Goal: Task Accomplishment & Management: Use online tool/utility

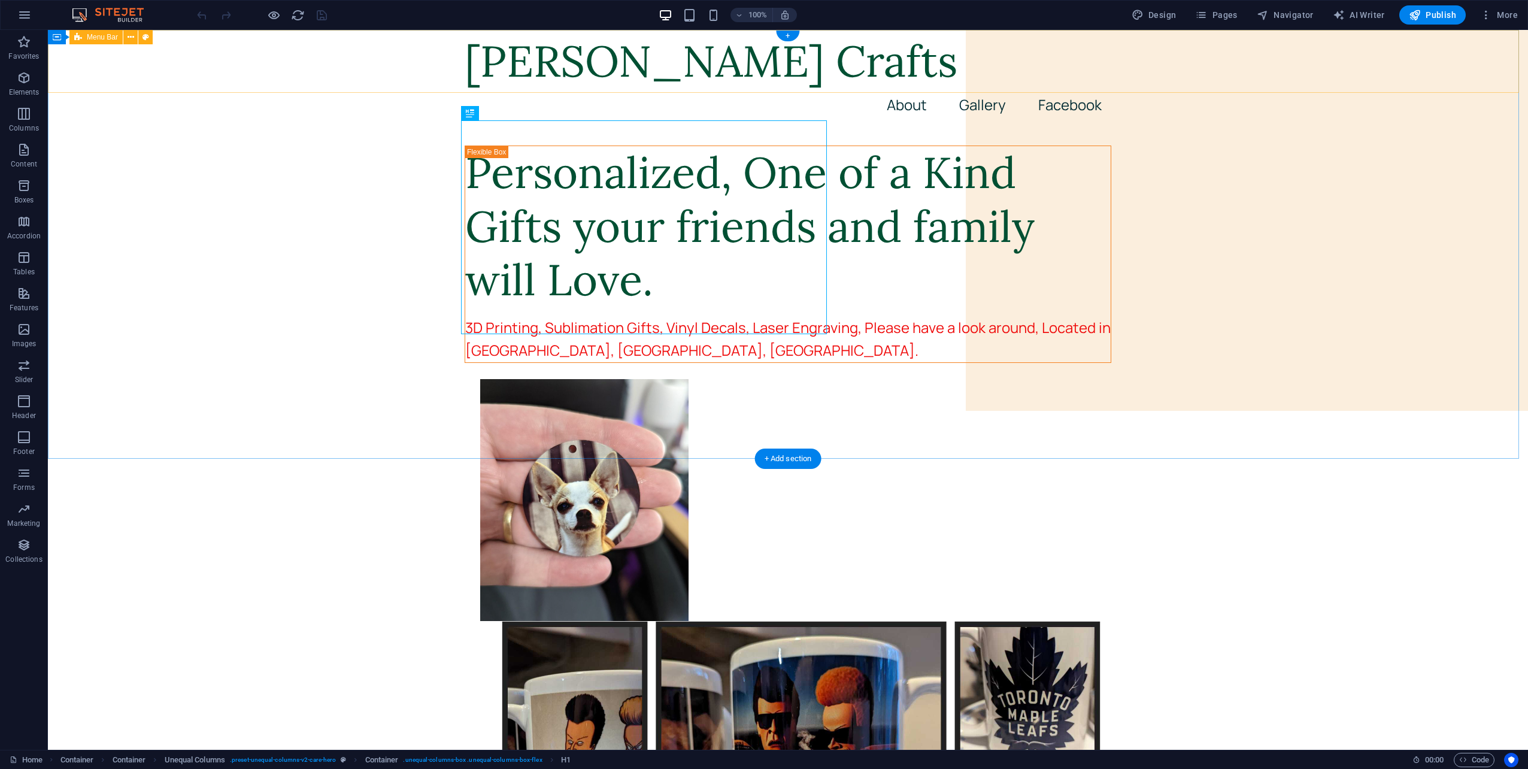
click at [973, 88] on nav "About Gallery Facebook" at bounding box center [787, 105] width 646 height 34
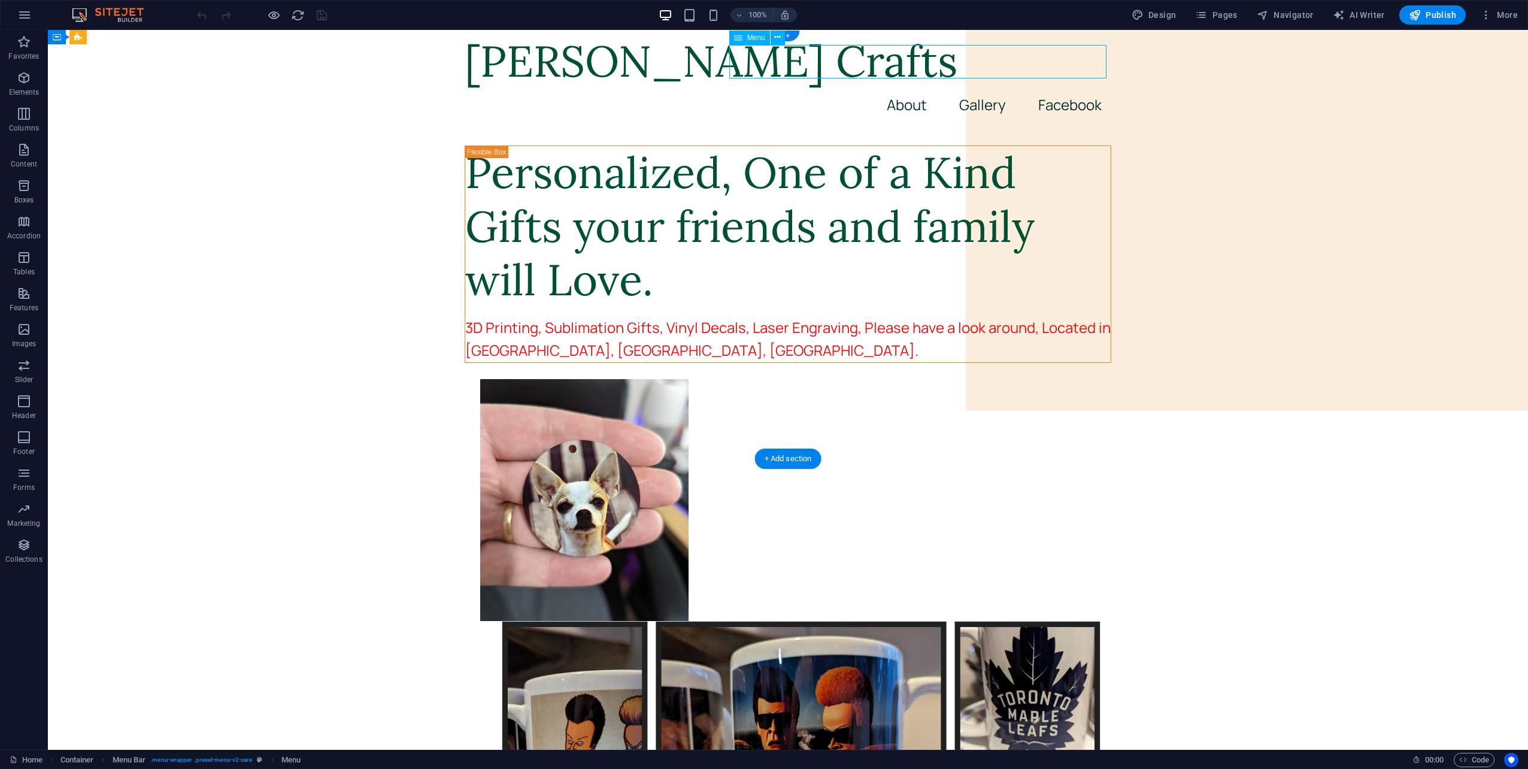
click at [980, 88] on nav "About Gallery Facebook" at bounding box center [787, 105] width 646 height 34
click at [1228, 17] on span "Pages" at bounding box center [1216, 15] width 42 height 12
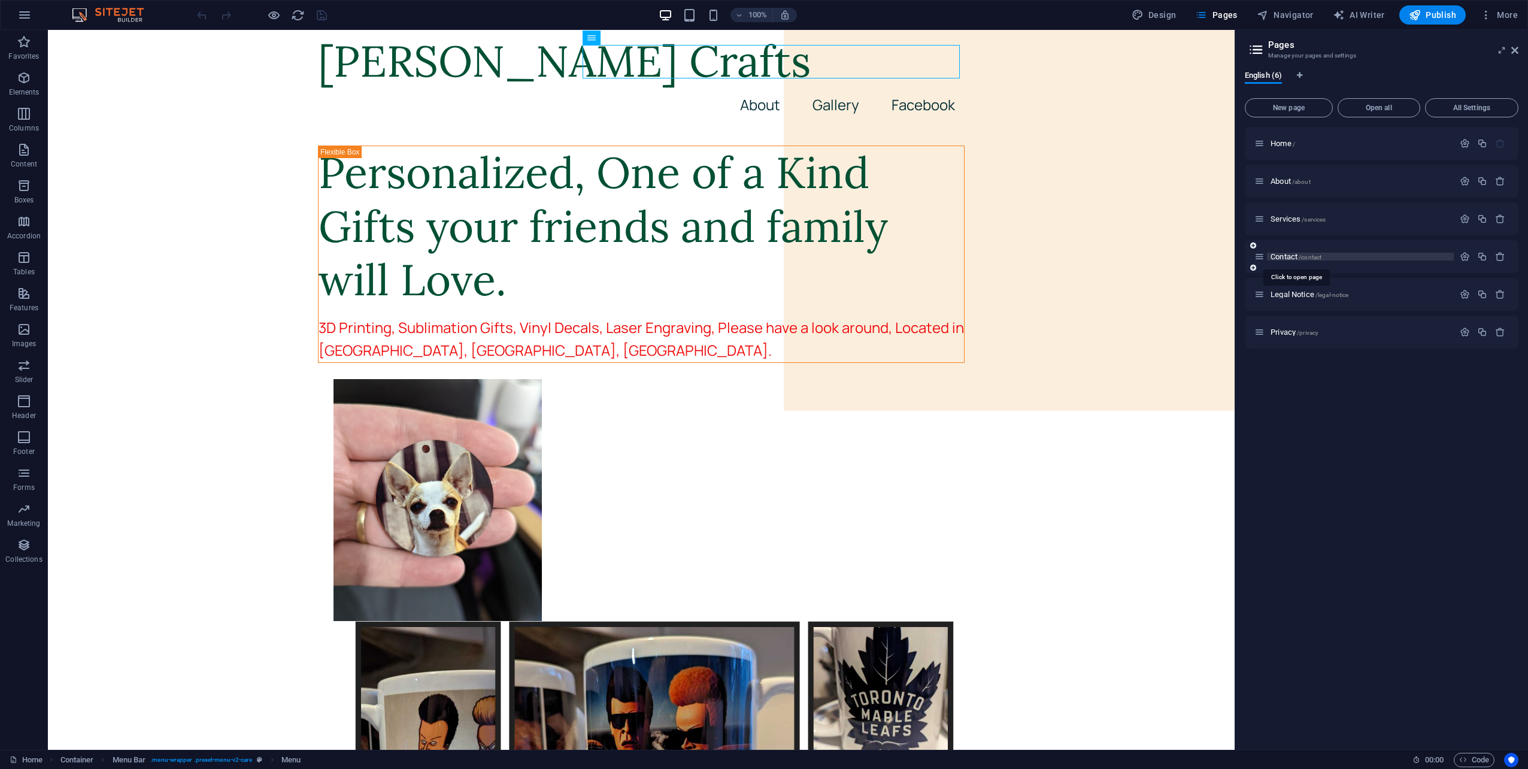
click at [1282, 254] on span "Contact /contact" at bounding box center [1295, 256] width 51 height 9
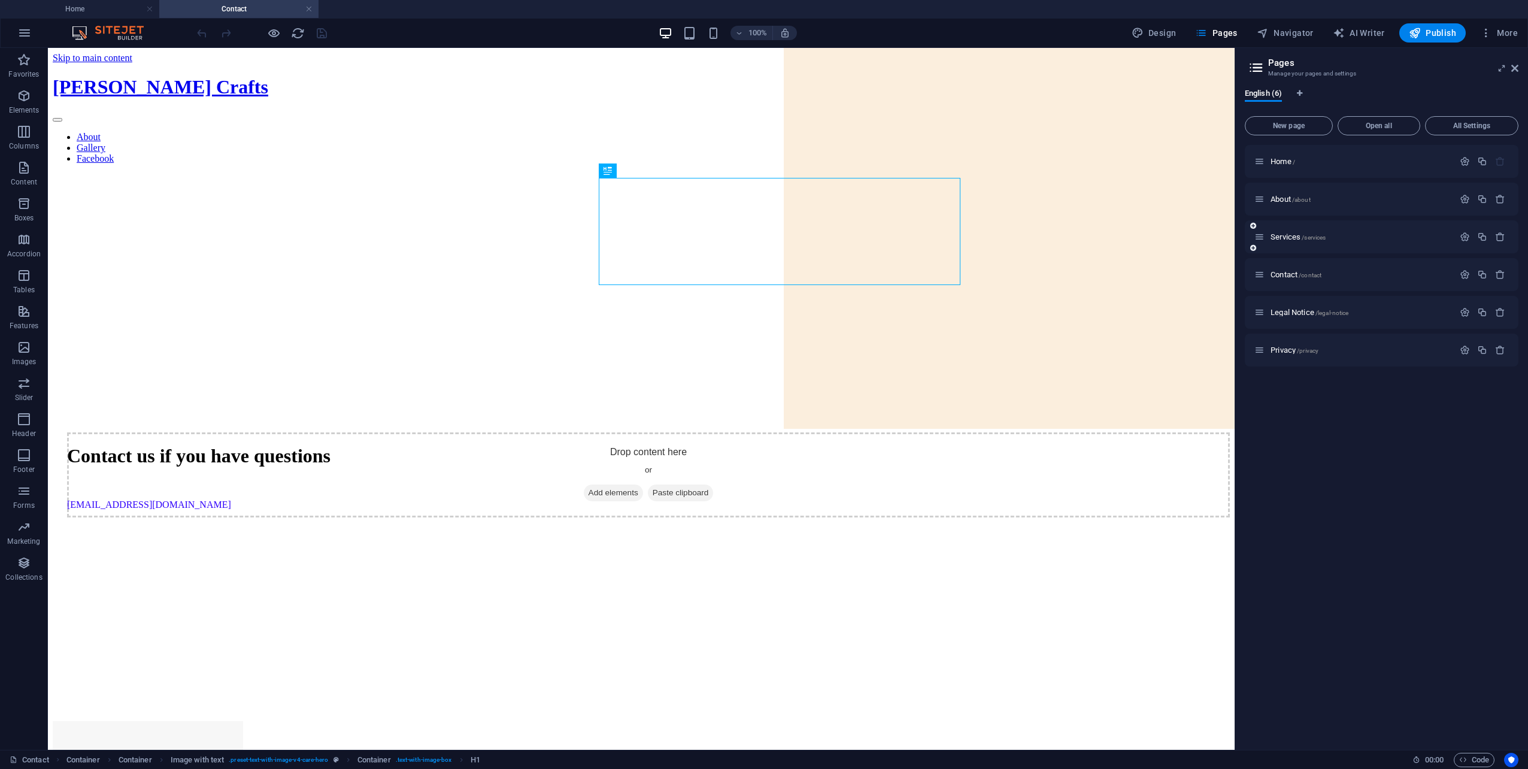
click at [1285, 230] on div "Services /services" at bounding box center [1353, 237] width 199 height 14
click at [1282, 235] on span "Services /services" at bounding box center [1297, 236] width 55 height 9
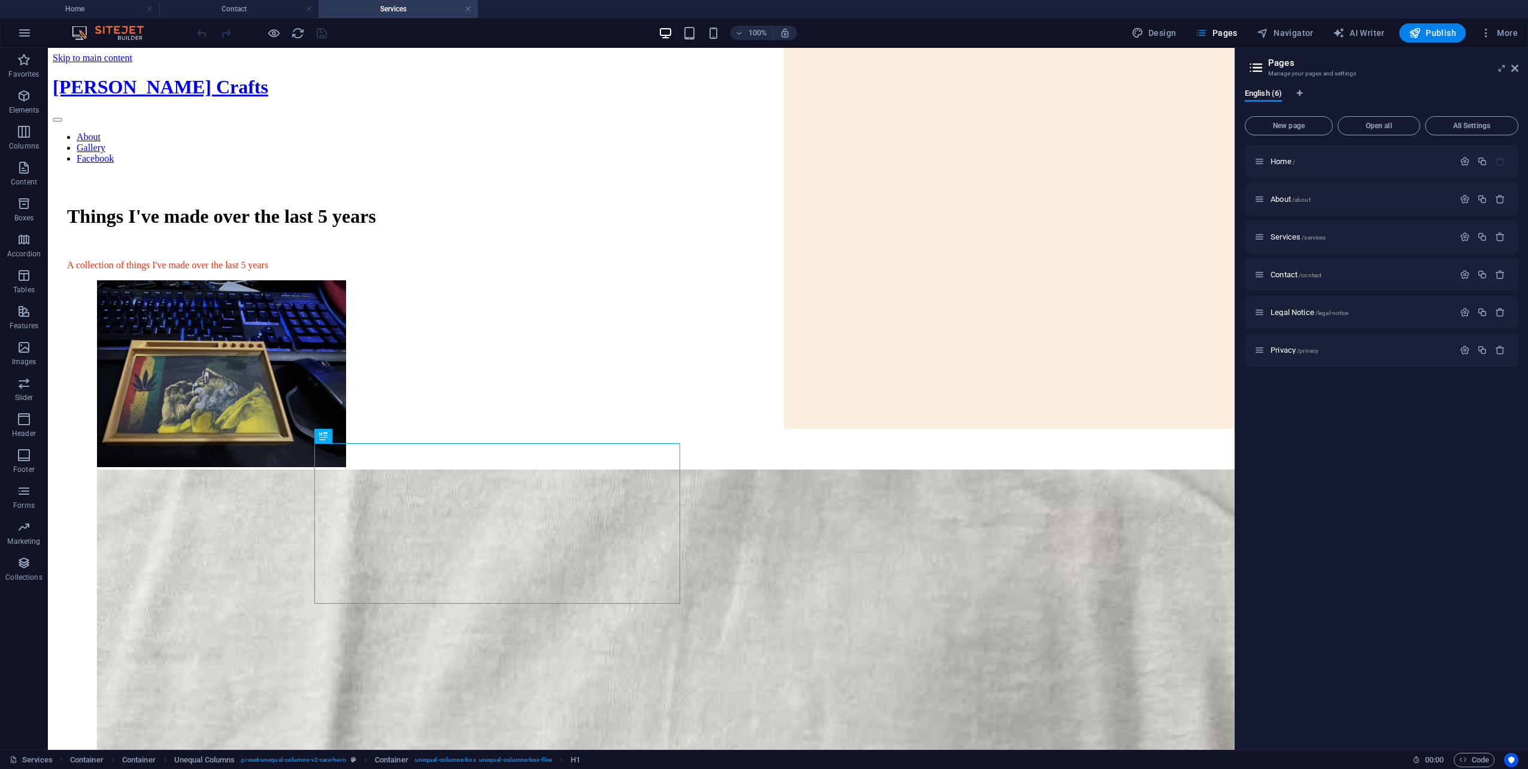
click at [1314, 466] on div "Home / About /about Services /services Contact /contact Legal Notice /legal-not…" at bounding box center [1381, 442] width 274 height 595
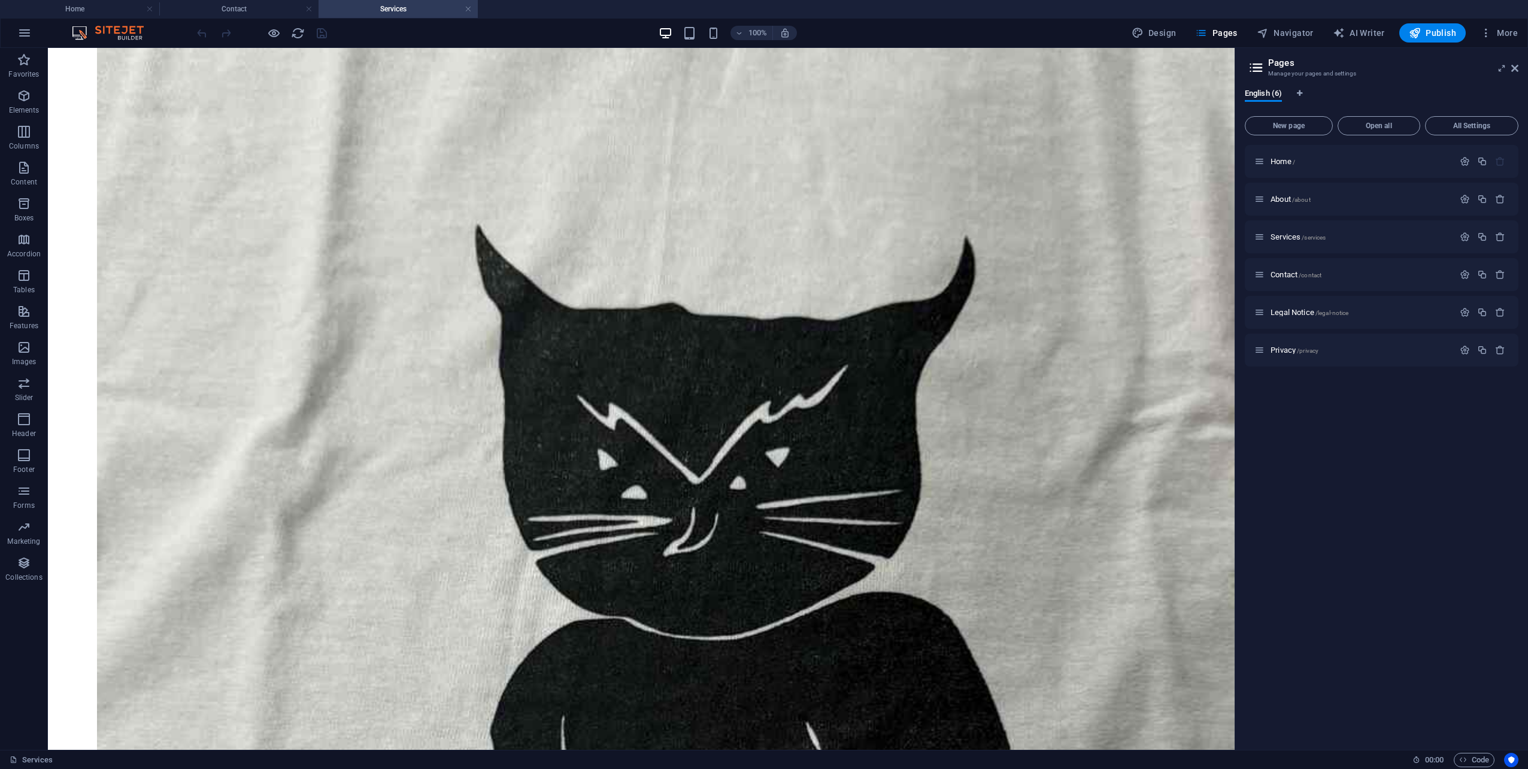
scroll to position [539, 0]
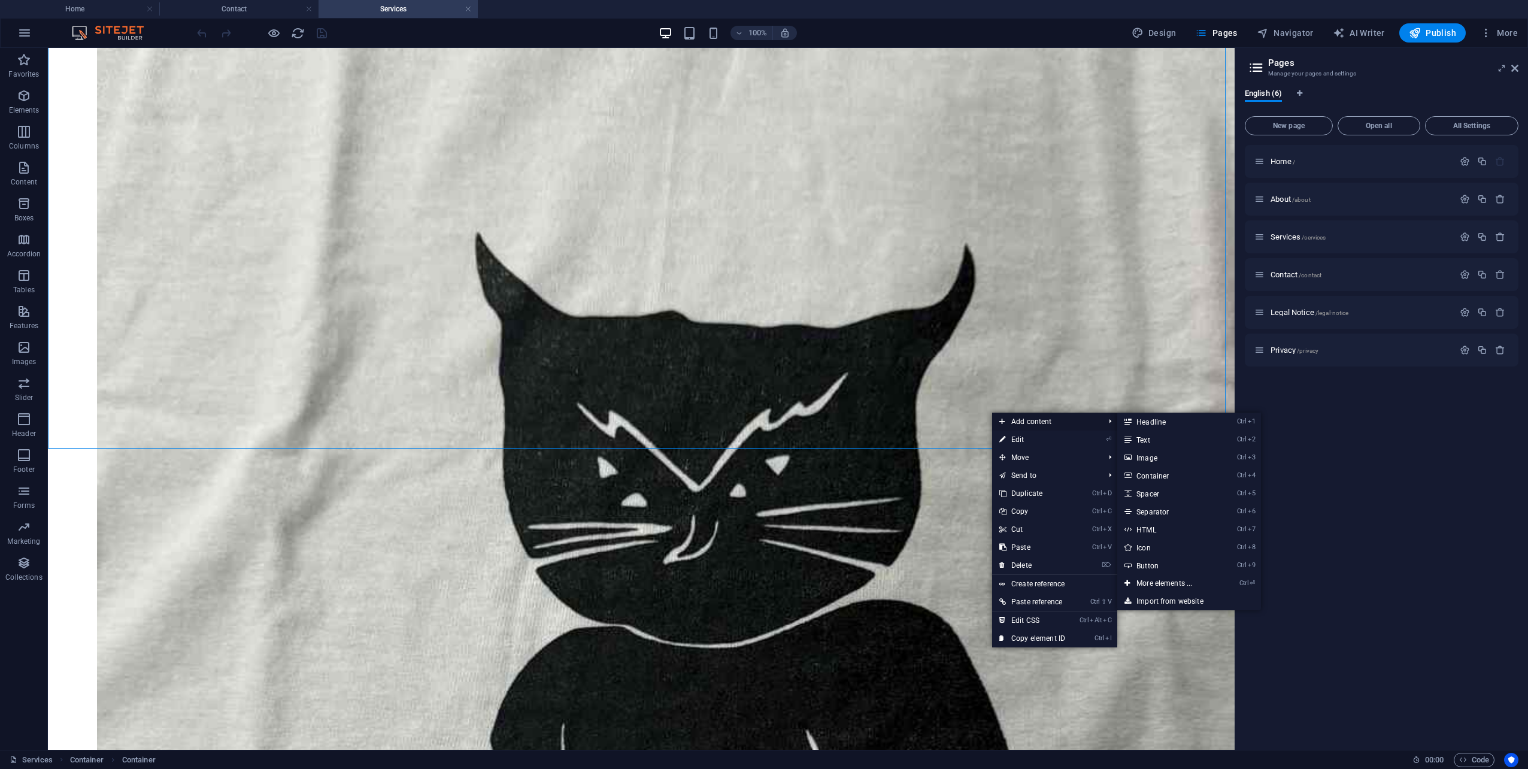
click at [1017, 421] on span "Add content" at bounding box center [1045, 421] width 107 height 18
click at [1154, 456] on link "Ctrl 3 Image" at bounding box center [1166, 457] width 99 height 18
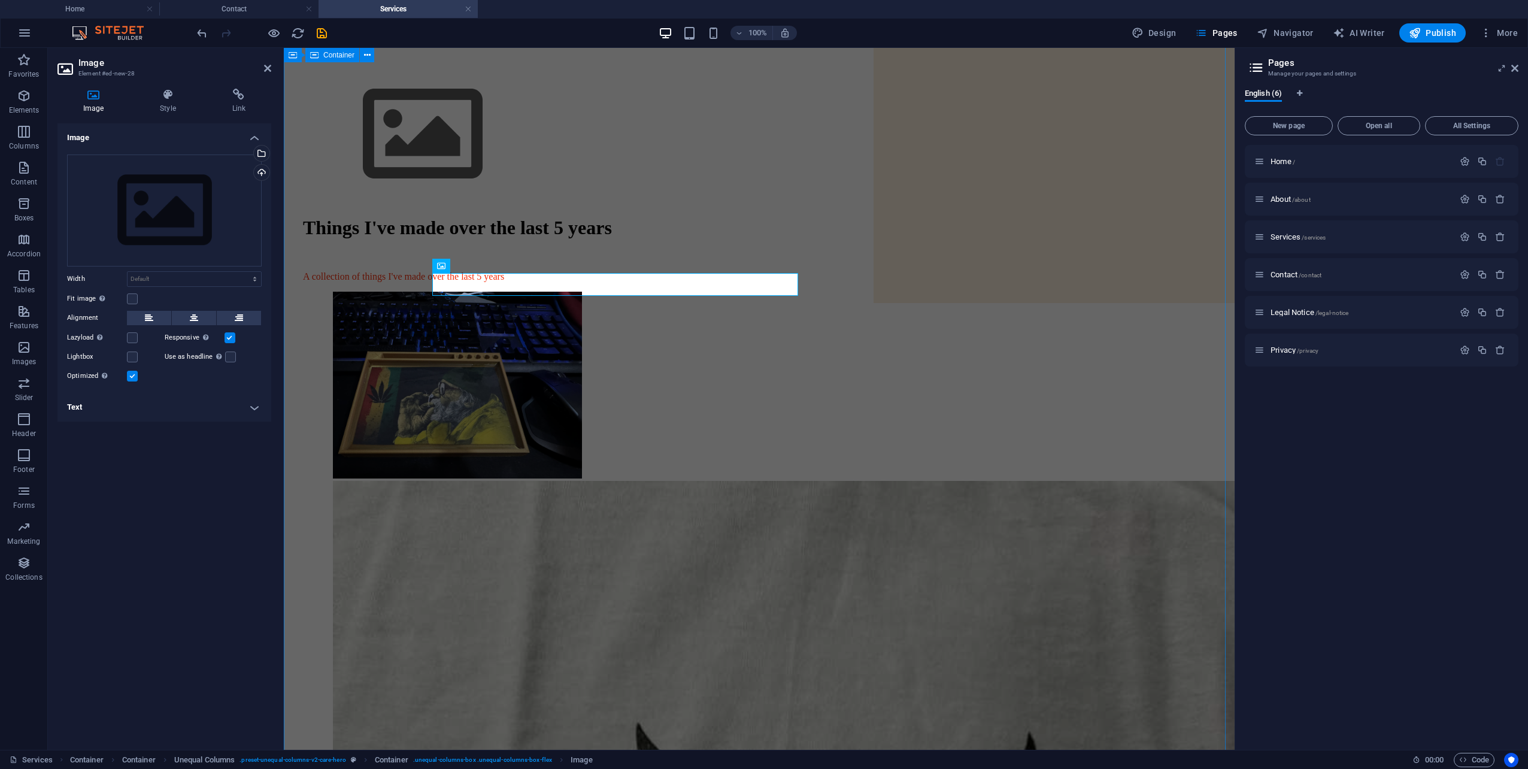
scroll to position [48, 0]
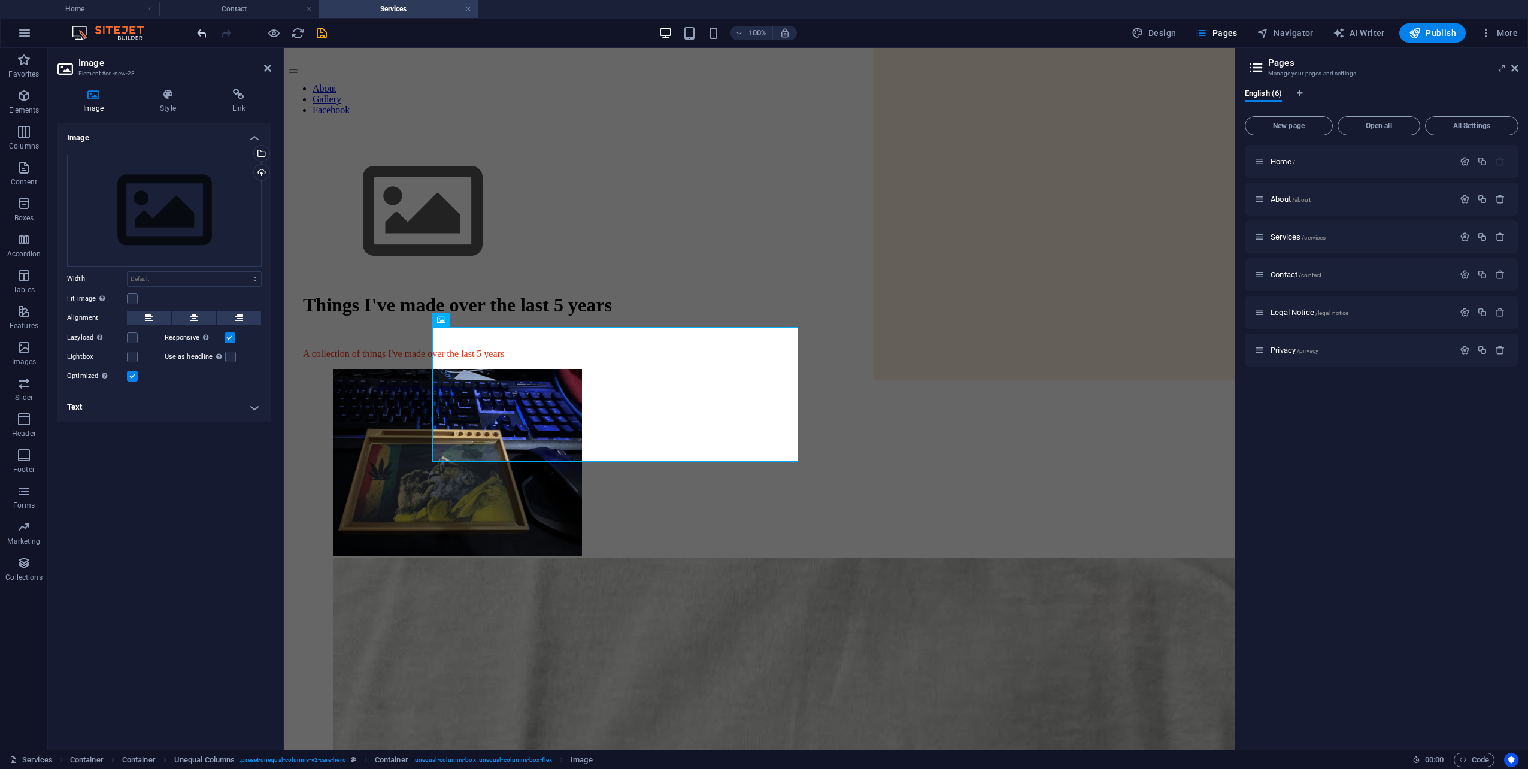
click at [207, 35] on icon "undo" at bounding box center [202, 33] width 14 height 14
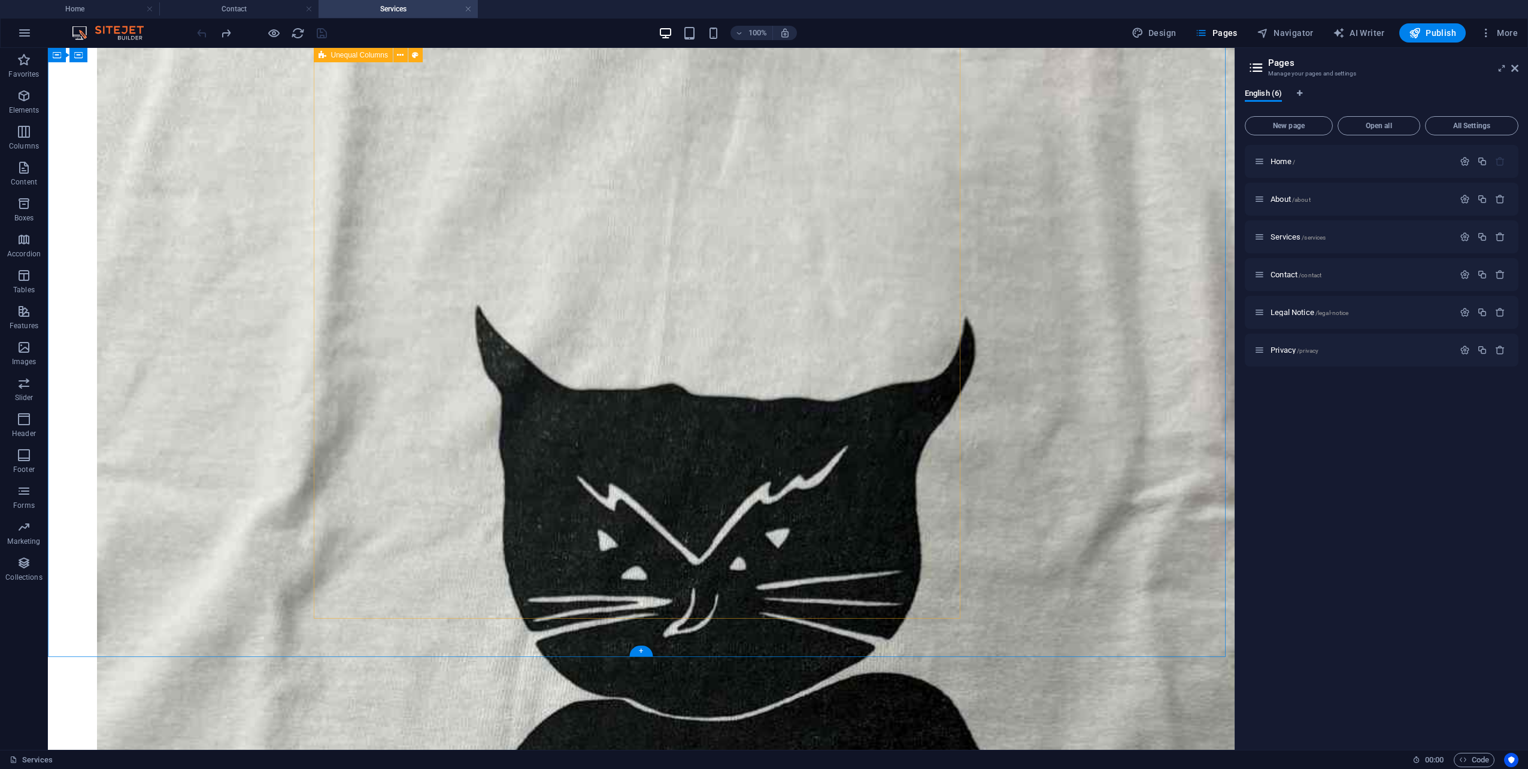
scroll to position [467, 0]
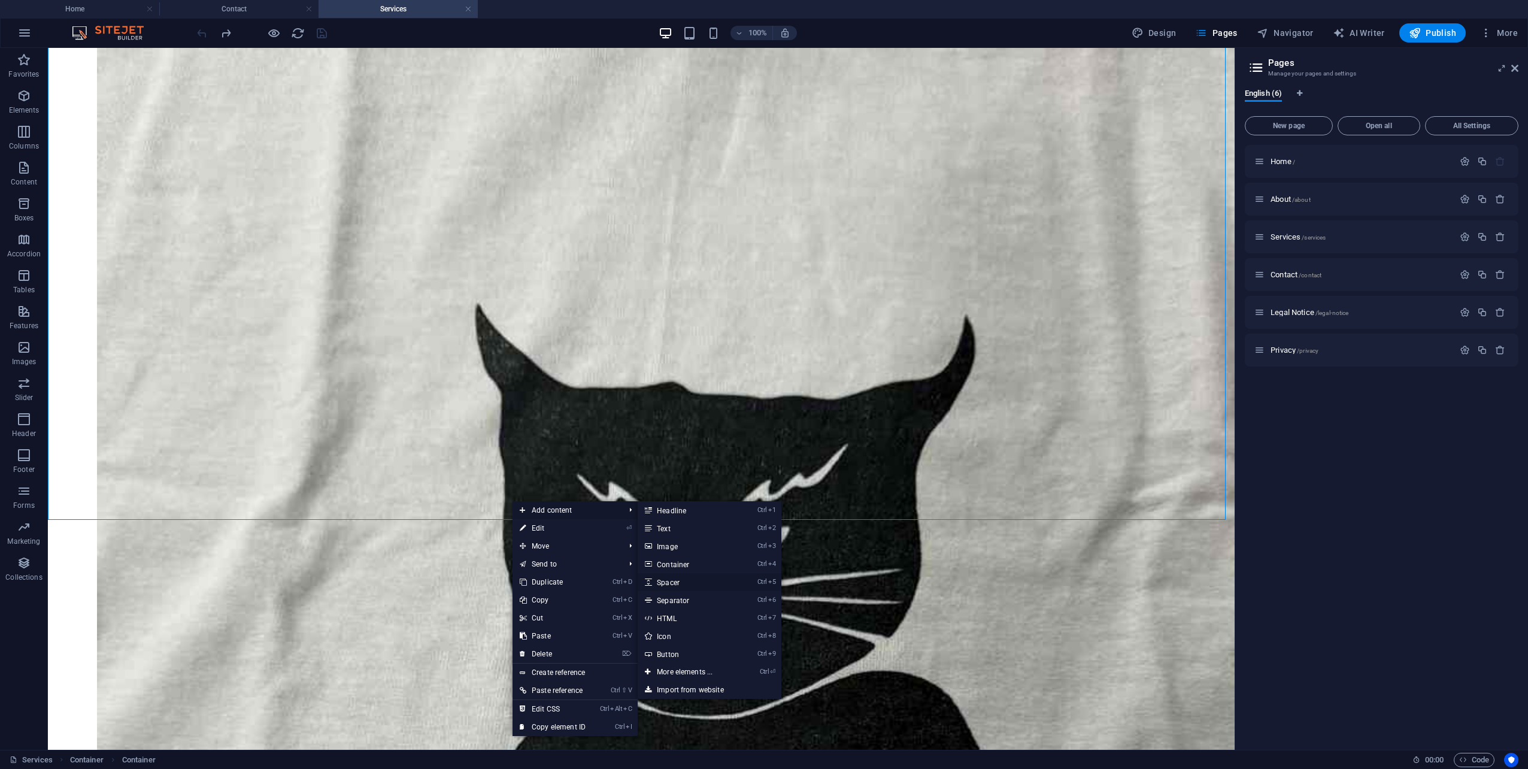
click at [683, 580] on link "Ctrl 5 Spacer" at bounding box center [686, 582] width 99 height 18
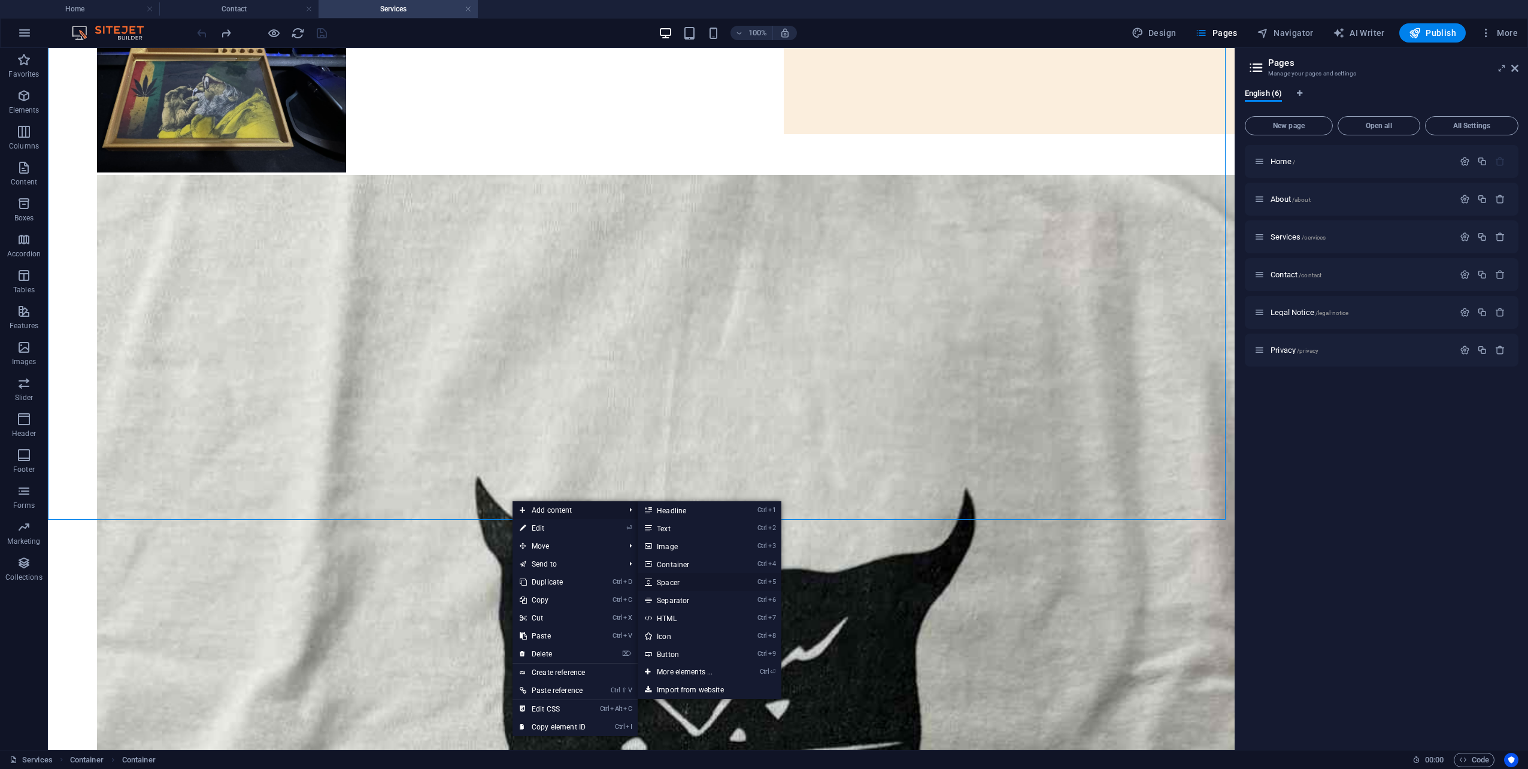
select select "px"
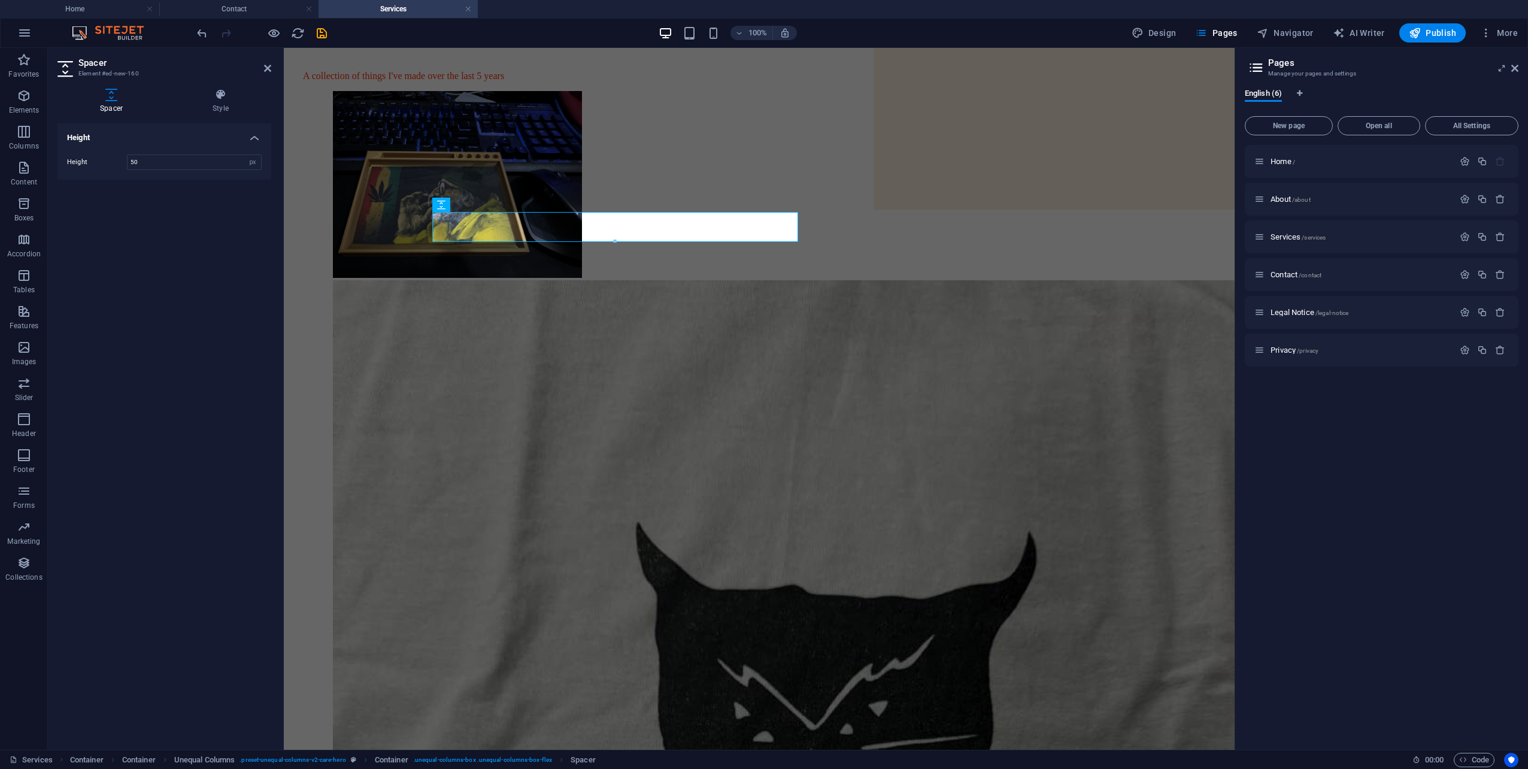
scroll to position [216, 0]
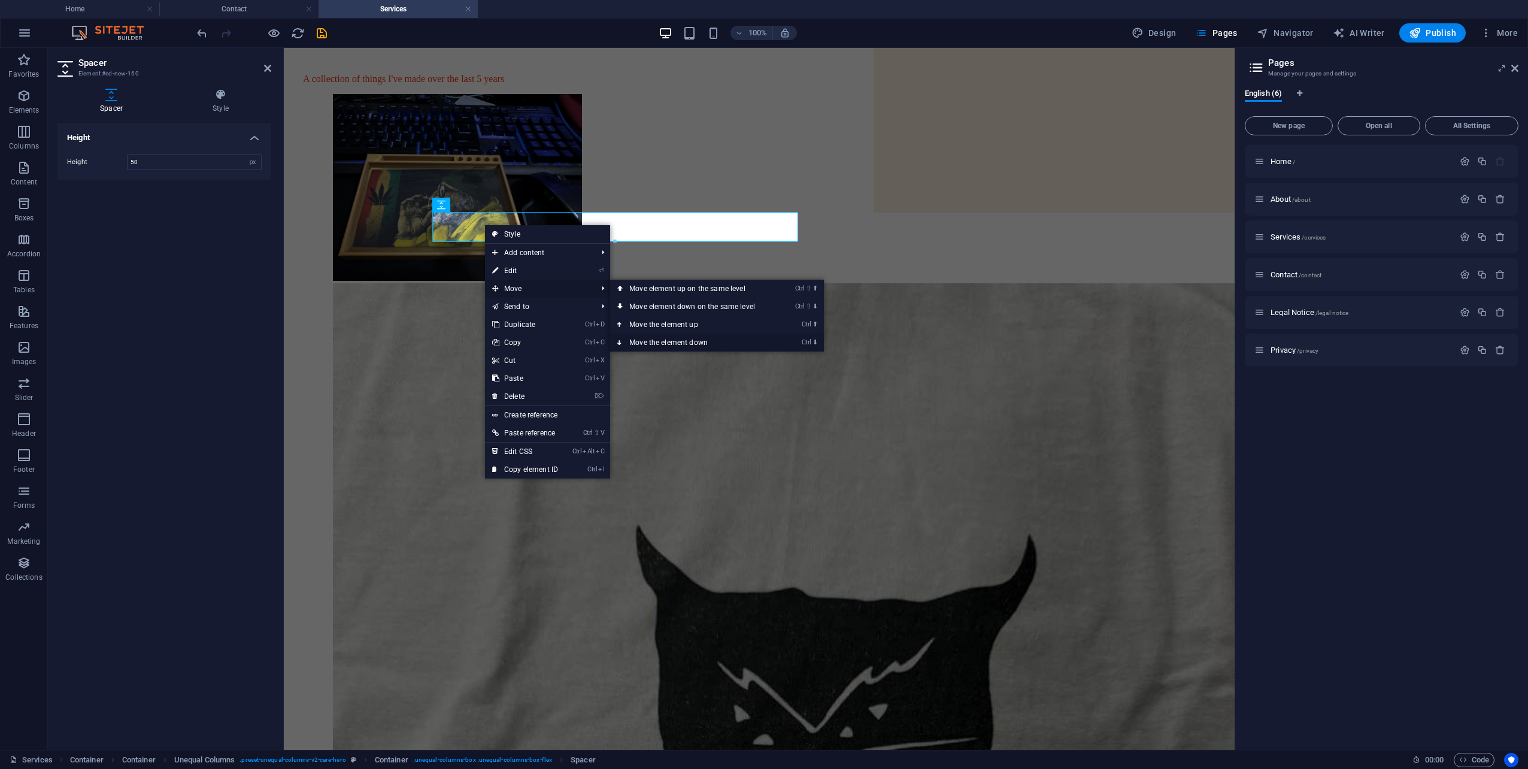
click at [683, 341] on link "Ctrl ⬇ Move the element down" at bounding box center [694, 342] width 169 height 18
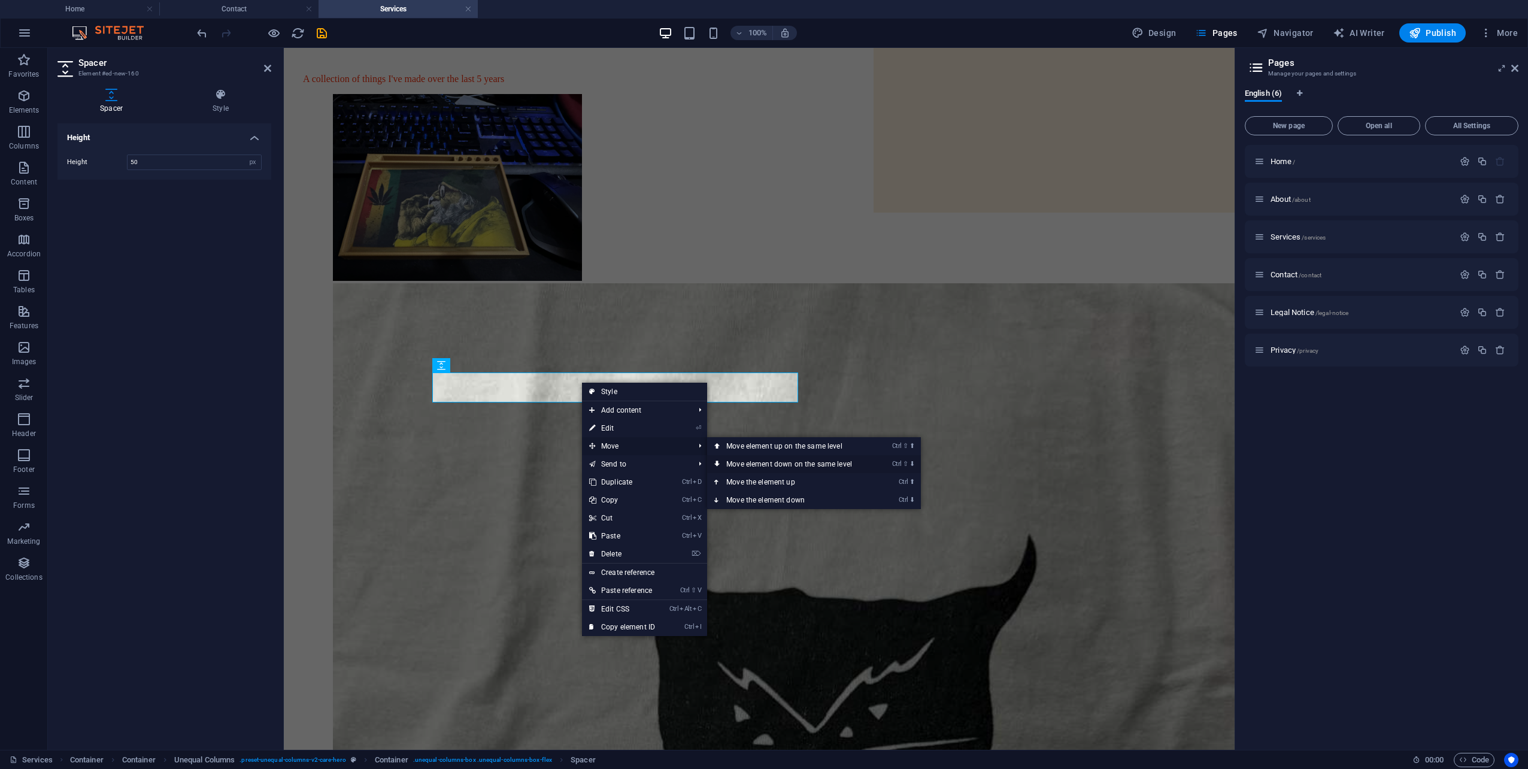
click at [760, 463] on link "Ctrl ⇧ ⬇ Move element down on the same level" at bounding box center [791, 464] width 169 height 18
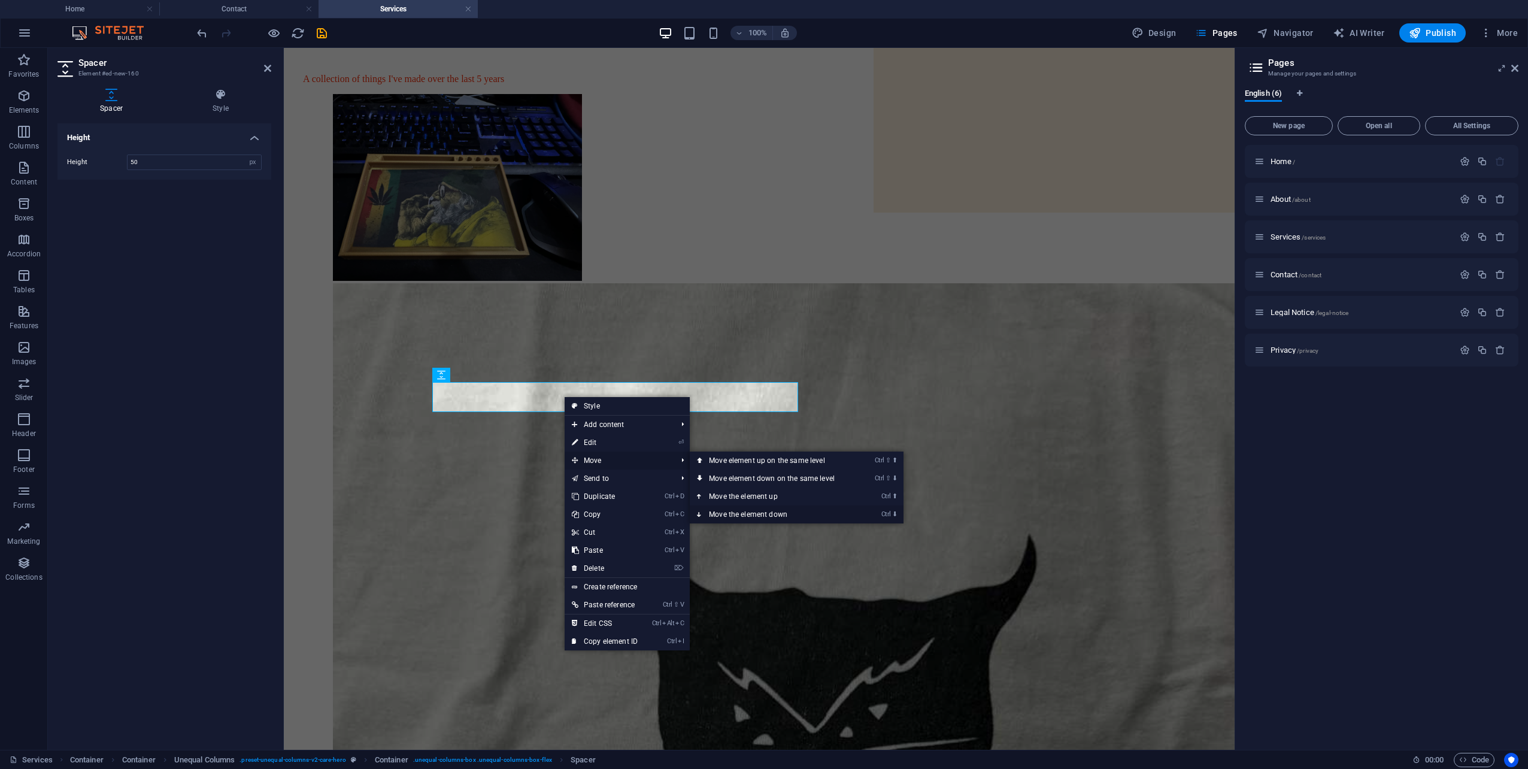
click at [743, 511] on link "Ctrl ⬇ Move the element down" at bounding box center [774, 514] width 169 height 18
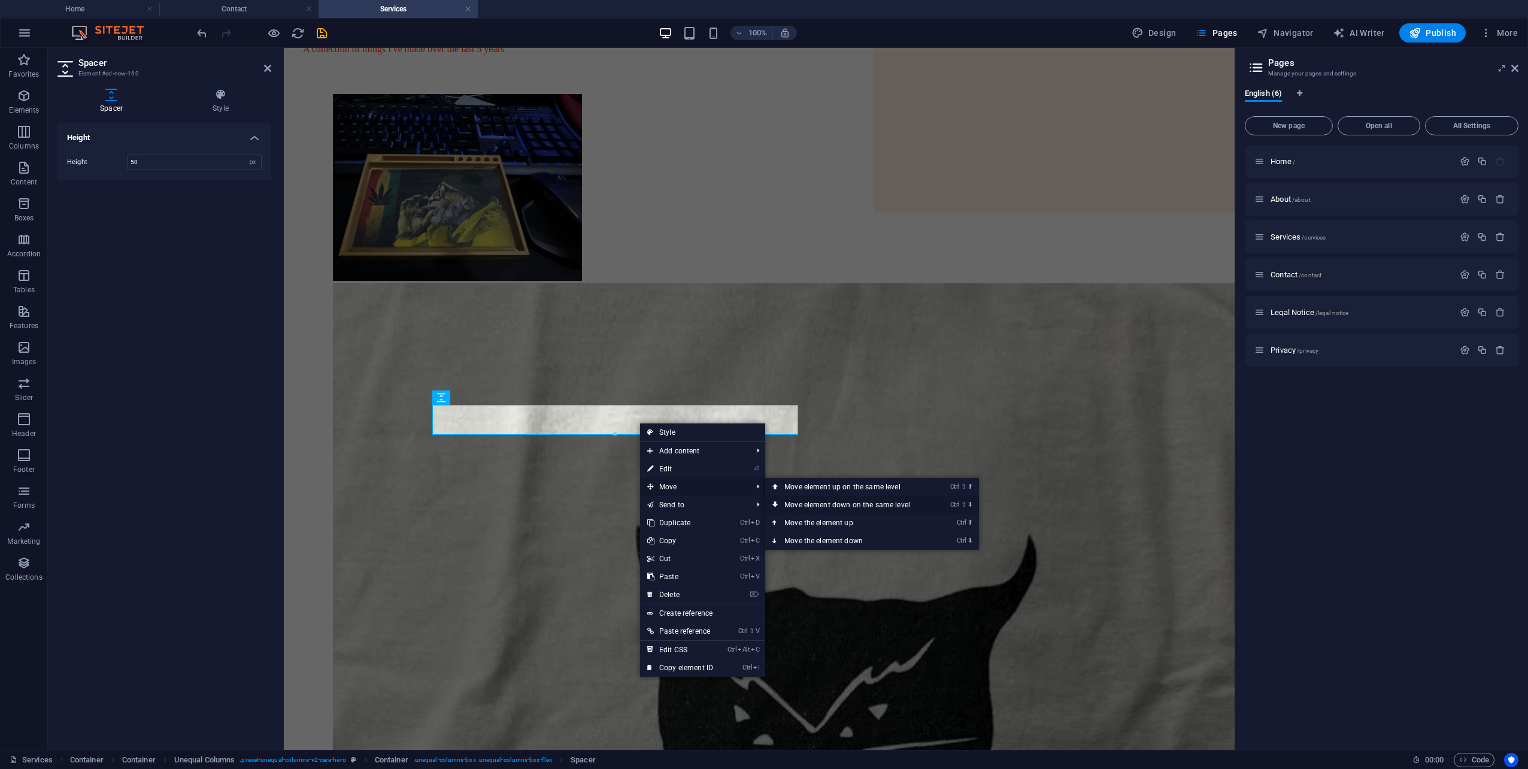
click at [819, 506] on link "Ctrl ⇧ ⬇ Move element down on the same level" at bounding box center [849, 505] width 169 height 18
click at [839, 533] on link "Ctrl ⬇ Move the element down" at bounding box center [853, 536] width 169 height 18
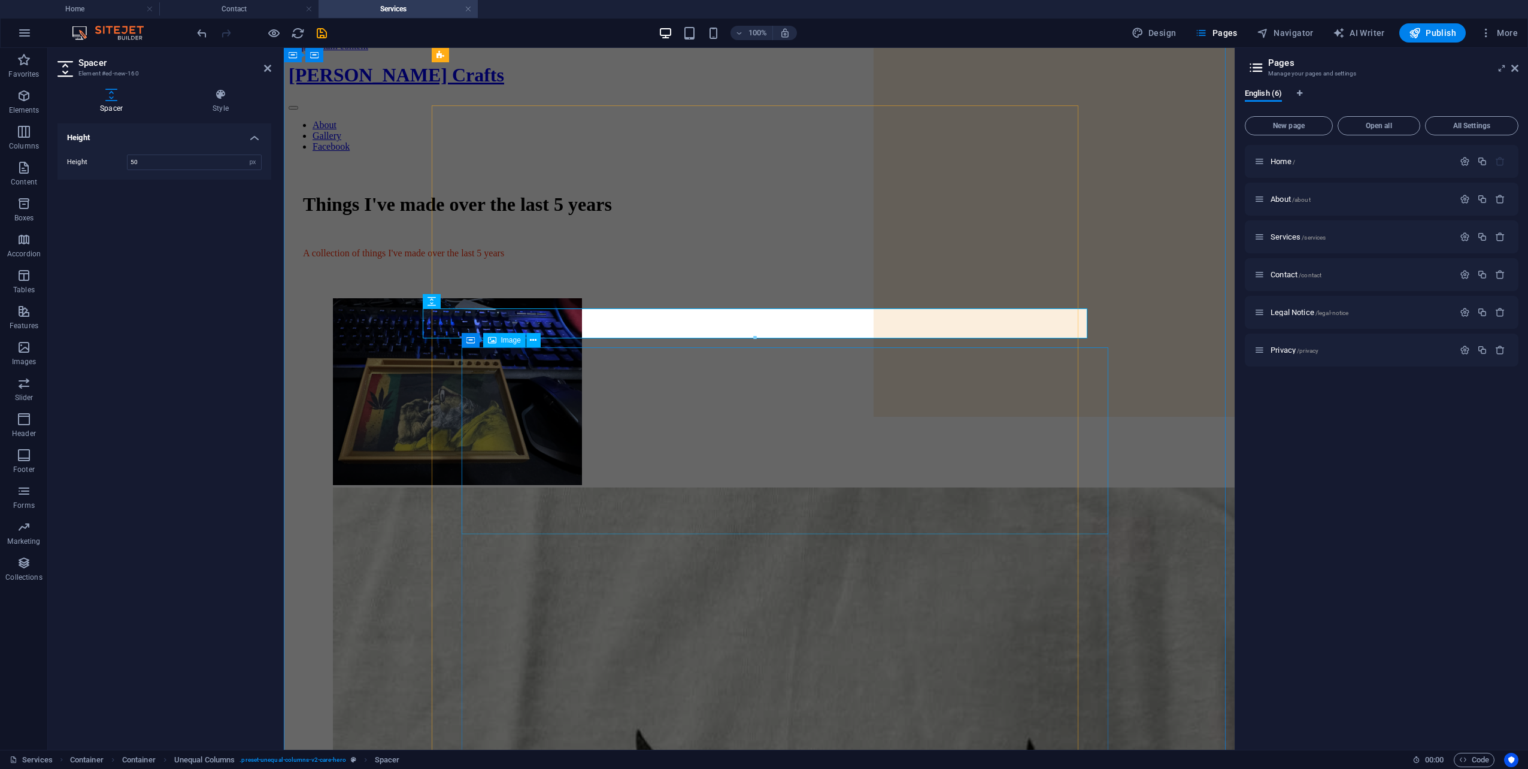
scroll to position [0, 0]
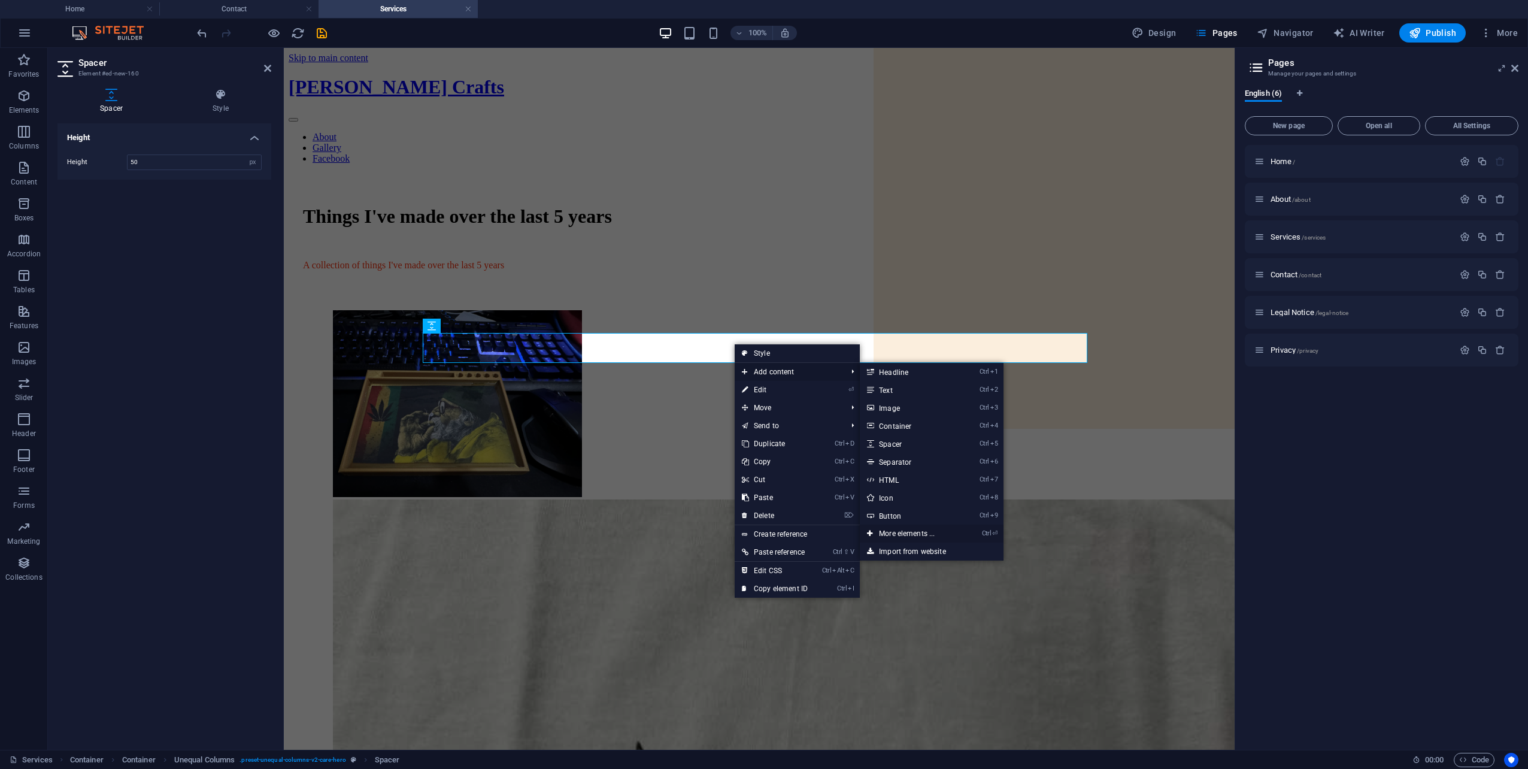
click at [919, 529] on link "Ctrl ⏎ More elements ..." at bounding box center [909, 533] width 99 height 18
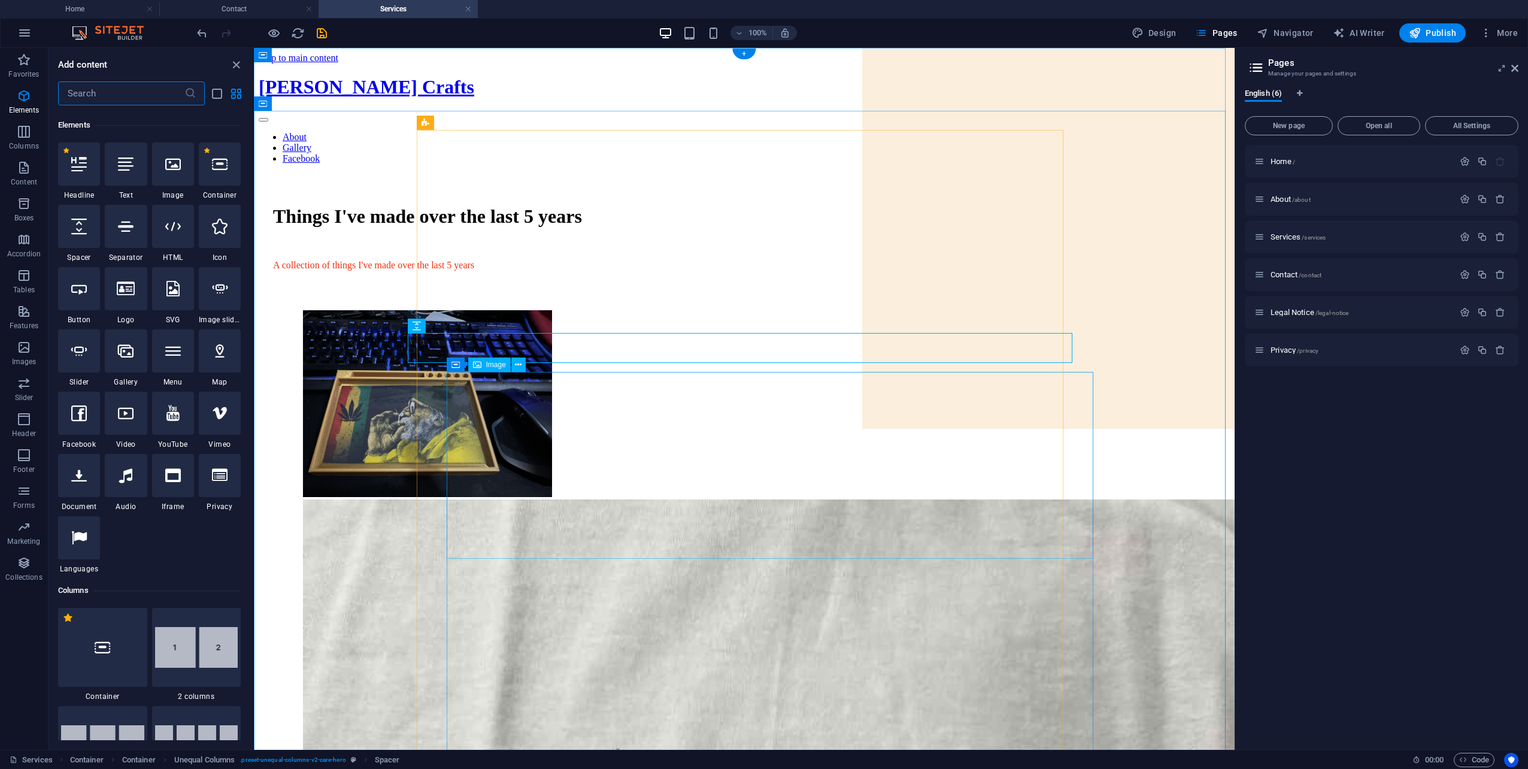
scroll to position [127, 0]
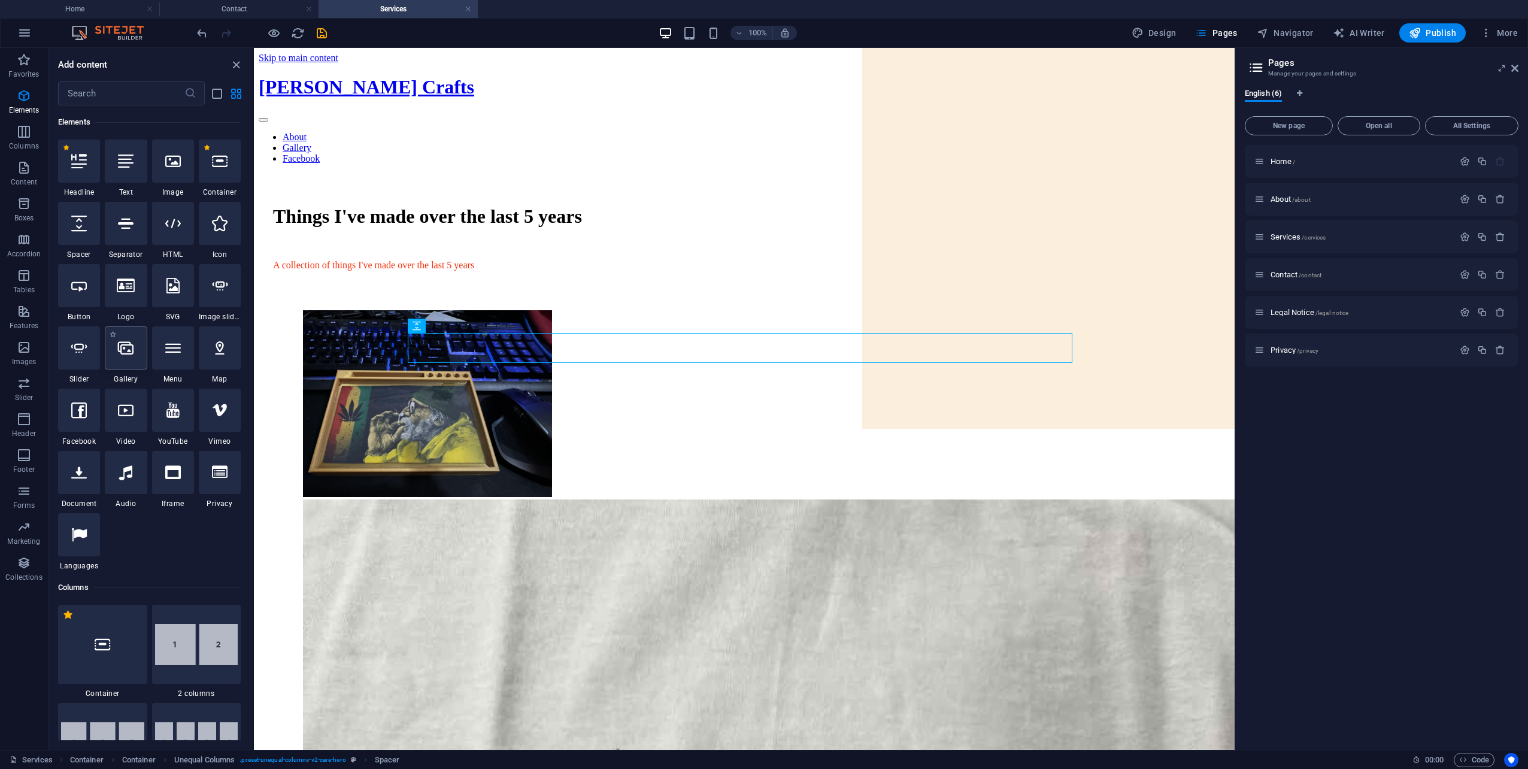
click at [120, 355] on icon at bounding box center [126, 348] width 16 height 16
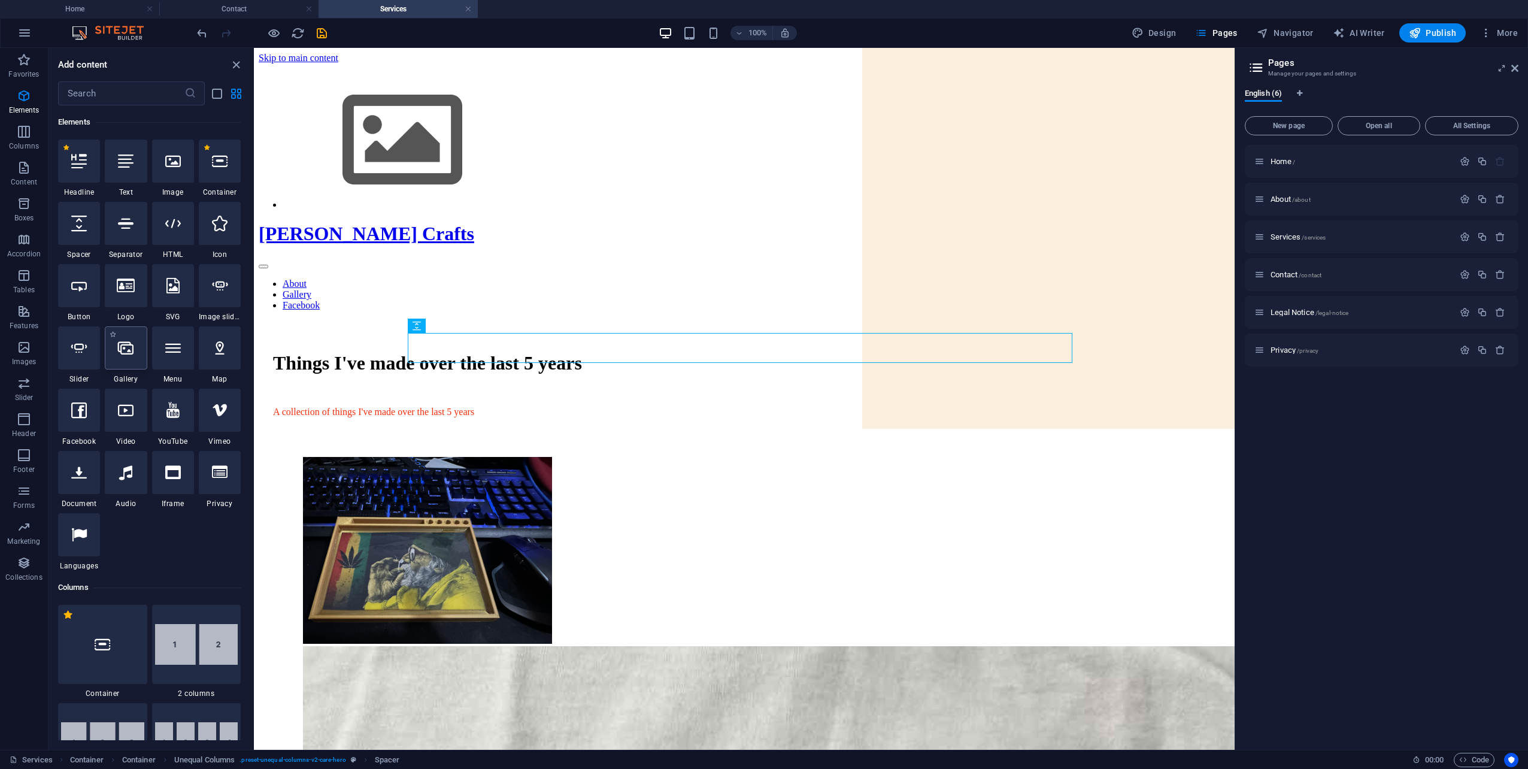
select select "4"
select select "%"
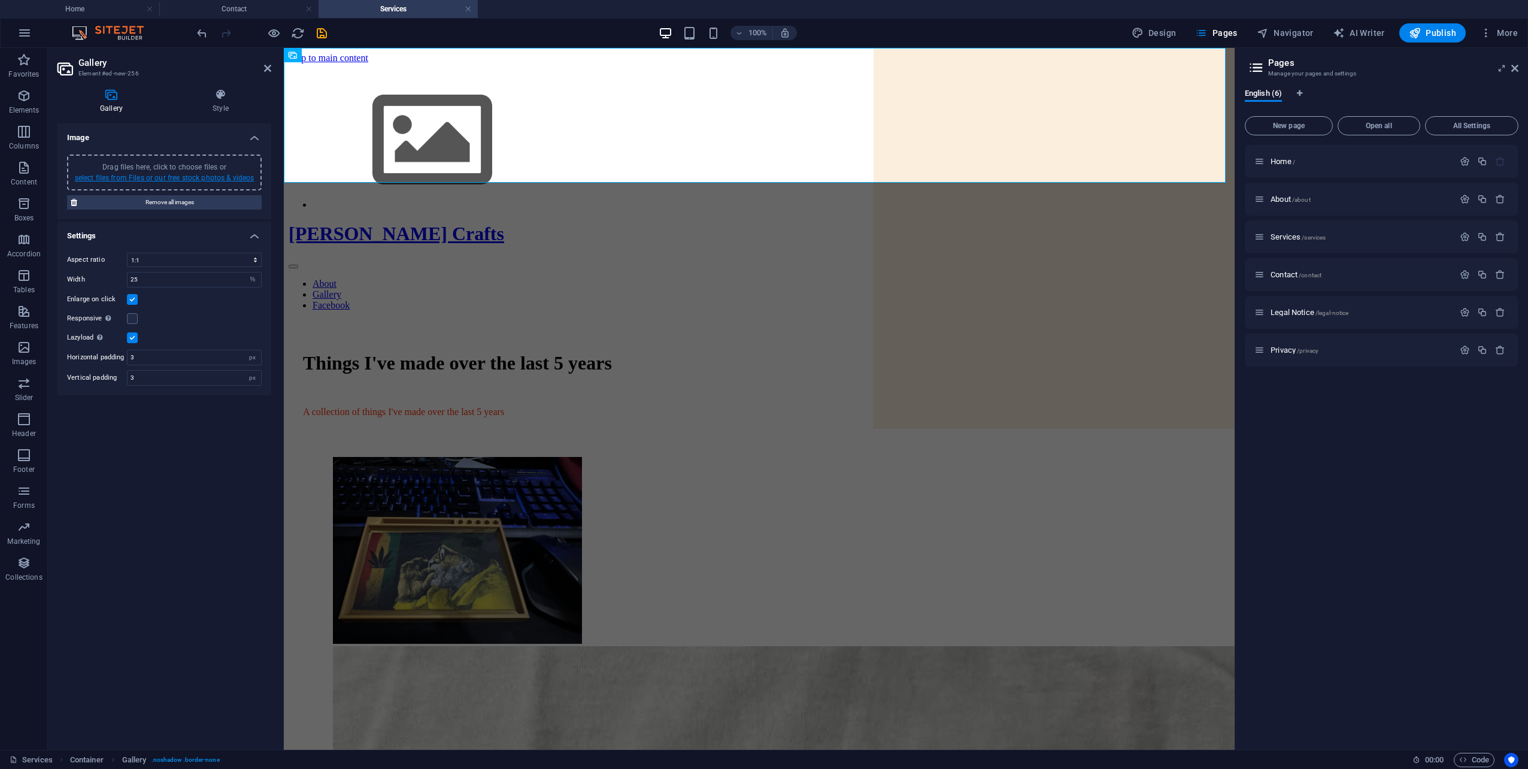
click at [153, 181] on link "select files from Files or our free stock photos & videos" at bounding box center [165, 178] width 180 height 8
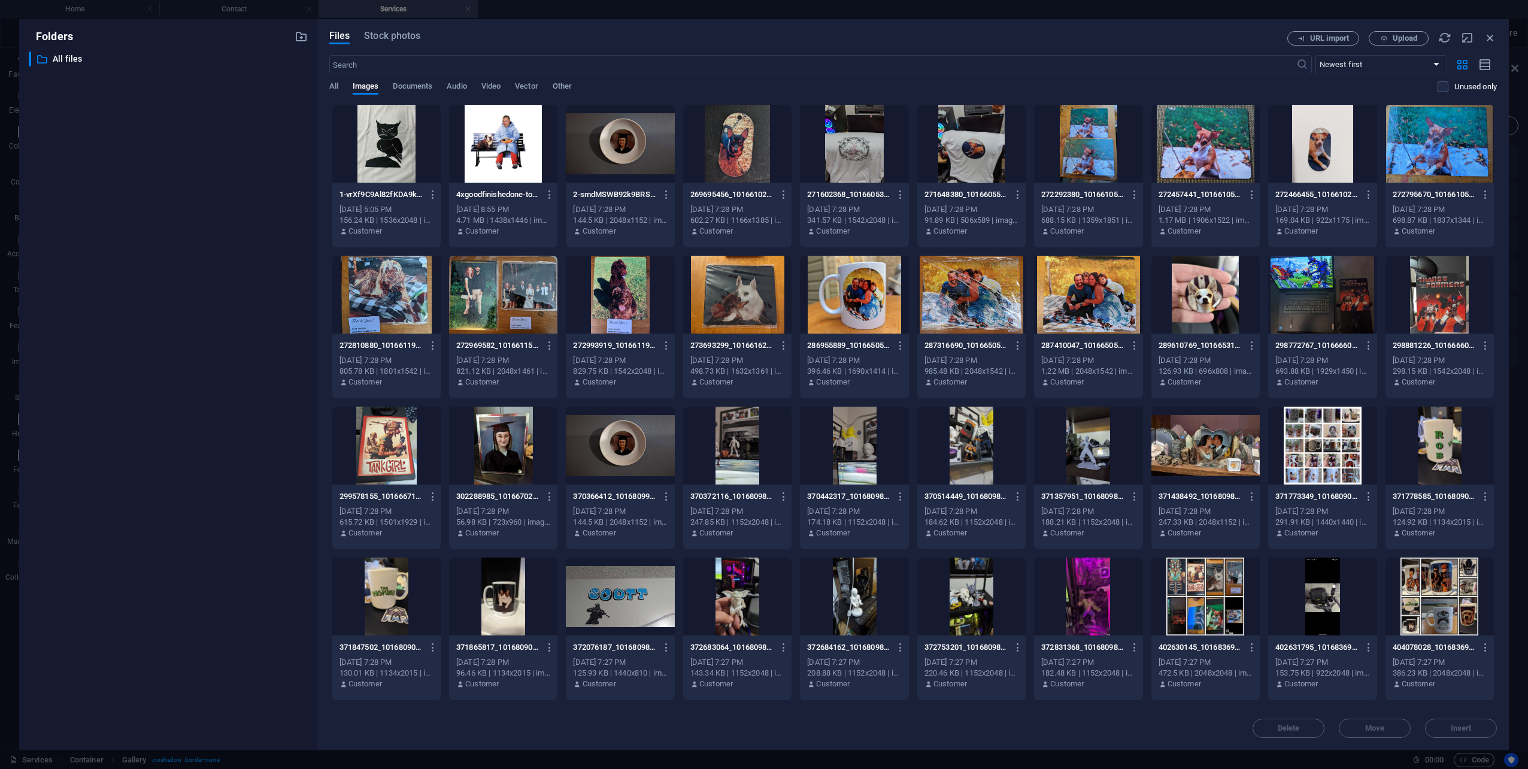
click at [1495, 467] on div "Drop files here to upload them instantly 1-vrXf9C9Al82fKDA9k2JYuA.jpeg 1-vrXf9C…" at bounding box center [912, 405] width 1167 height 602
drag, startPoint x: 1498, startPoint y: 502, endPoint x: 1505, endPoint y: 617, distance: 114.6
click at [1505, 617] on div "Files Stock photos URL import Upload ​ Newest first Oldest first Name (A-Z) Nam…" at bounding box center [912, 384] width 1191 height 730
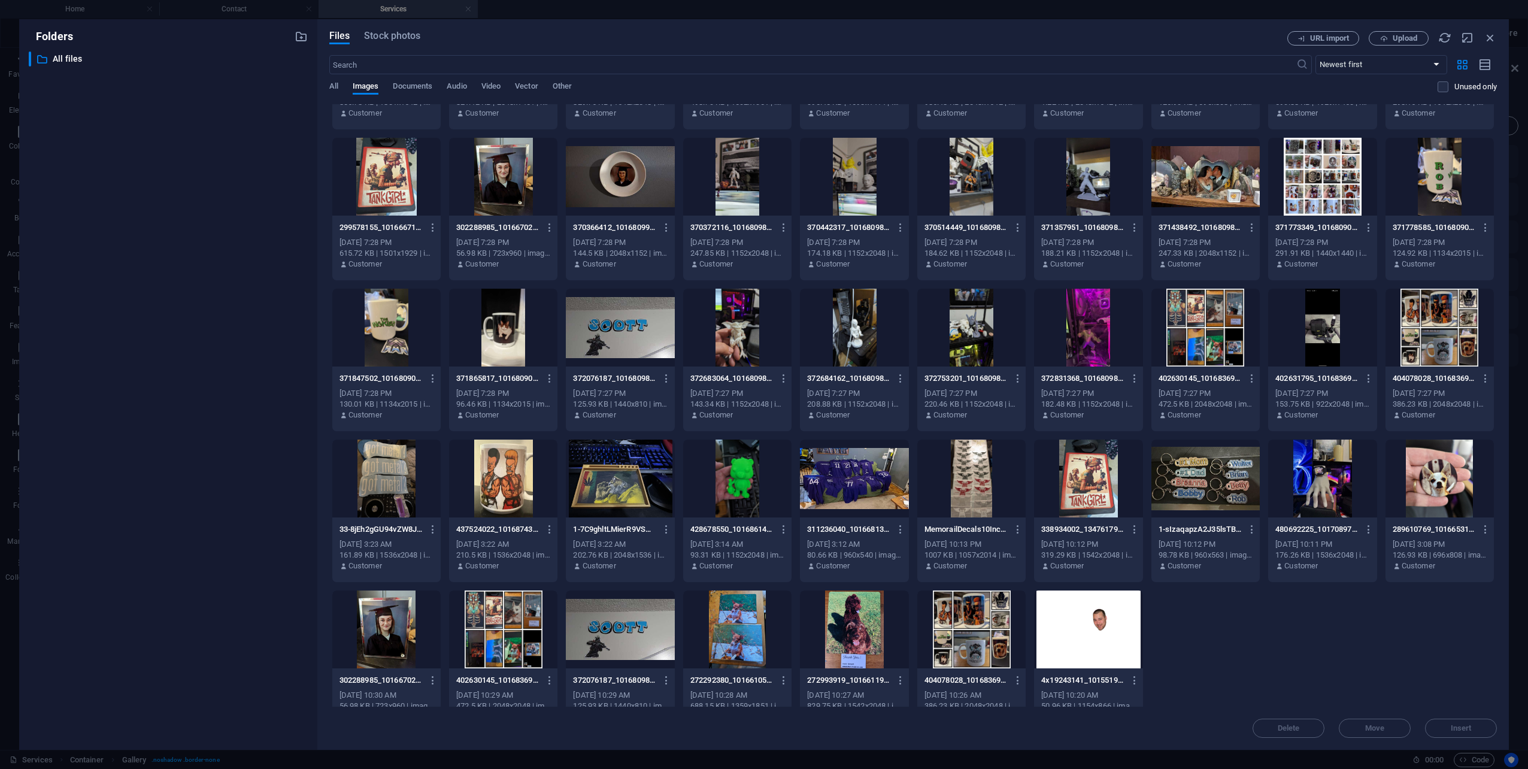
scroll to position [262, 0]
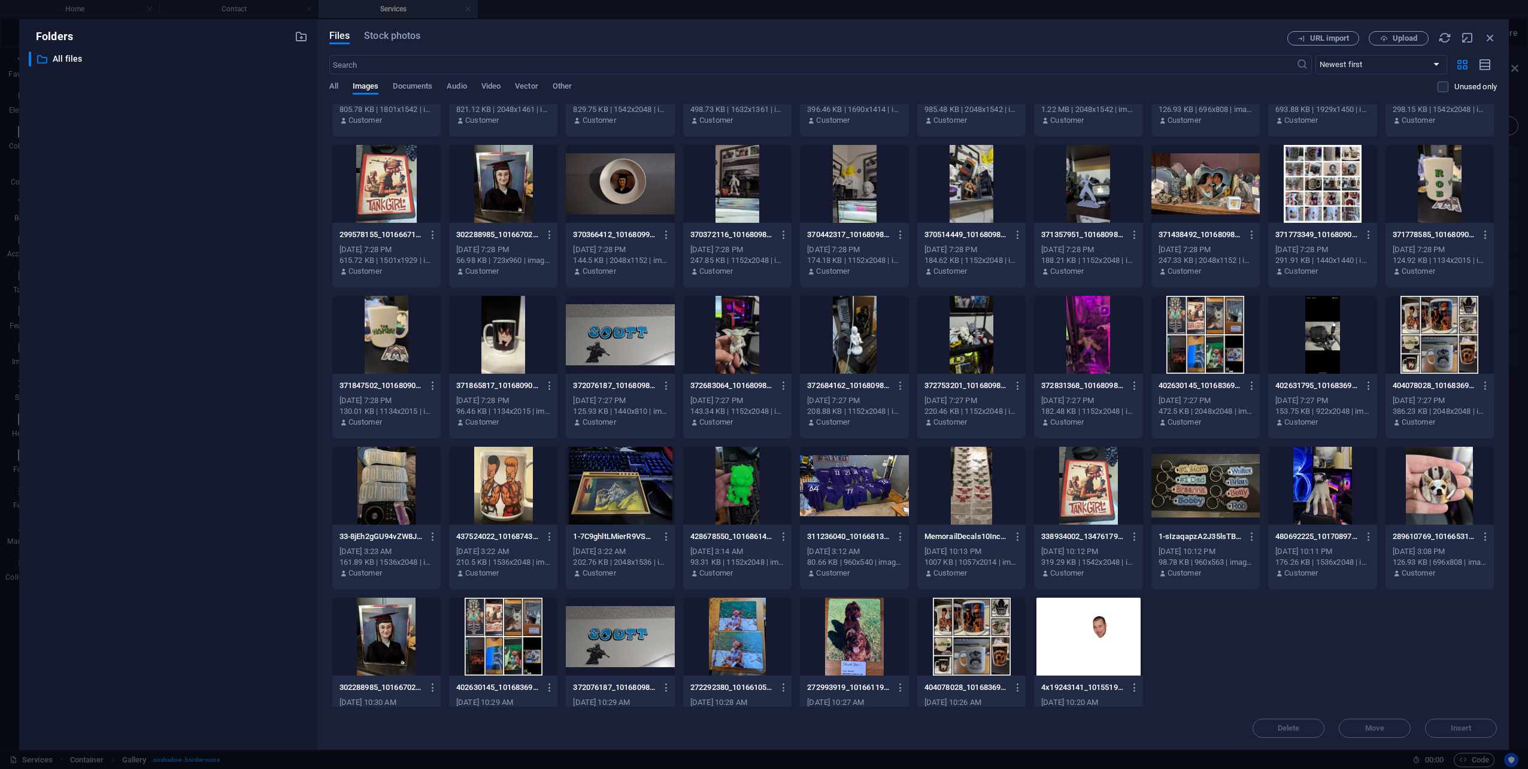
click at [995, 630] on div at bounding box center [971, 636] width 108 height 78
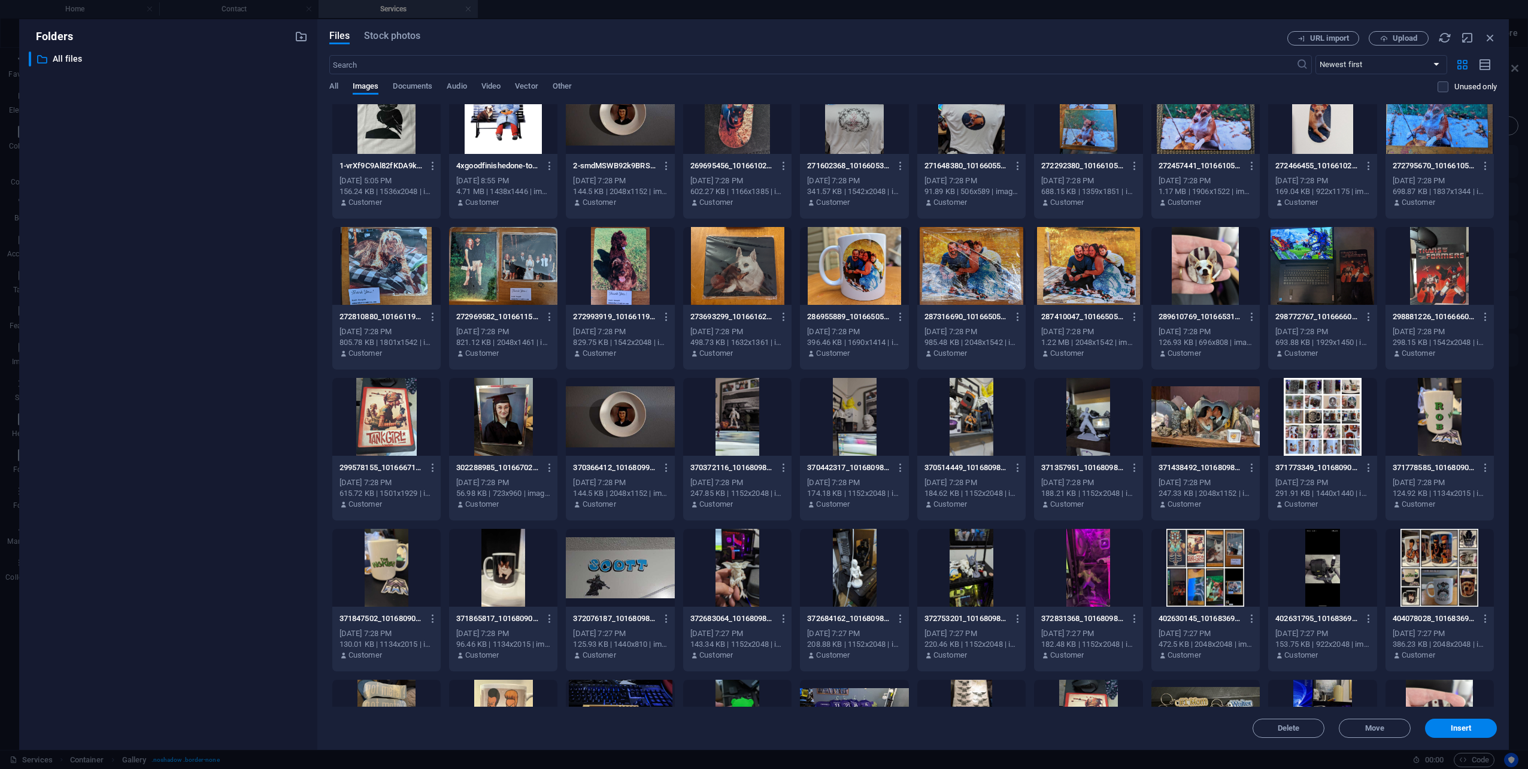
scroll to position [0, 0]
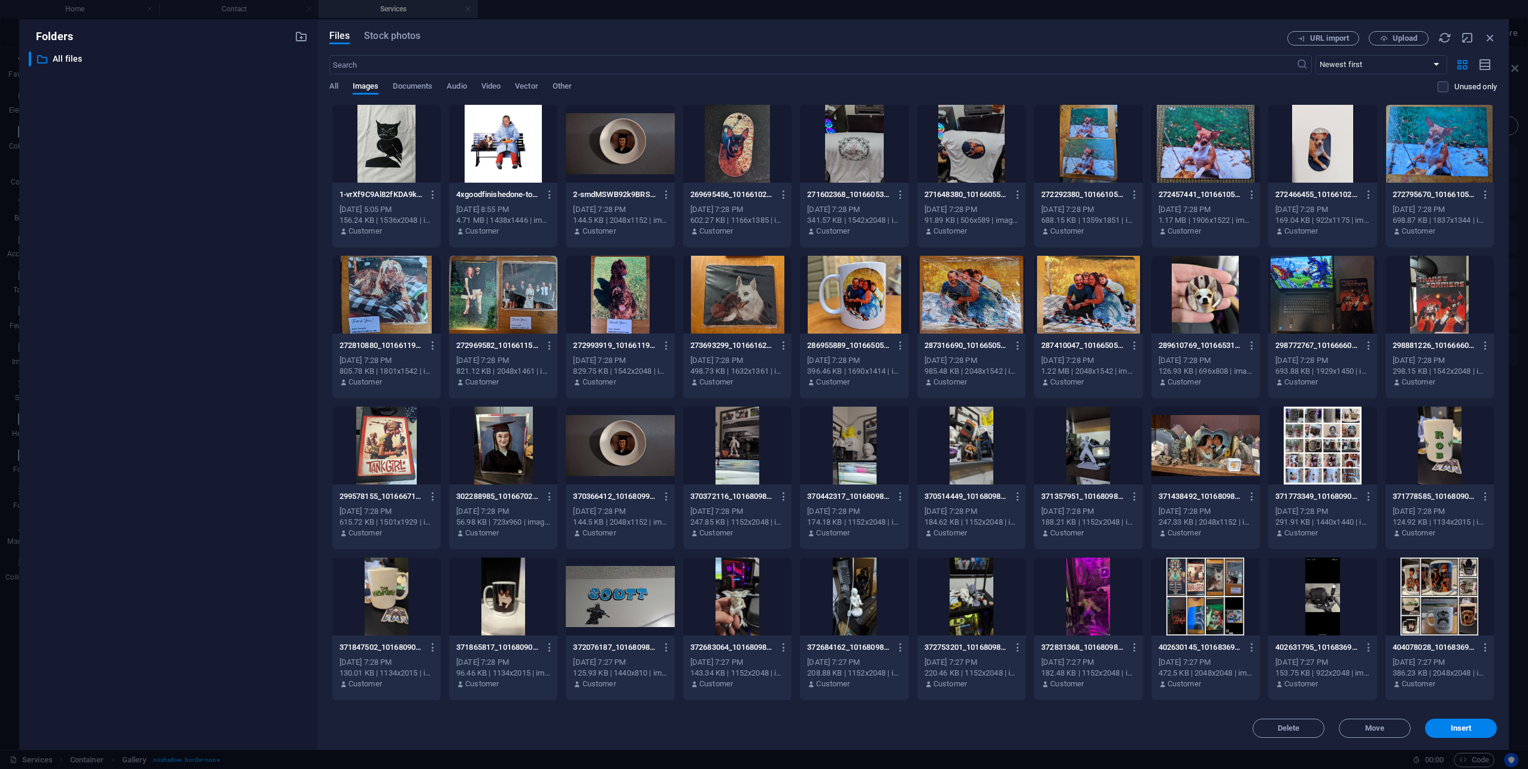
click at [387, 141] on div at bounding box center [386, 144] width 108 height 78
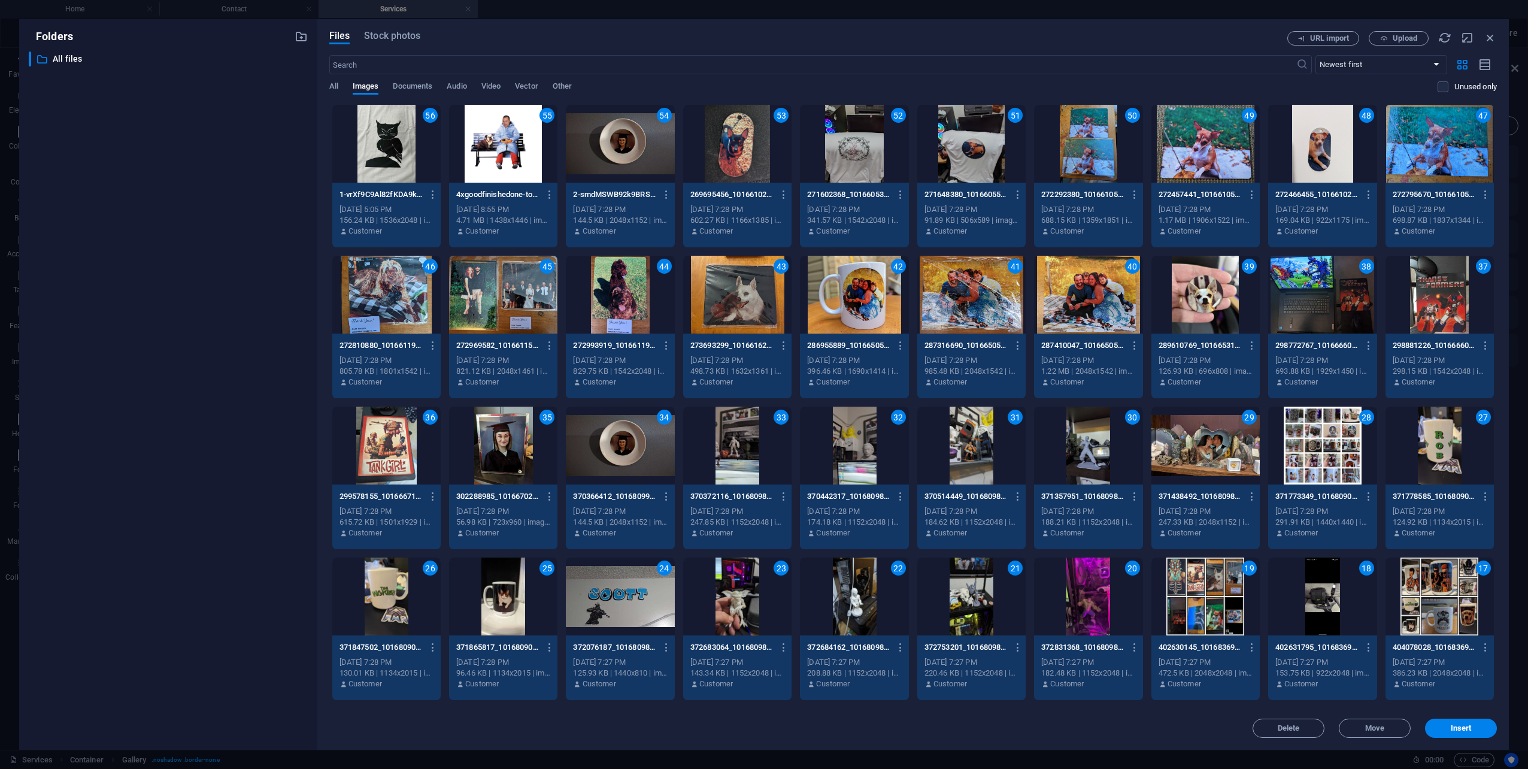
drag, startPoint x: 1460, startPoint y: 731, endPoint x: 1380, endPoint y: 668, distance: 101.8
click at [1461, 731] on span "Insert" at bounding box center [1460, 727] width 21 height 7
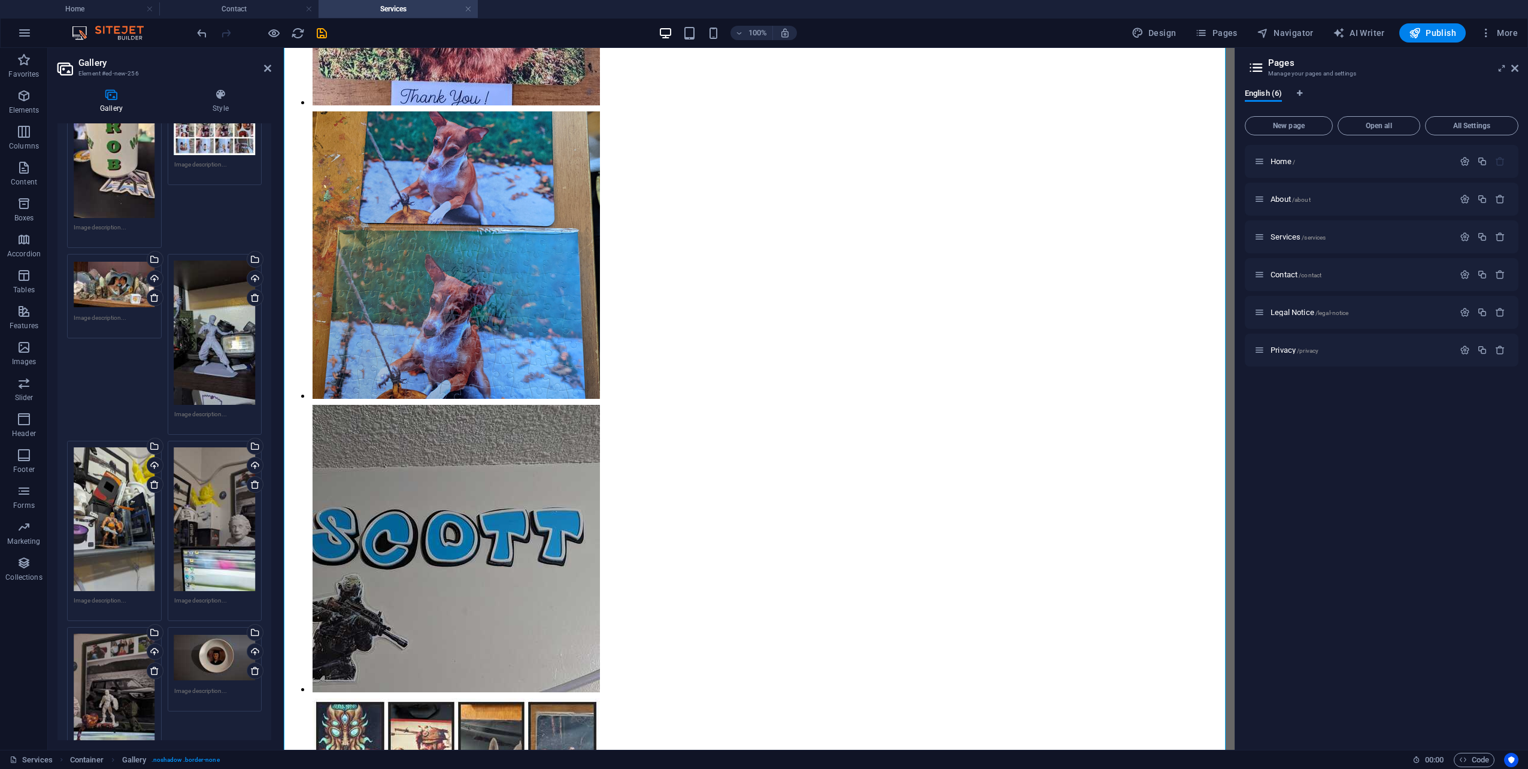
scroll to position [2394, 0]
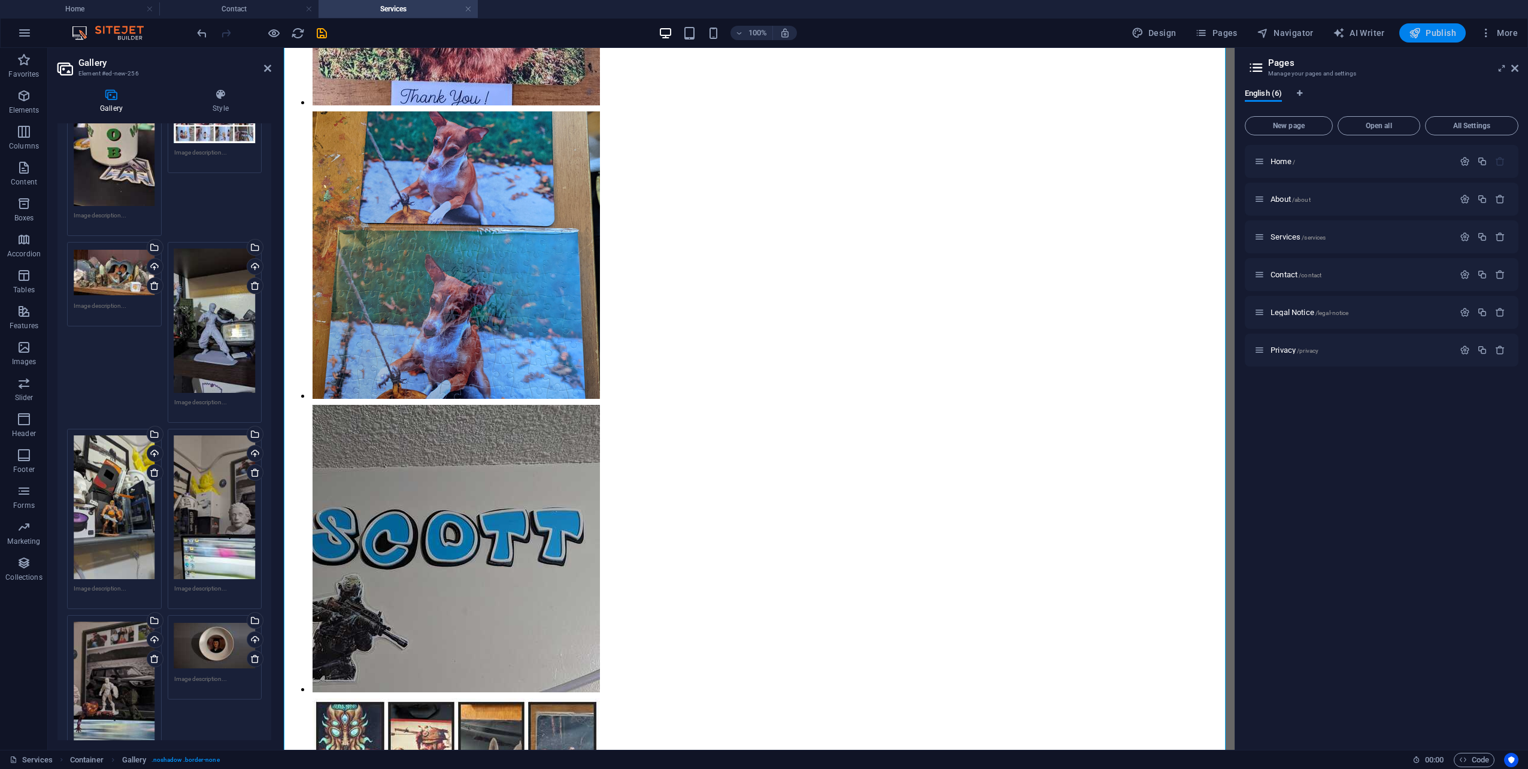
click at [1447, 32] on span "Publish" at bounding box center [1431, 33] width 47 height 12
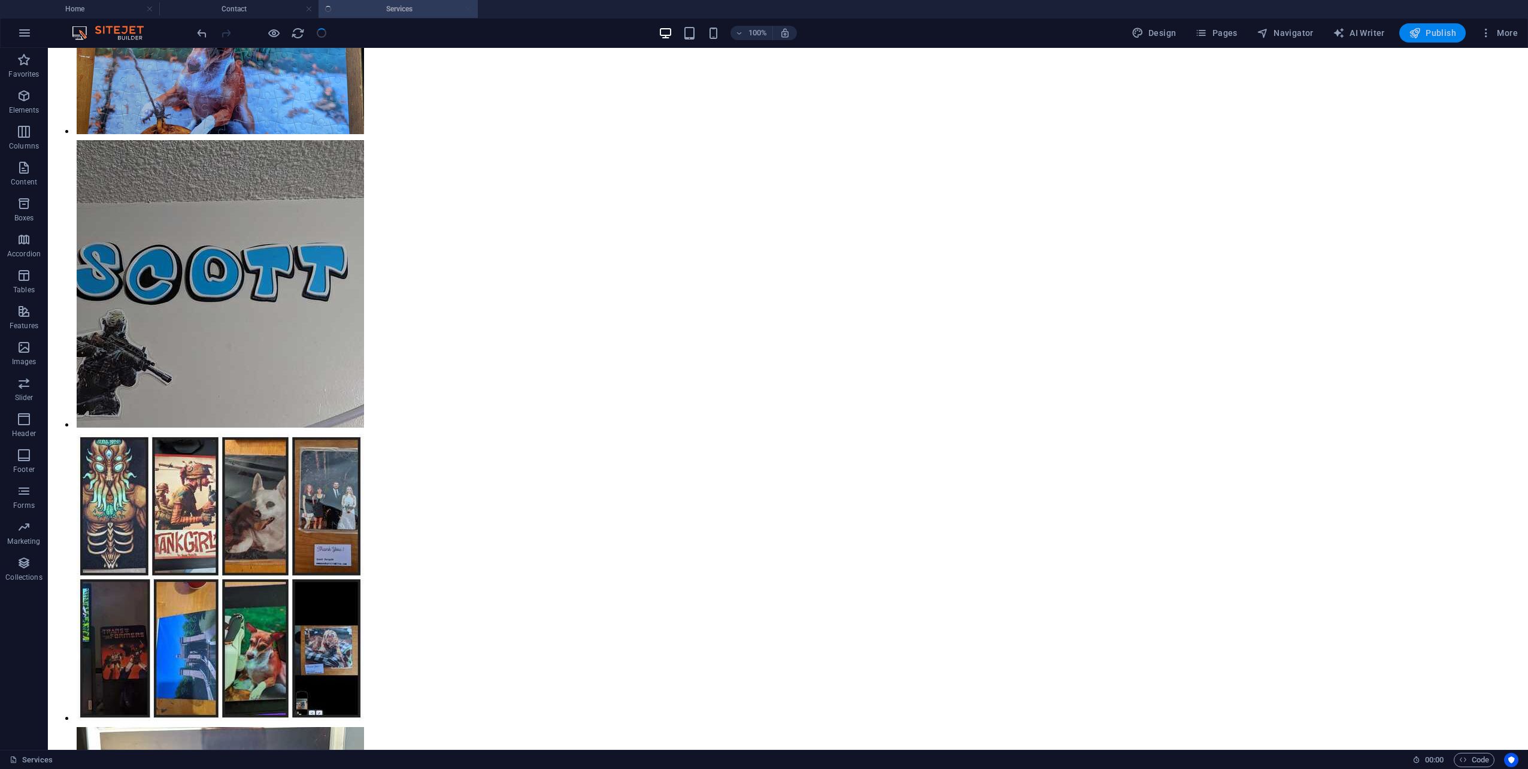
click at [1440, 34] on span "Publish" at bounding box center [1431, 33] width 47 height 12
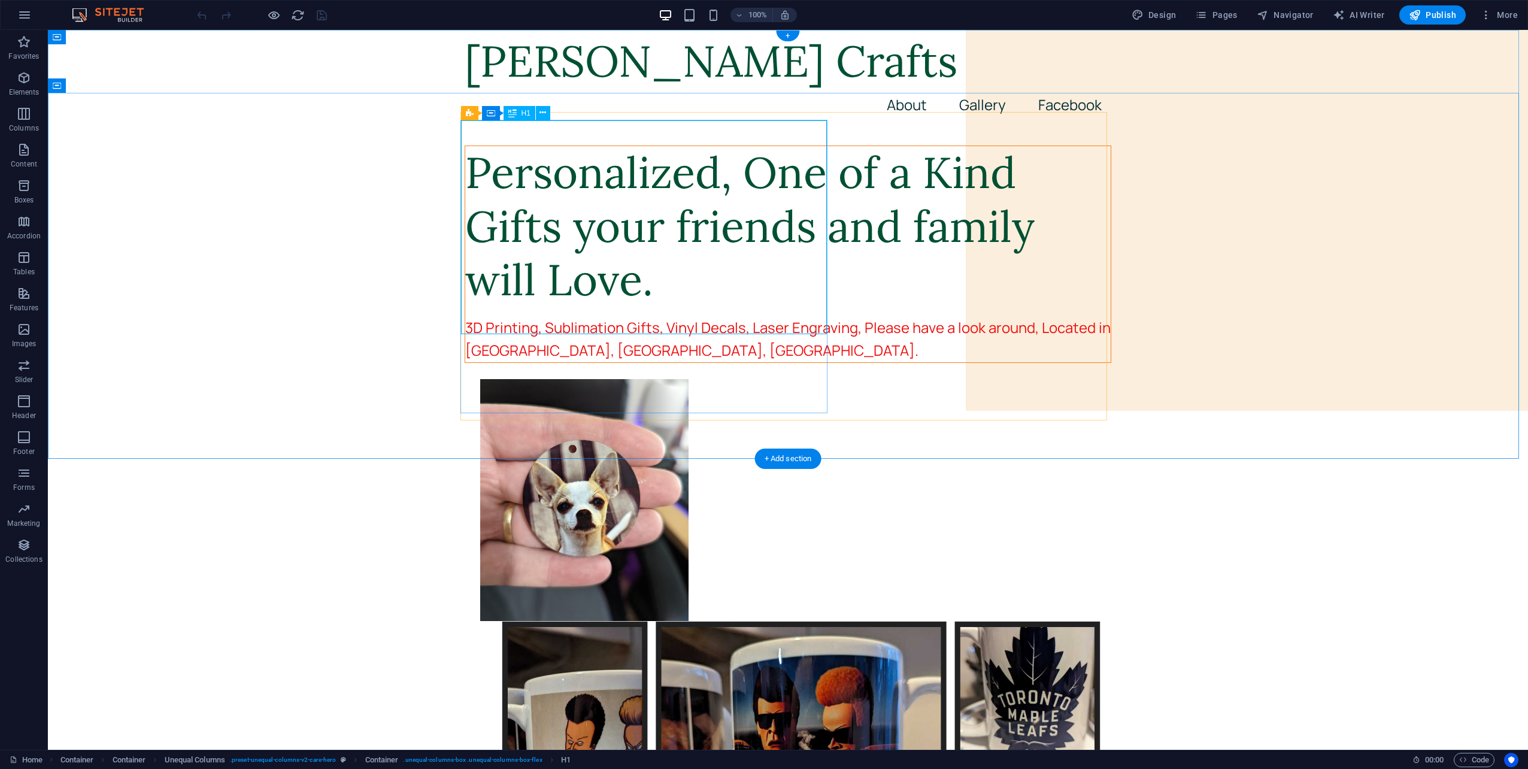
click at [769, 148] on div "Personalized, One of a Kind Gifts your friends and family will Love." at bounding box center [787, 226] width 645 height 160
click at [769, 149] on div "Personalized, One of a Kind Gifts your friends and family will Love." at bounding box center [787, 226] width 645 height 160
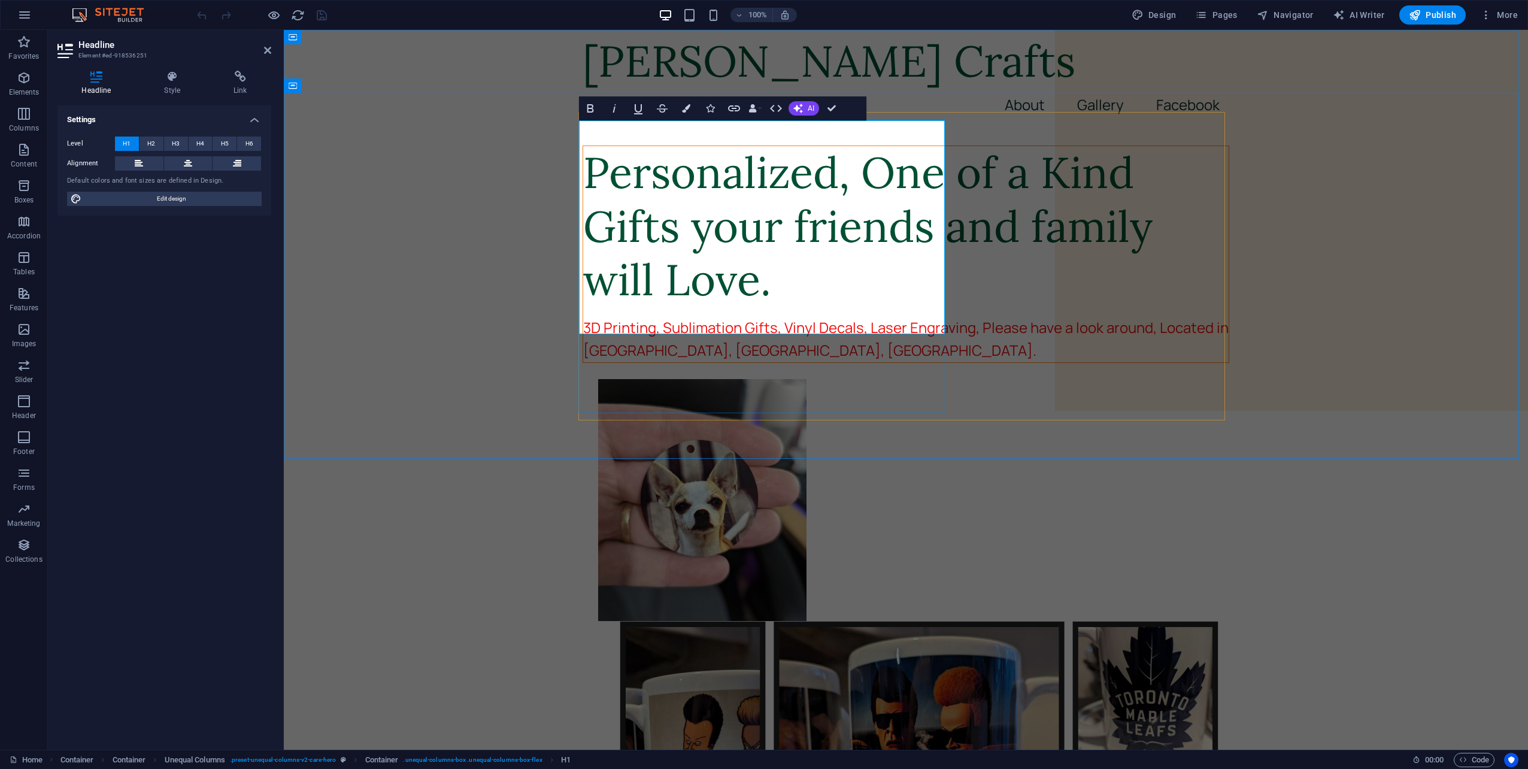
click at [885, 151] on h1 "Personalized, One of a Kind Gifts your friends and family will Love." at bounding box center [905, 226] width 645 height 160
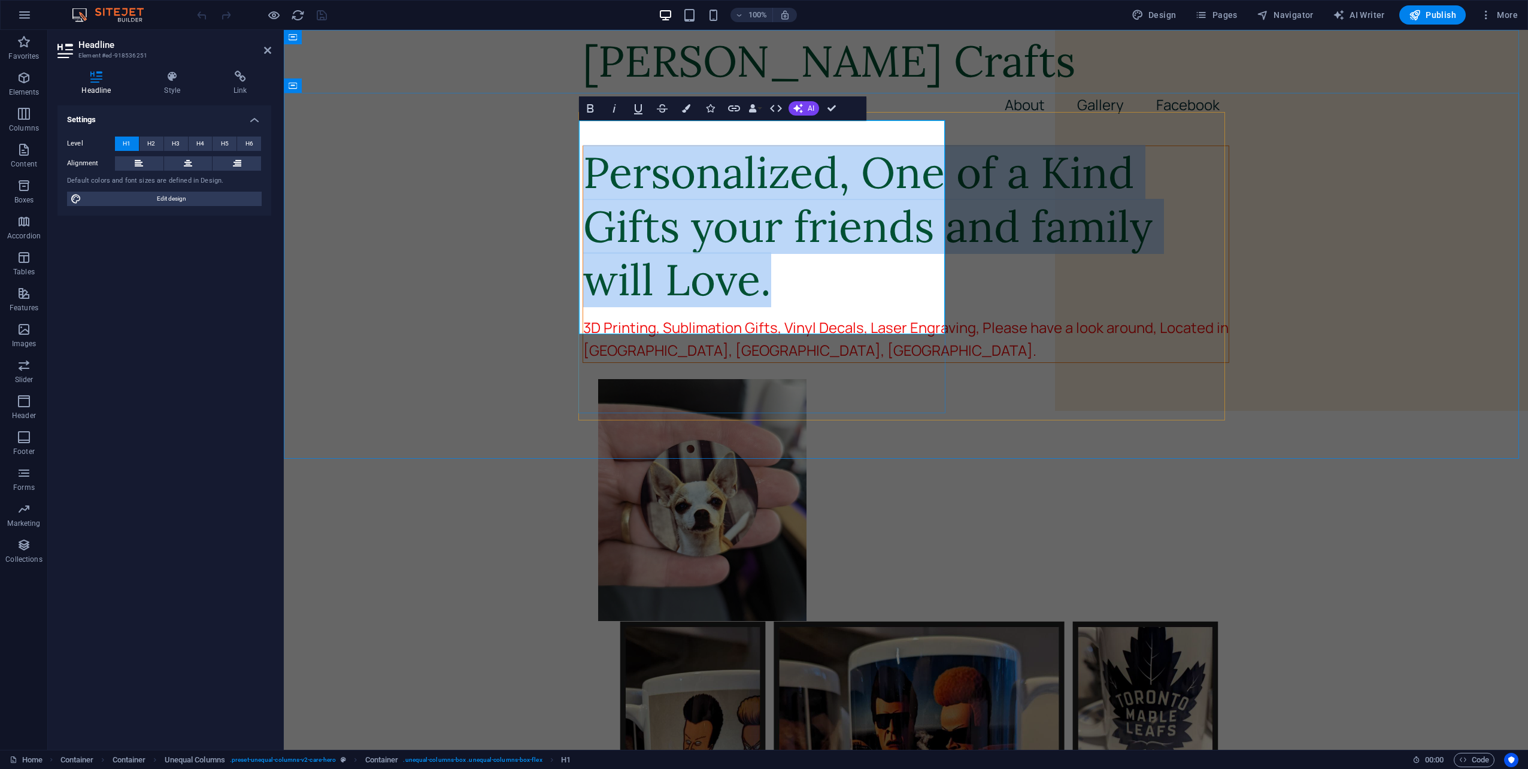
click at [885, 151] on h1 "Personalized, One of a Kind Gifts your friends and family will Love." at bounding box center [905, 226] width 645 height 160
drag, startPoint x: 900, startPoint y: 159, endPoint x: 892, endPoint y: 168, distance: 12.3
click at [900, 160] on h1 "Personalized, One of a Kind Gifts your friends and family will Love." at bounding box center [905, 226] width 645 height 160
click at [891, 155] on h1 "Personalized, One of a Kind Gifts your friends and family will Love." at bounding box center [905, 226] width 645 height 160
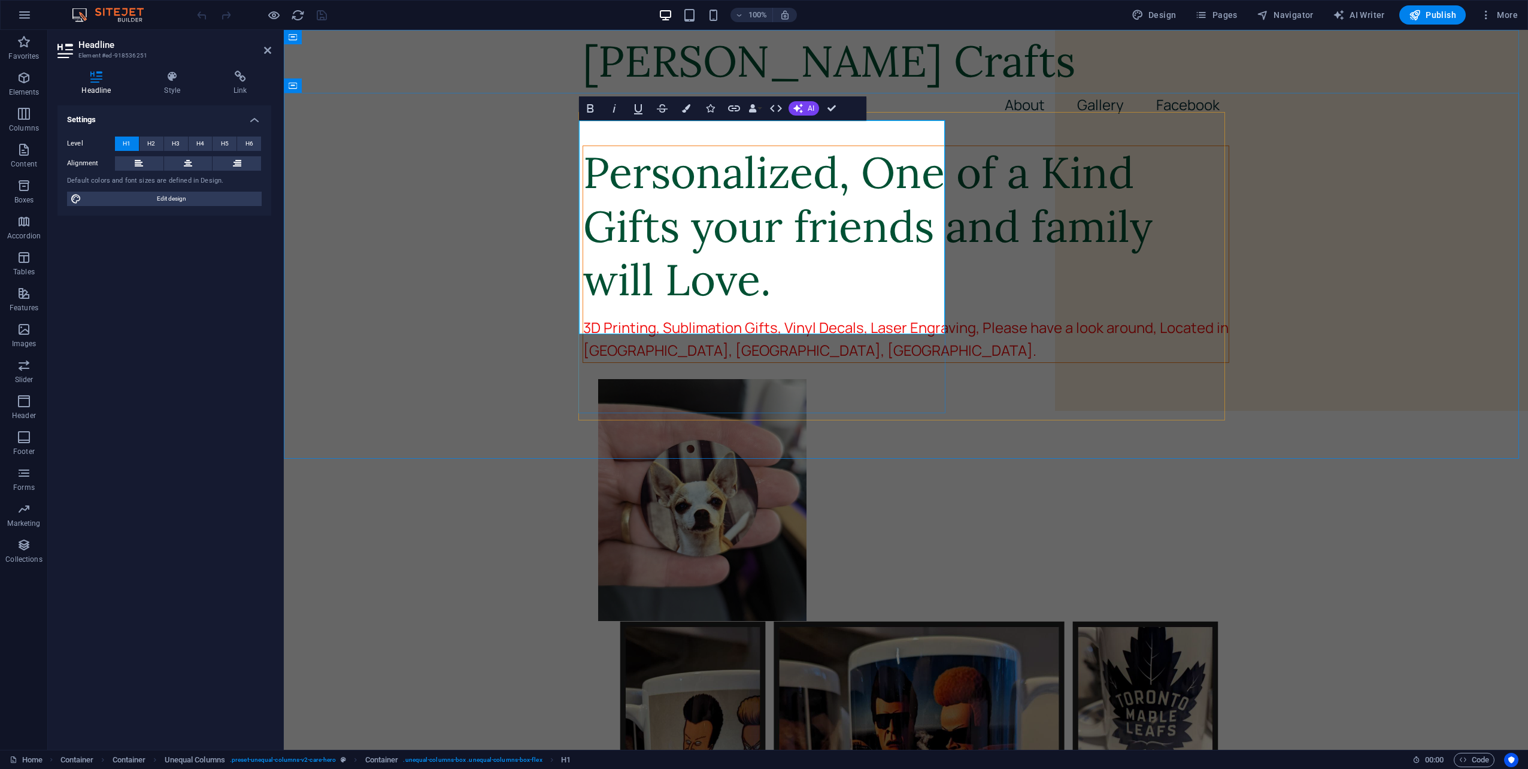
click at [888, 146] on h1 "Personalized, One of a Kind Gifts your friends and family will Love." at bounding box center [905, 226] width 645 height 160
click at [687, 197] on h1 "Personalized, one of a Kind Gifts your friends and family will Love." at bounding box center [905, 226] width 645 height 160
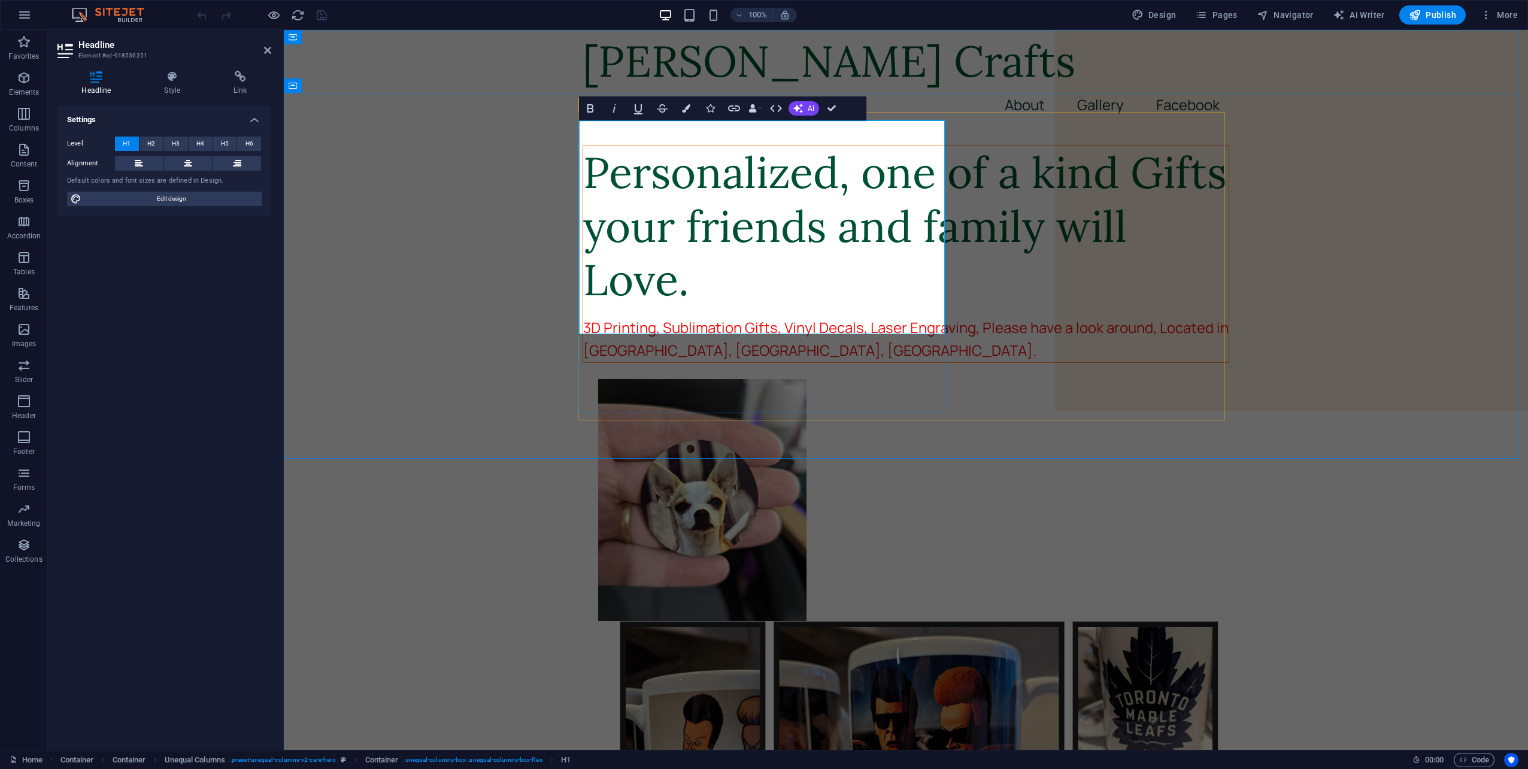
click at [791, 209] on h1 "Personalized, one of a kind Gifts your friends and family will Love." at bounding box center [905, 226] width 645 height 160
click at [819, 306] on h1 "Personalized, one of a kind gifts your friends and family will Love." at bounding box center [905, 226] width 645 height 160
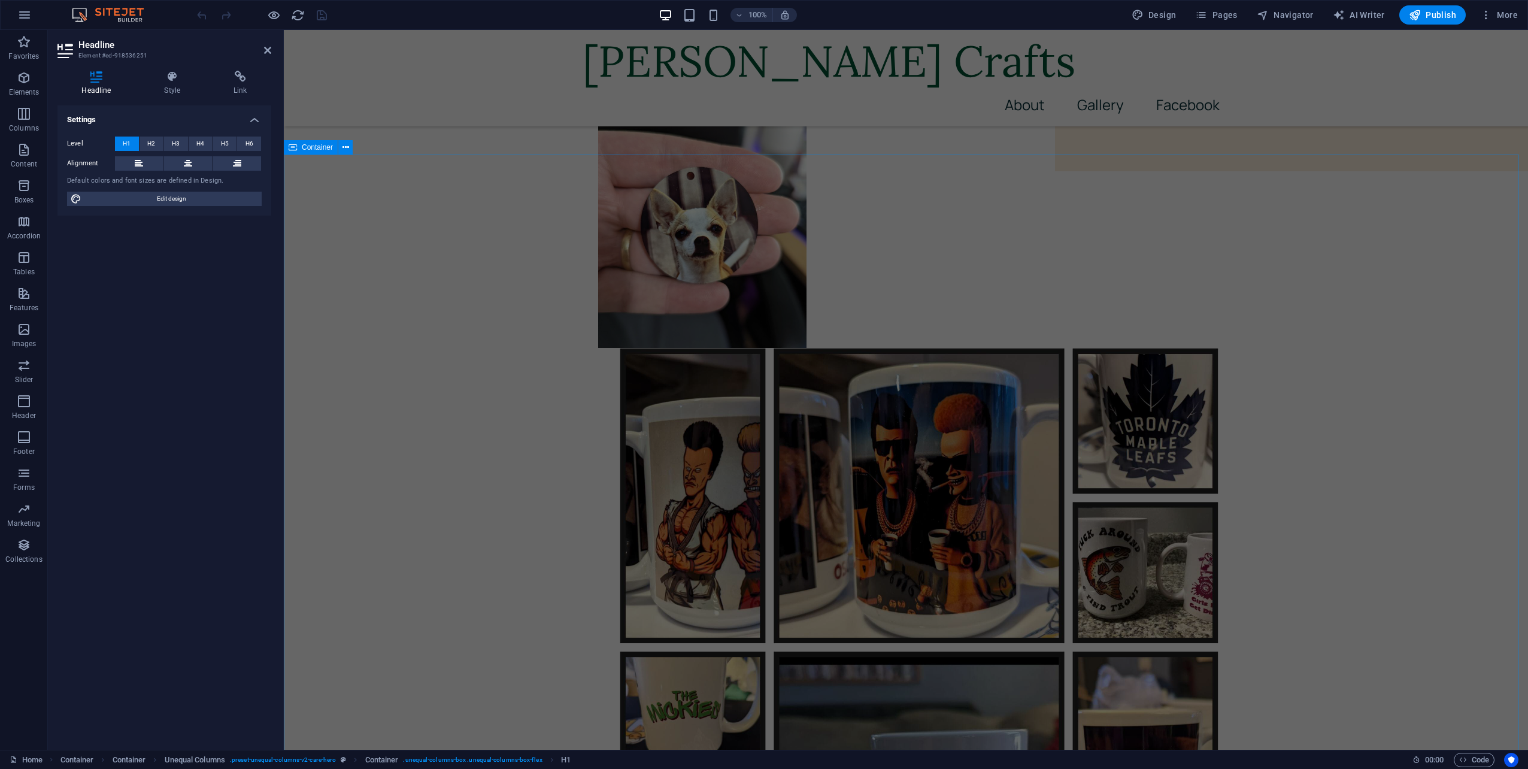
scroll to position [151, 0]
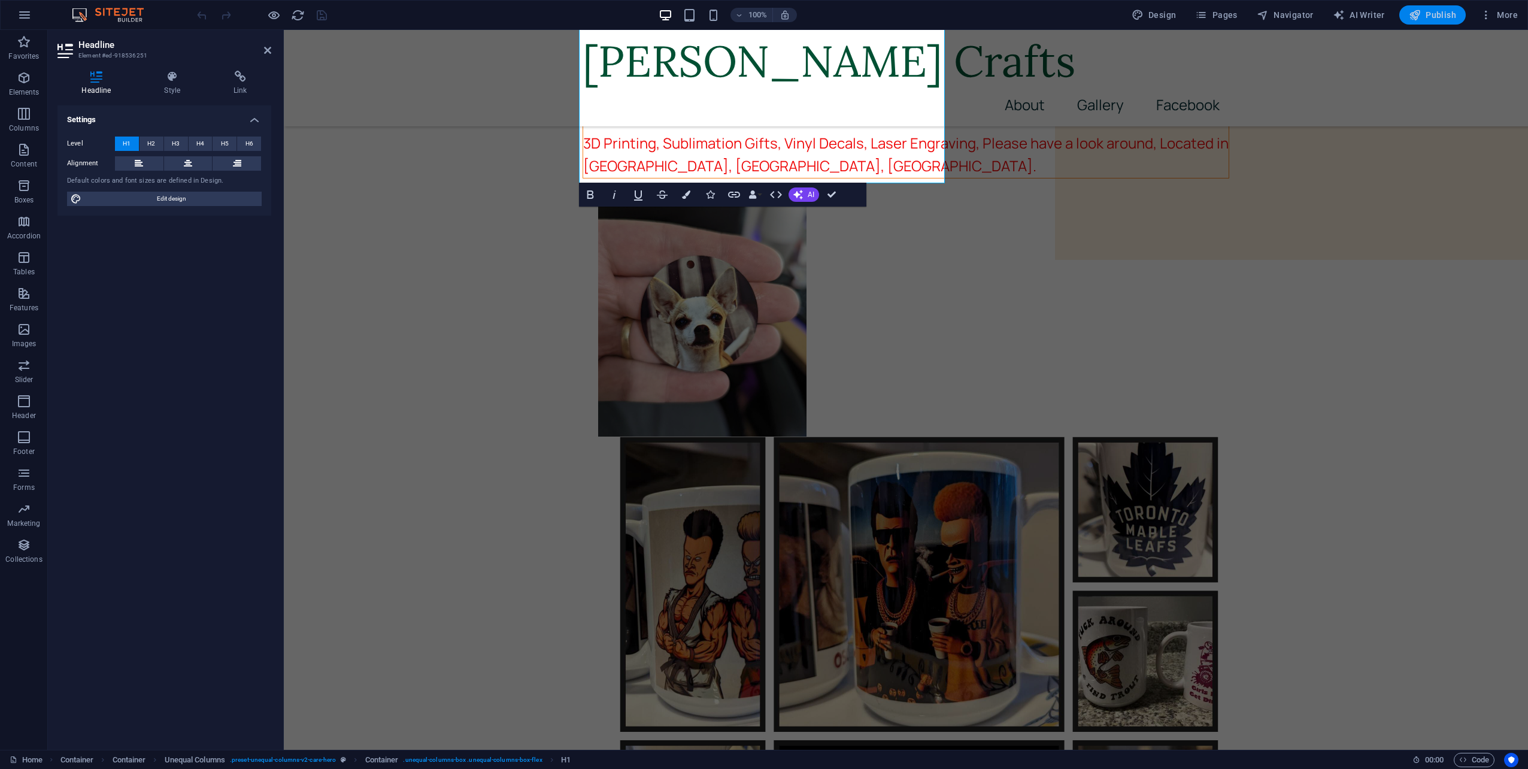
click at [1435, 16] on span "Publish" at bounding box center [1431, 15] width 47 height 12
checkbox input "false"
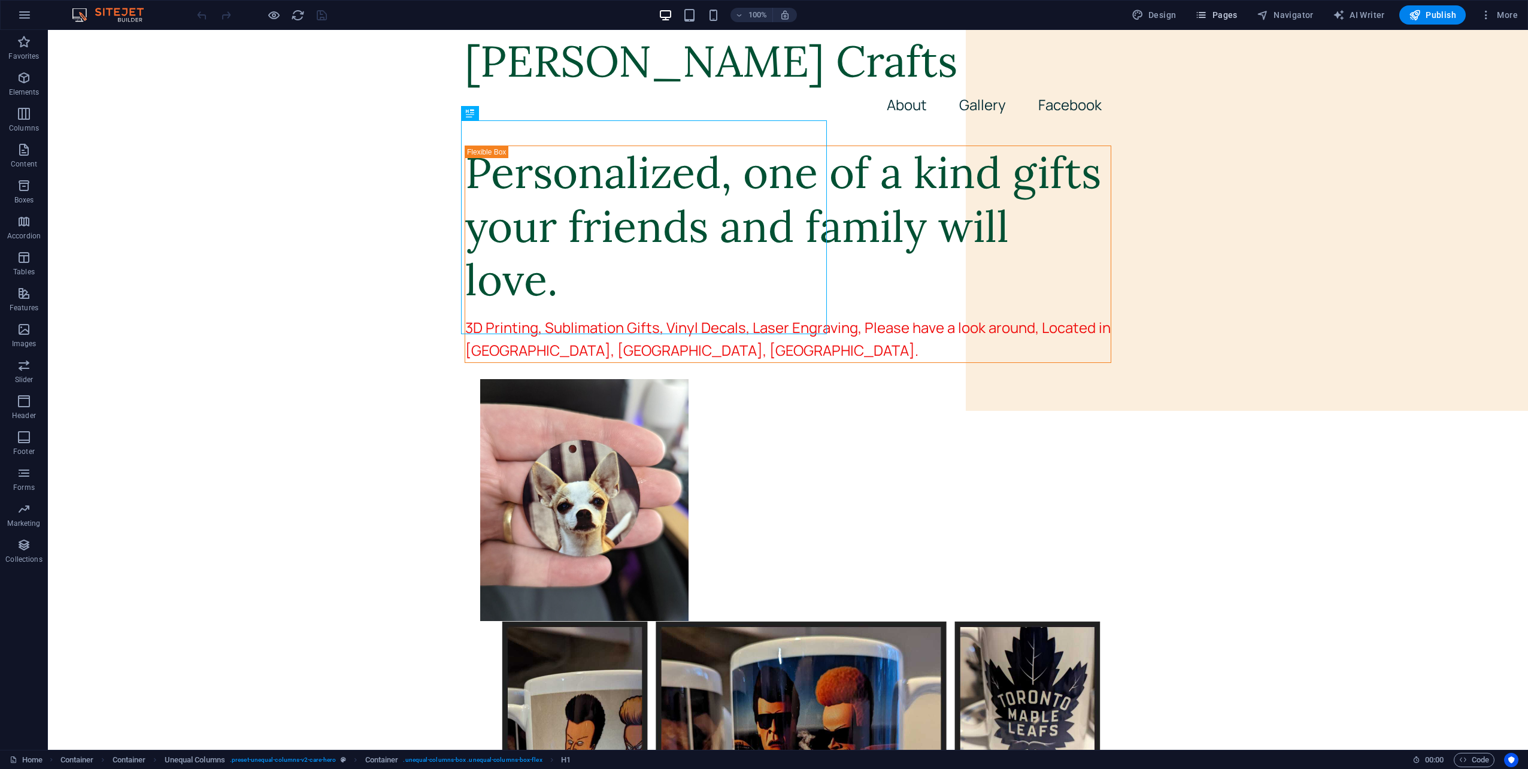
click at [1221, 14] on span "Pages" at bounding box center [1216, 15] width 42 height 12
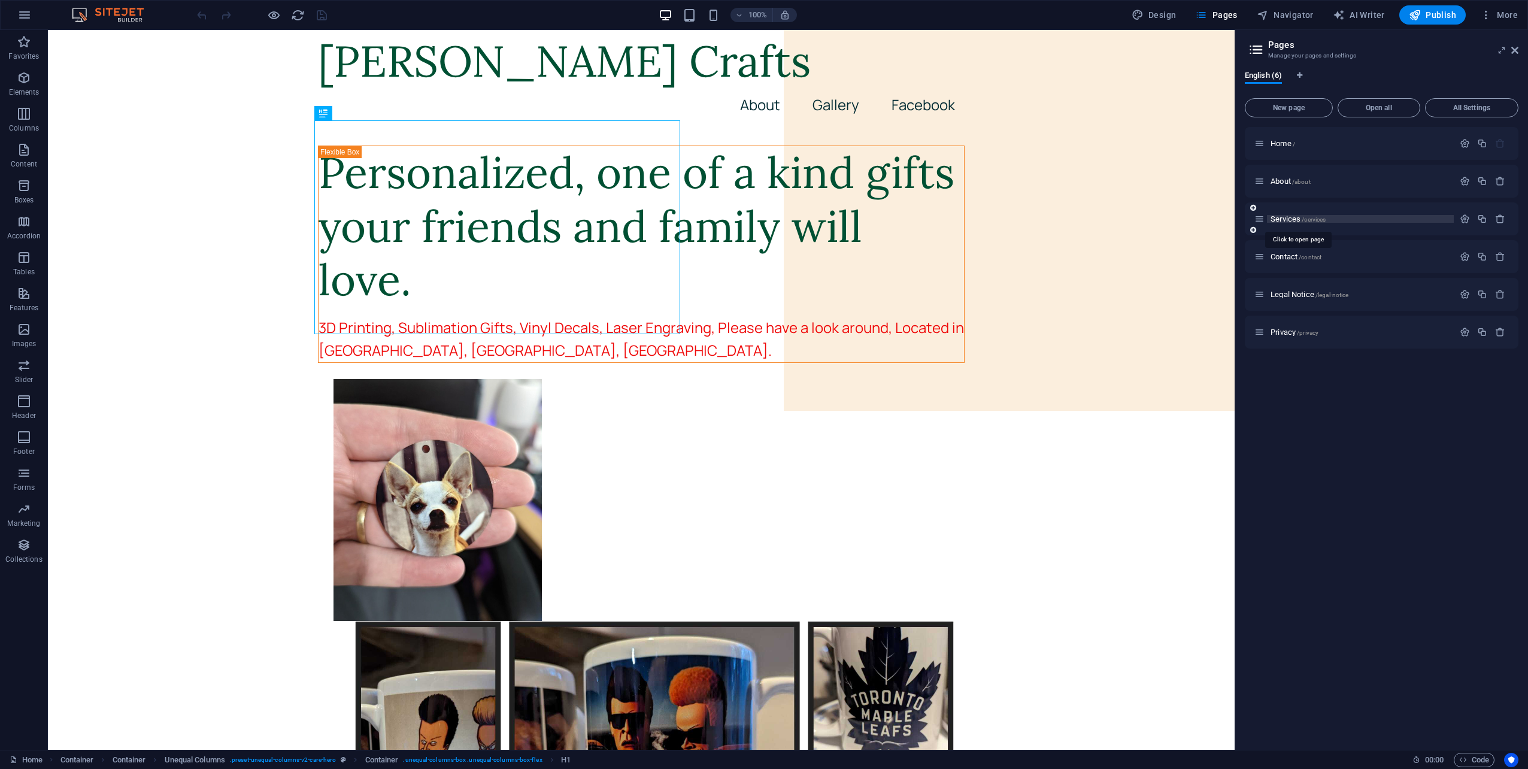
click at [1286, 220] on span "Services /services" at bounding box center [1297, 218] width 55 height 9
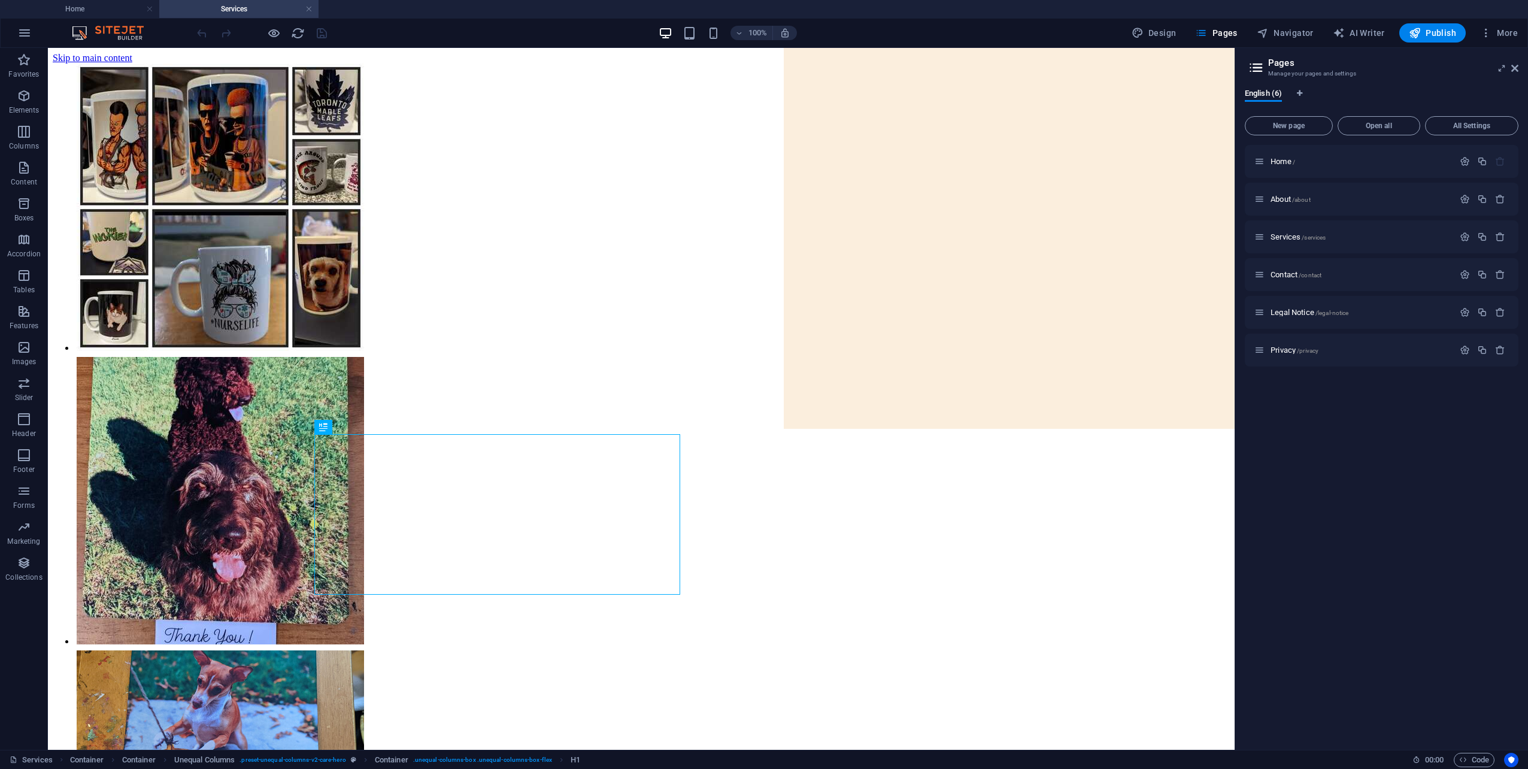
scroll to position [3827, 0]
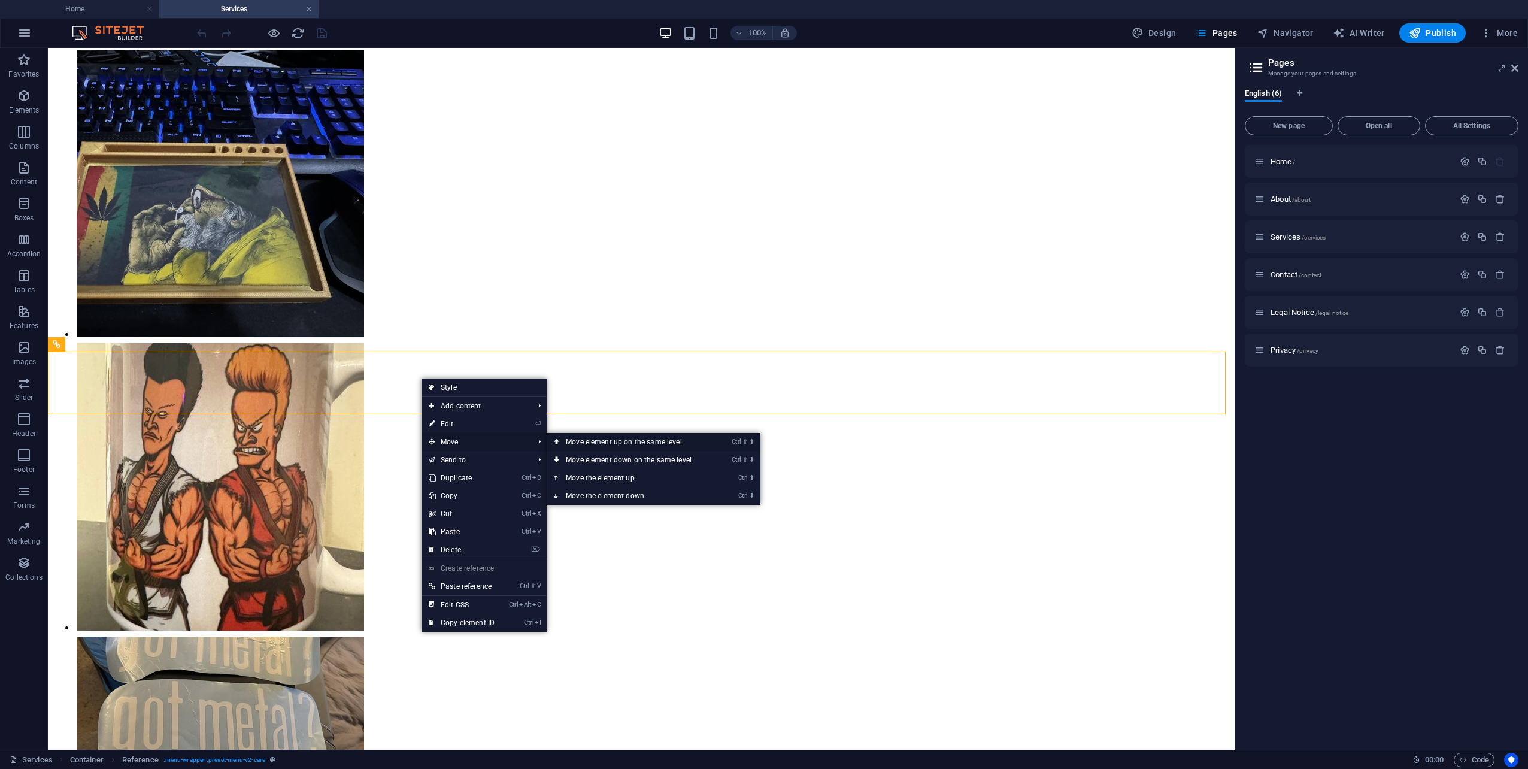
drag, startPoint x: 554, startPoint y: 394, endPoint x: 602, endPoint y: 442, distance: 67.7
click at [602, 442] on link "Ctrl ⇧ ⬆ Move element up on the same level" at bounding box center [631, 442] width 169 height 18
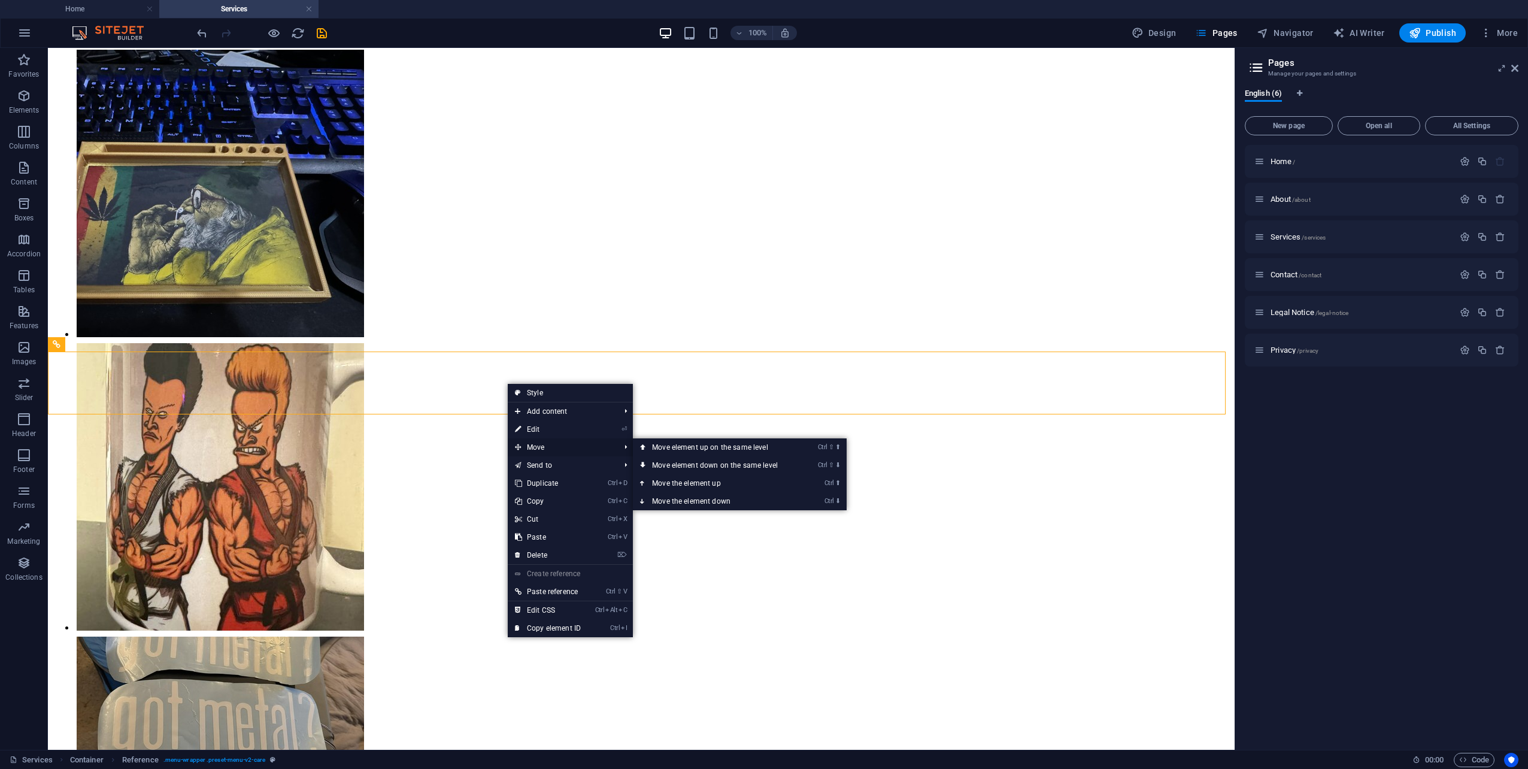
click at [560, 450] on span "Move" at bounding box center [561, 447] width 107 height 18
click at [711, 482] on link "Ctrl ⬆ Move the element up" at bounding box center [717, 483] width 169 height 18
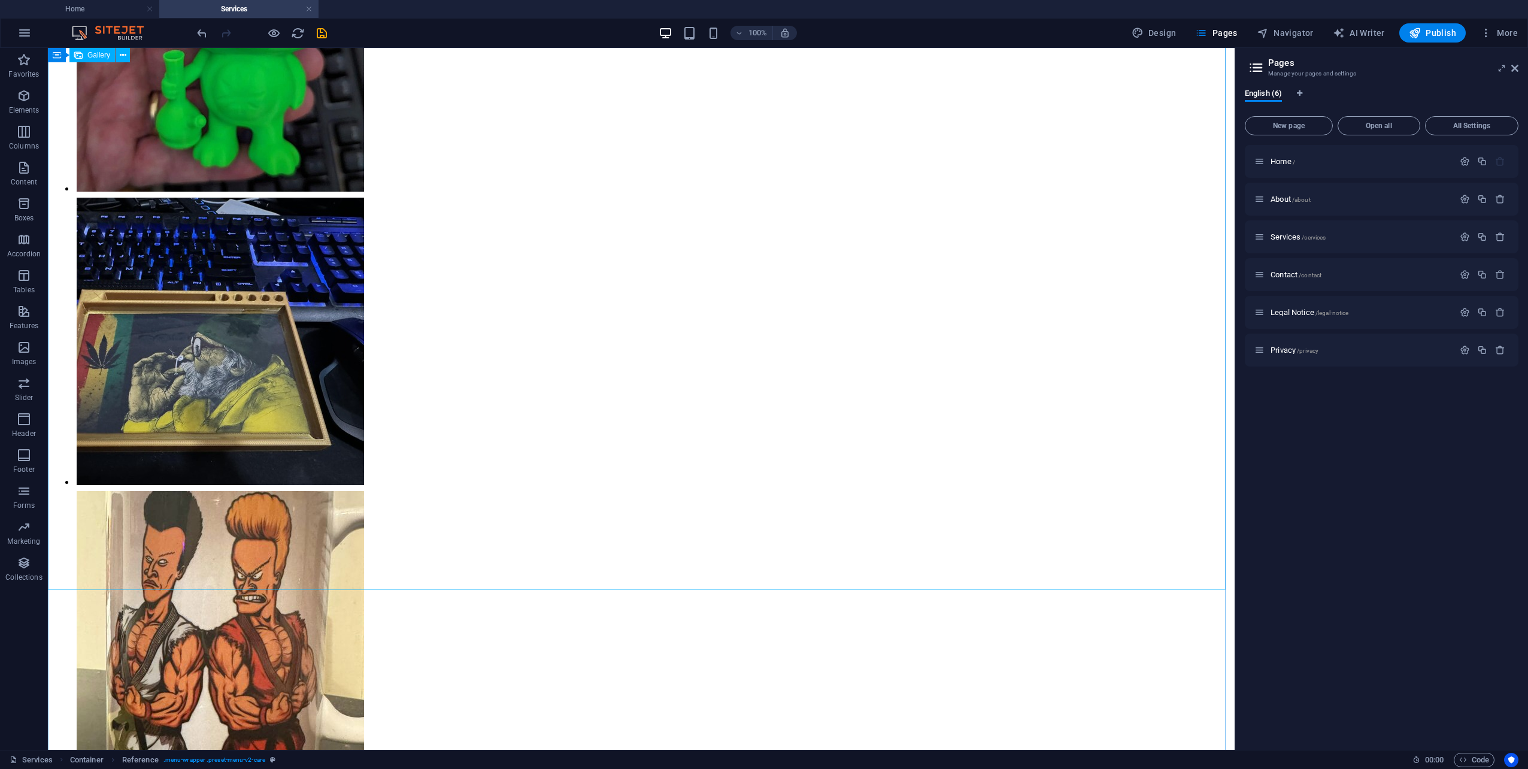
scroll to position [3951, 0]
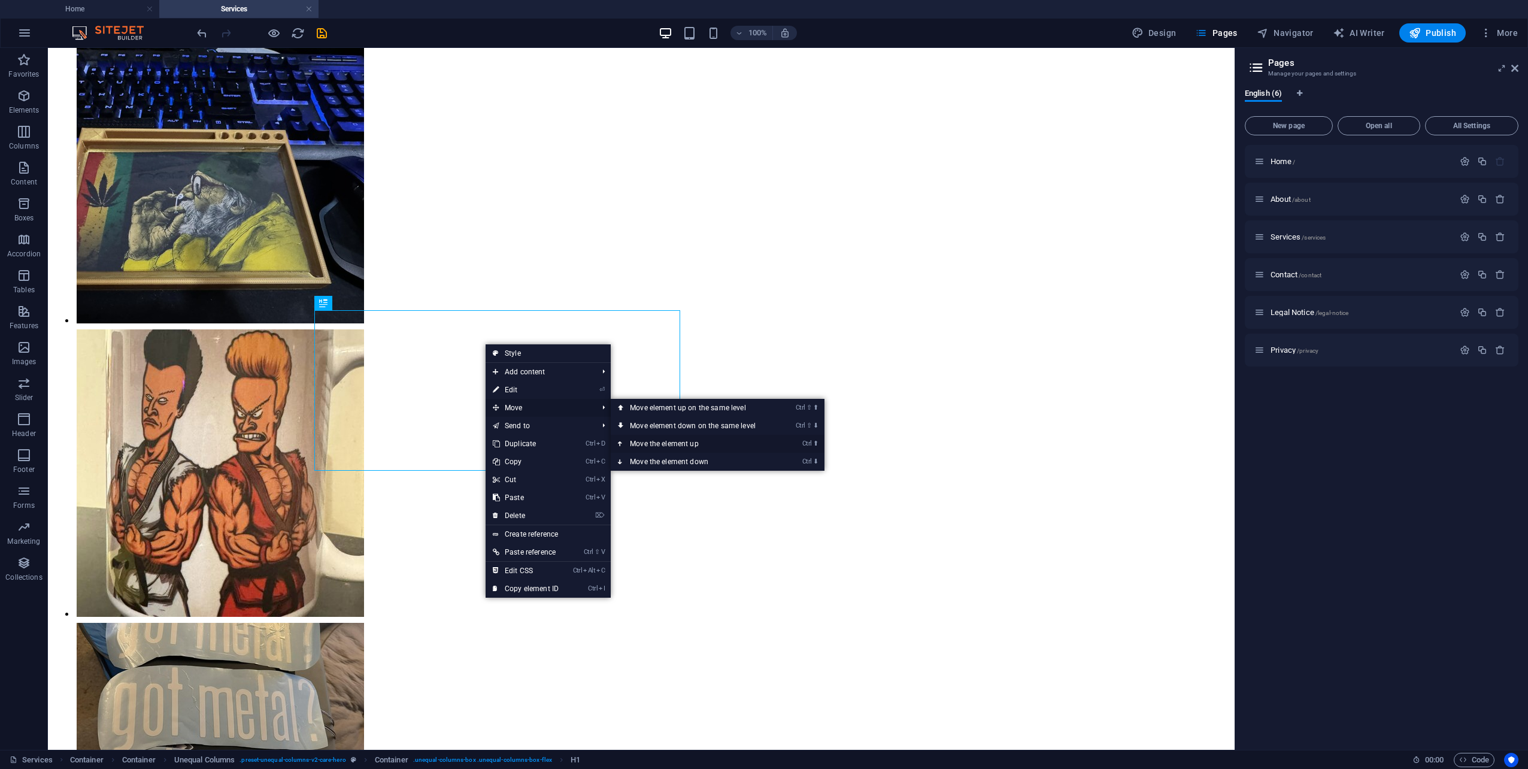
click at [667, 444] on link "Ctrl ⬆ Move the element up" at bounding box center [695, 444] width 169 height 18
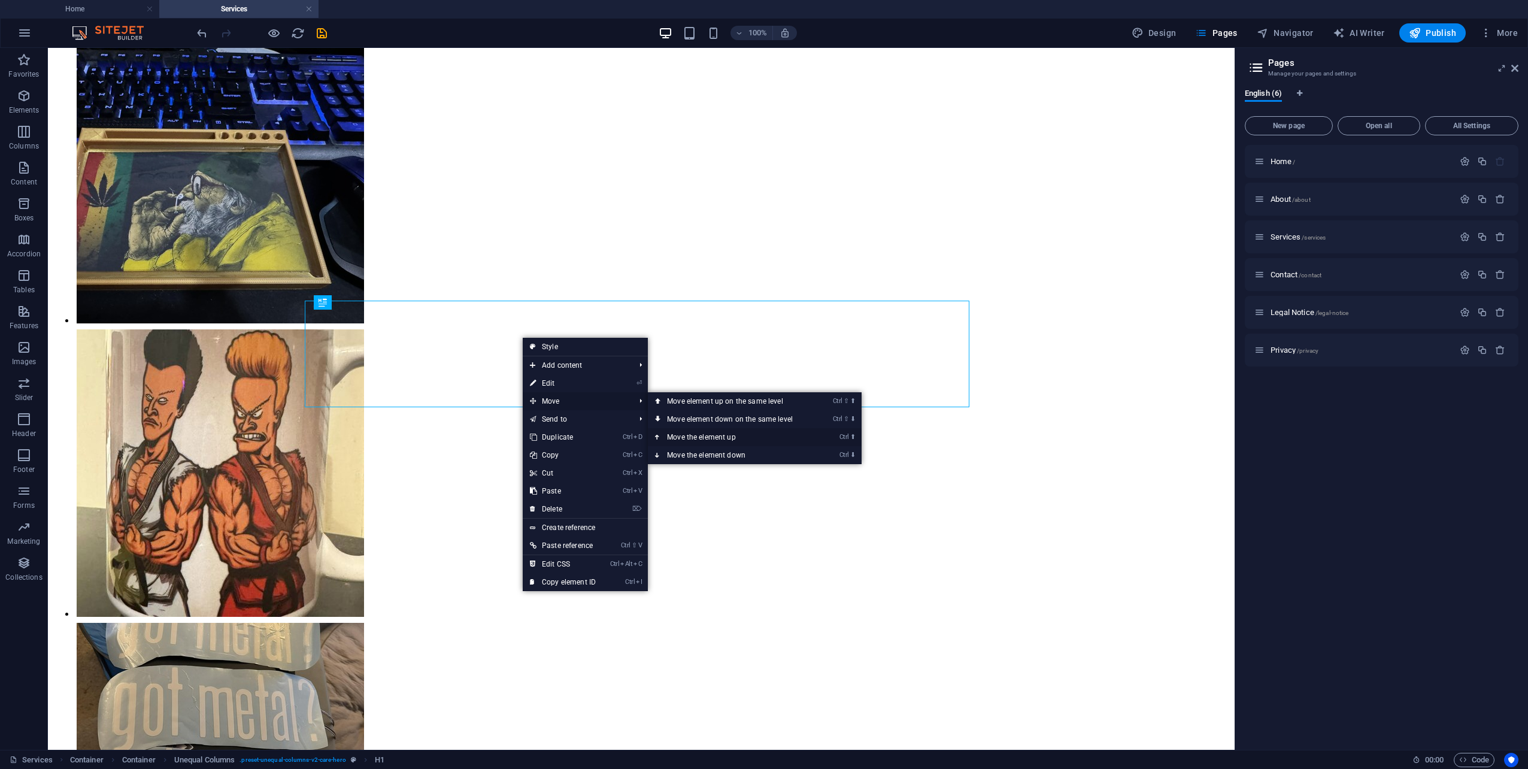
click at [702, 435] on link "Ctrl ⬆ Move the element up" at bounding box center [732, 437] width 169 height 18
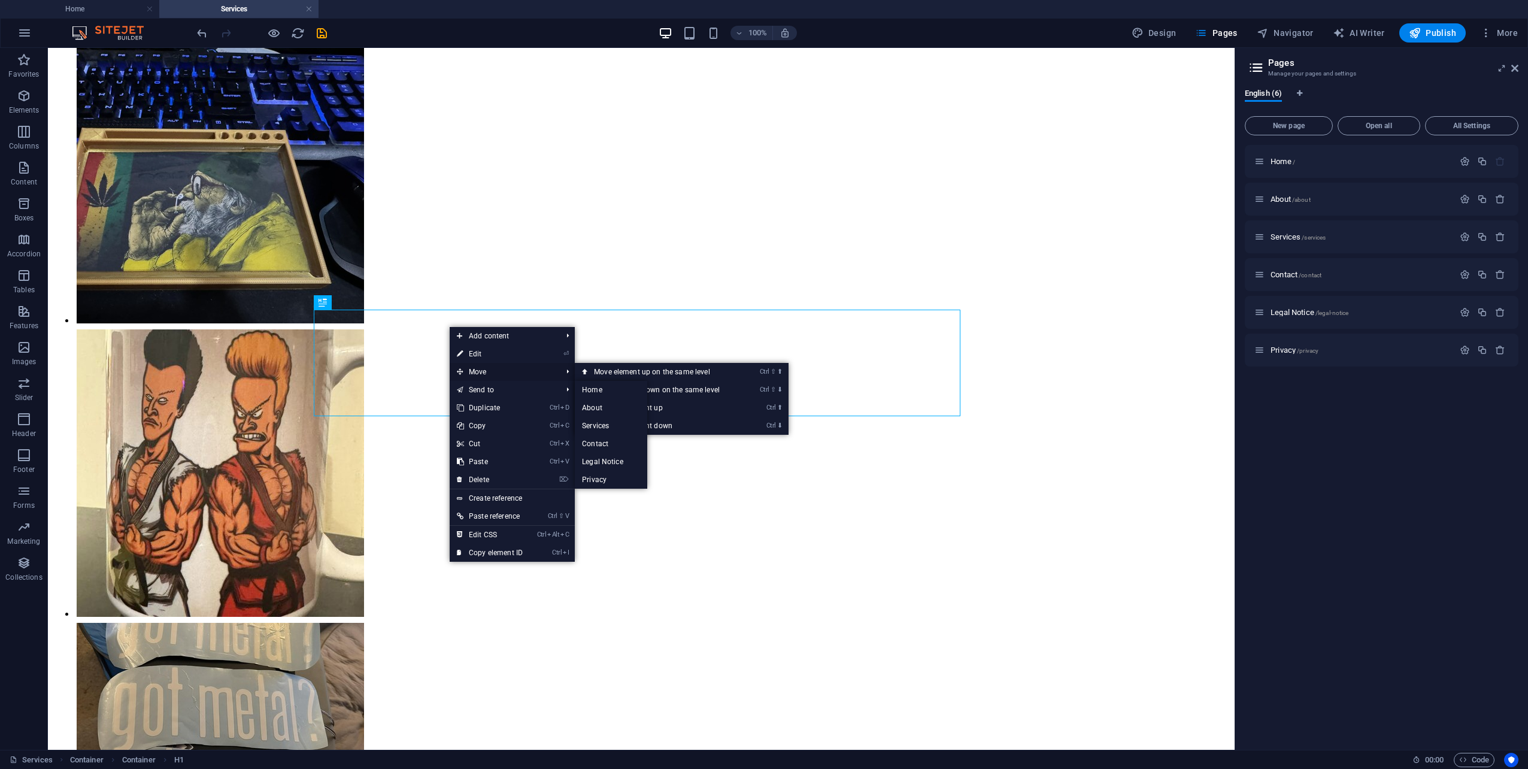
click at [517, 371] on span "Move" at bounding box center [503, 372] width 107 height 18
click at [645, 369] on link "Ctrl ⇧ ⬆ Move element up on the same level" at bounding box center [659, 372] width 169 height 18
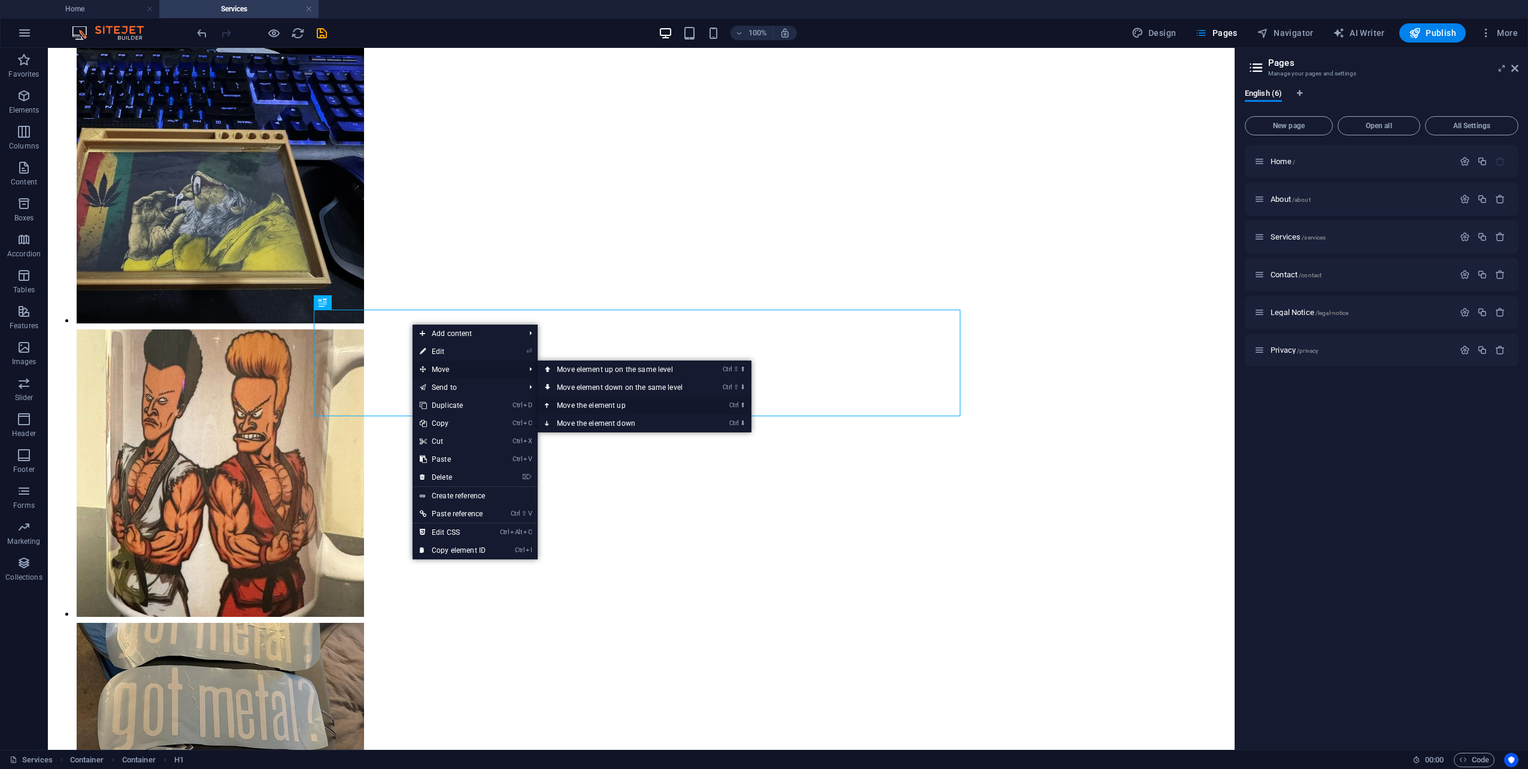
click at [597, 403] on link "Ctrl ⬆ Move the element up" at bounding box center [622, 405] width 169 height 18
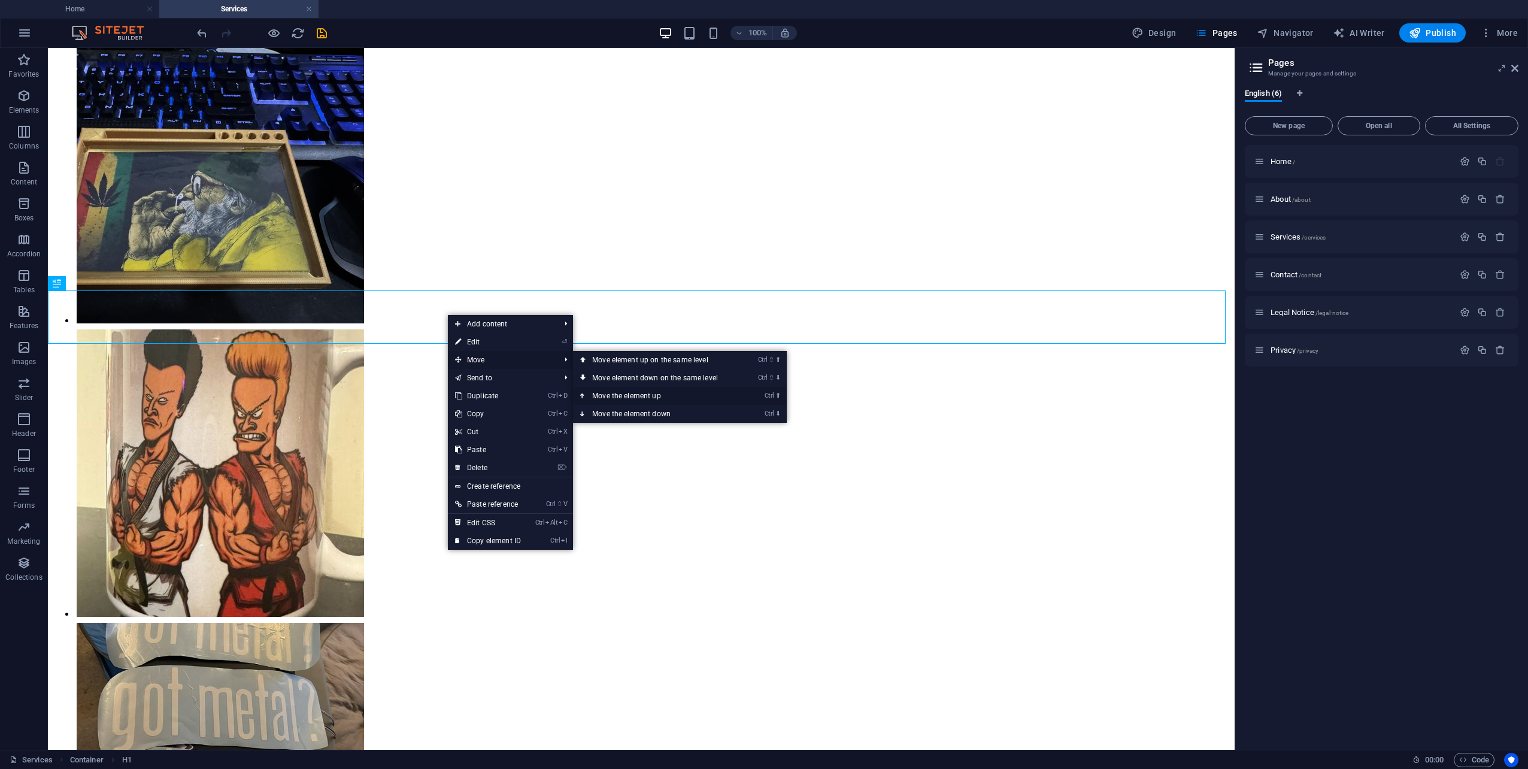
click at [640, 397] on link "Ctrl ⬆ Move the element up" at bounding box center [657, 396] width 169 height 18
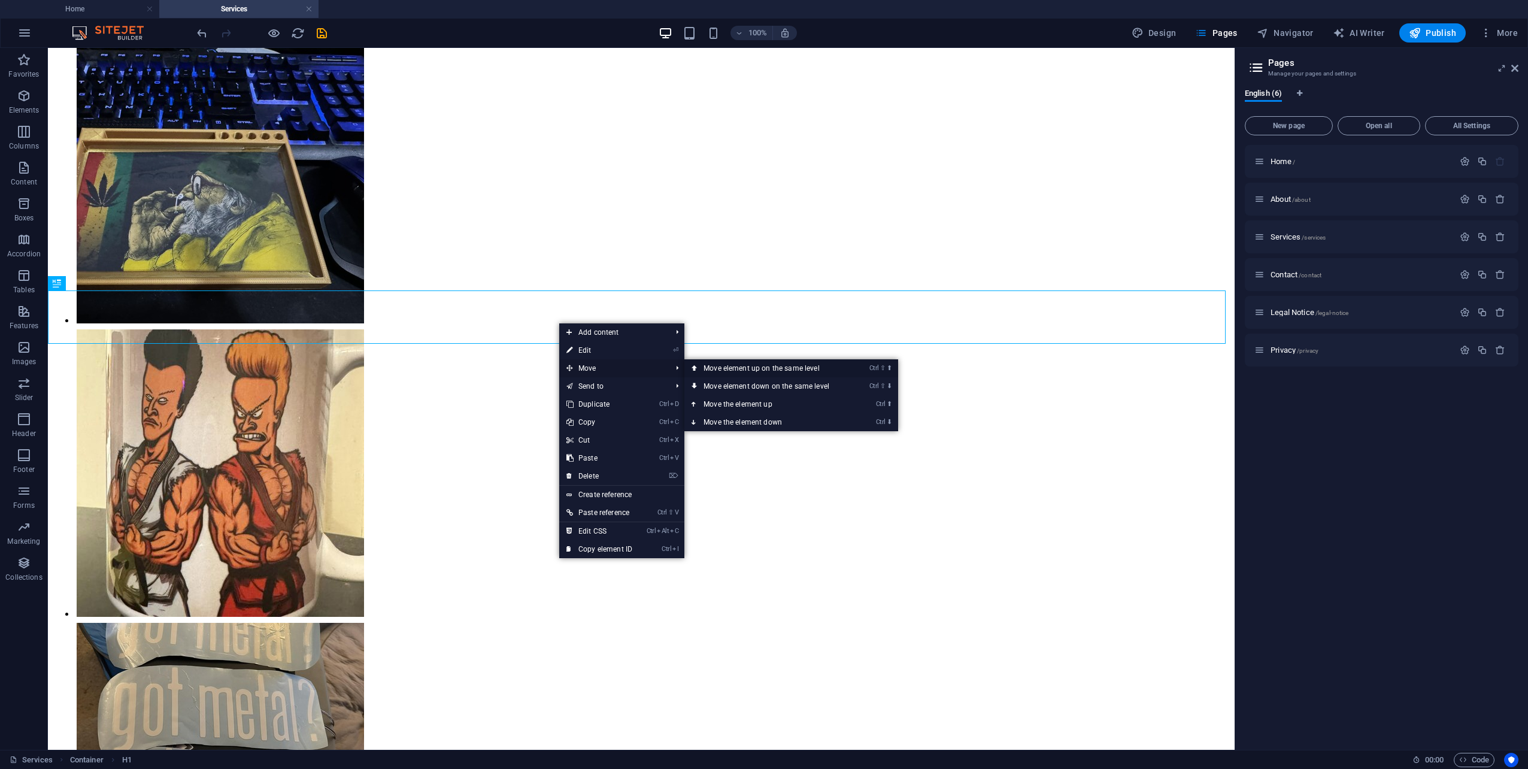
click at [739, 367] on link "Ctrl ⇧ ⬆ Move element up on the same level" at bounding box center [768, 368] width 169 height 18
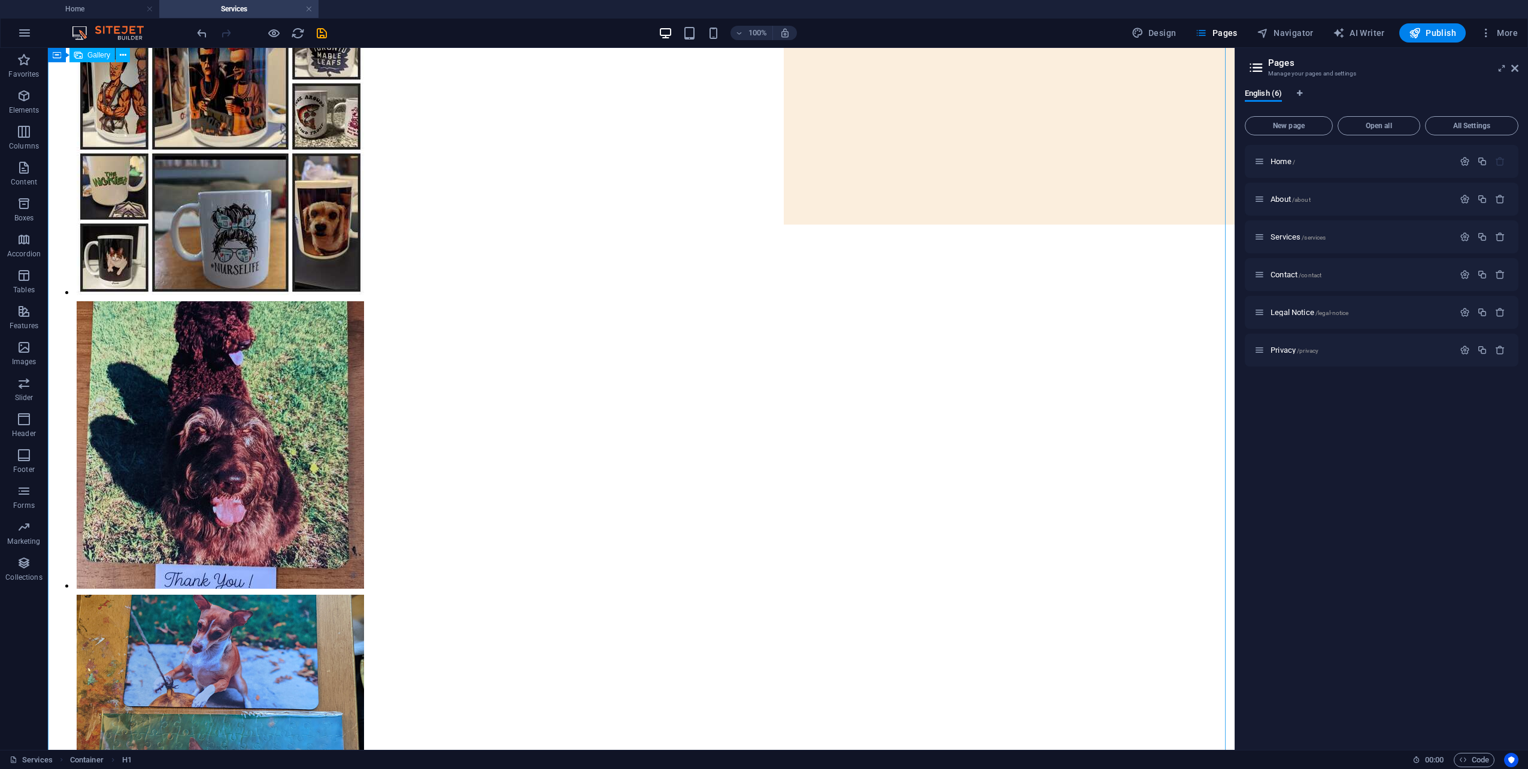
scroll to position [0, 0]
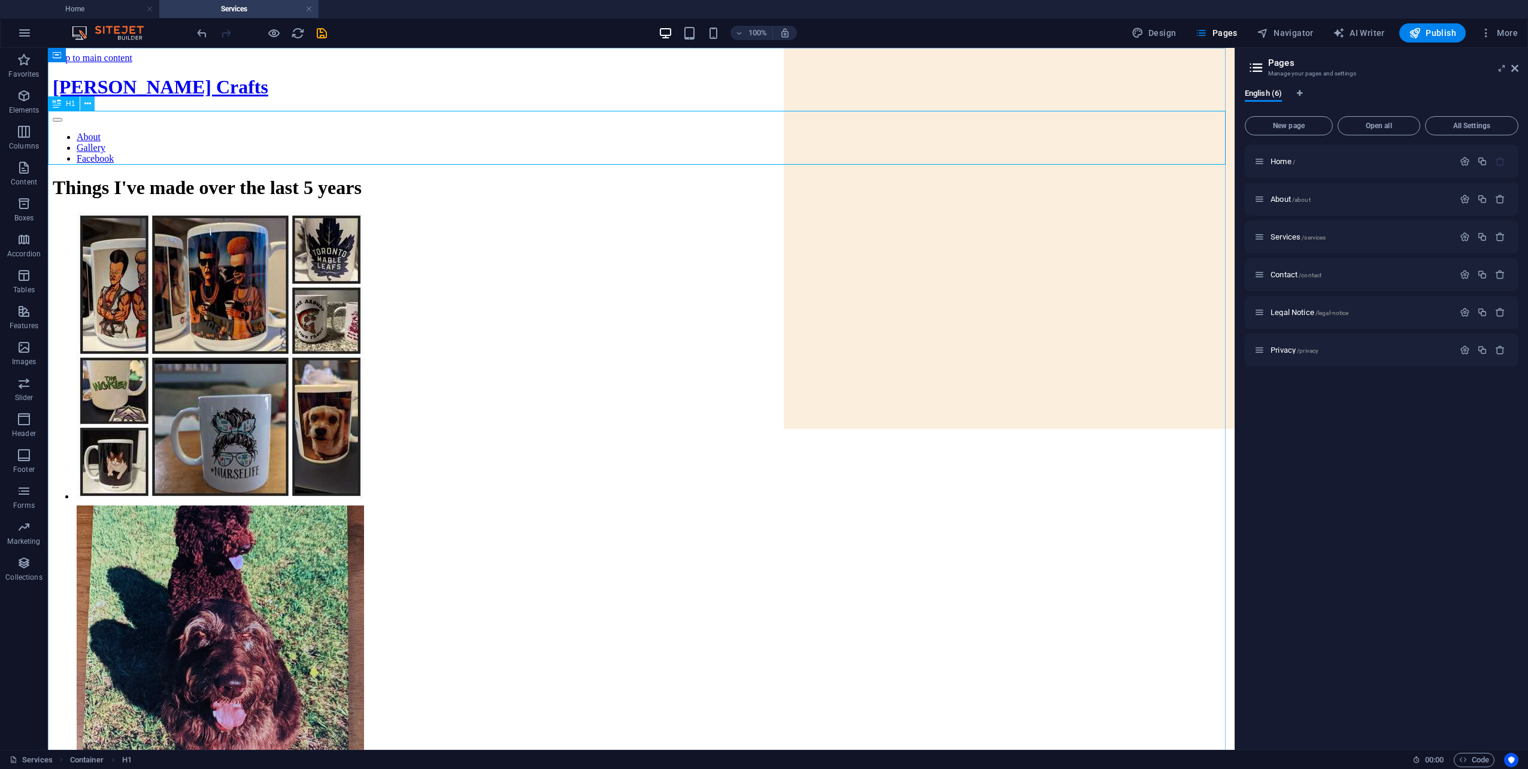
click at [89, 105] on icon at bounding box center [87, 104] width 7 height 13
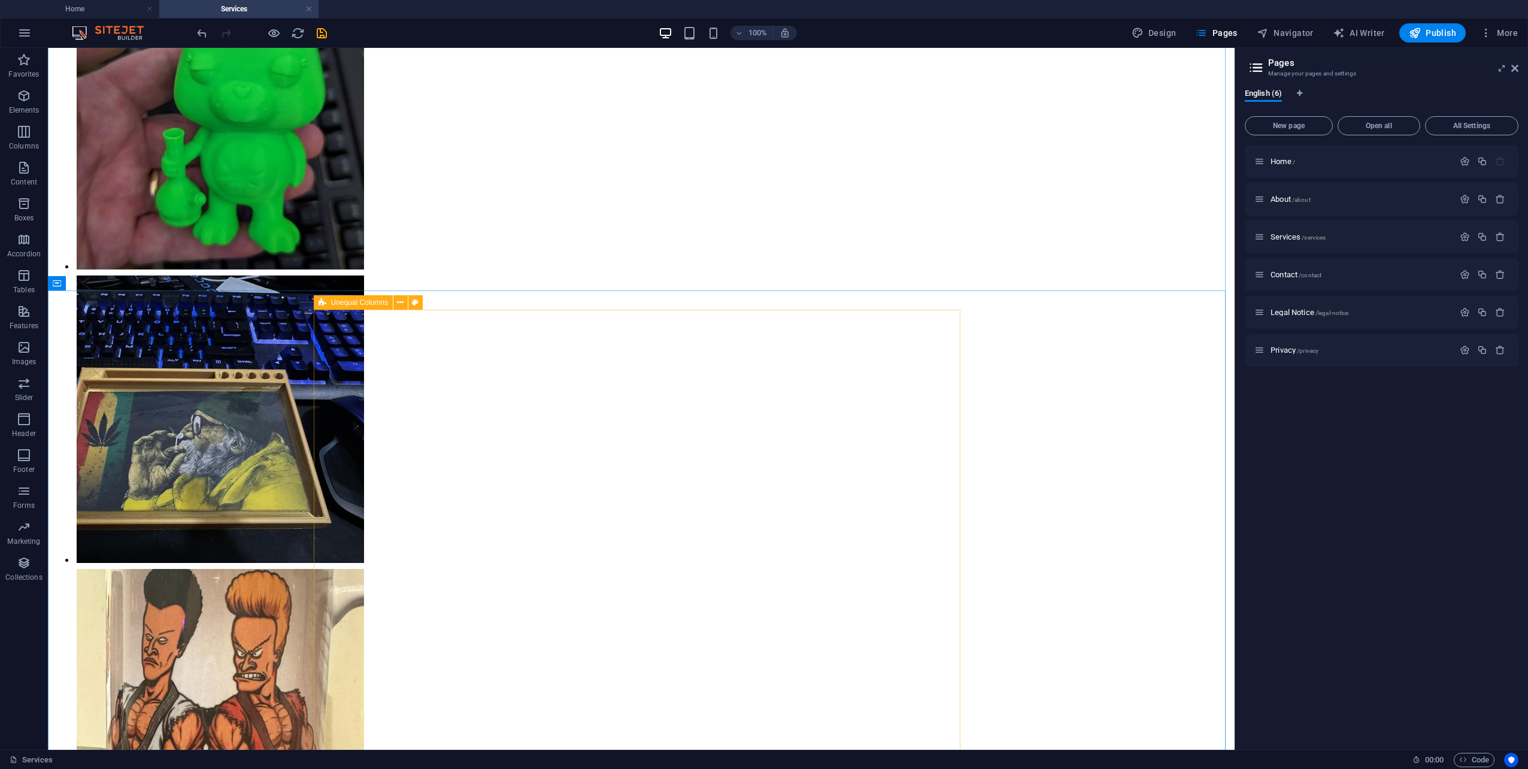
scroll to position [4011, 0]
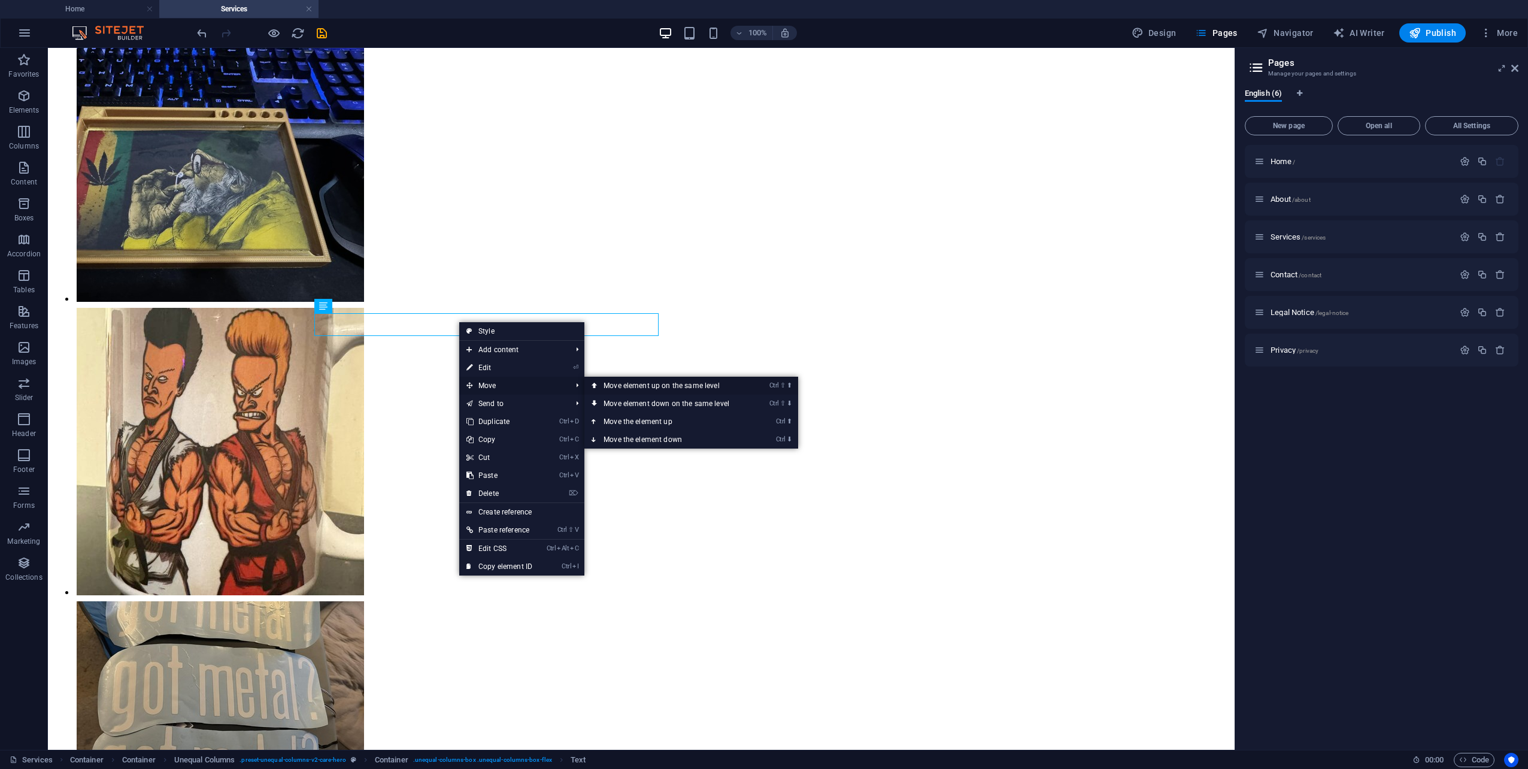
click at [652, 384] on link "Ctrl ⇧ ⬆ Move element up on the same level" at bounding box center [668, 386] width 169 height 18
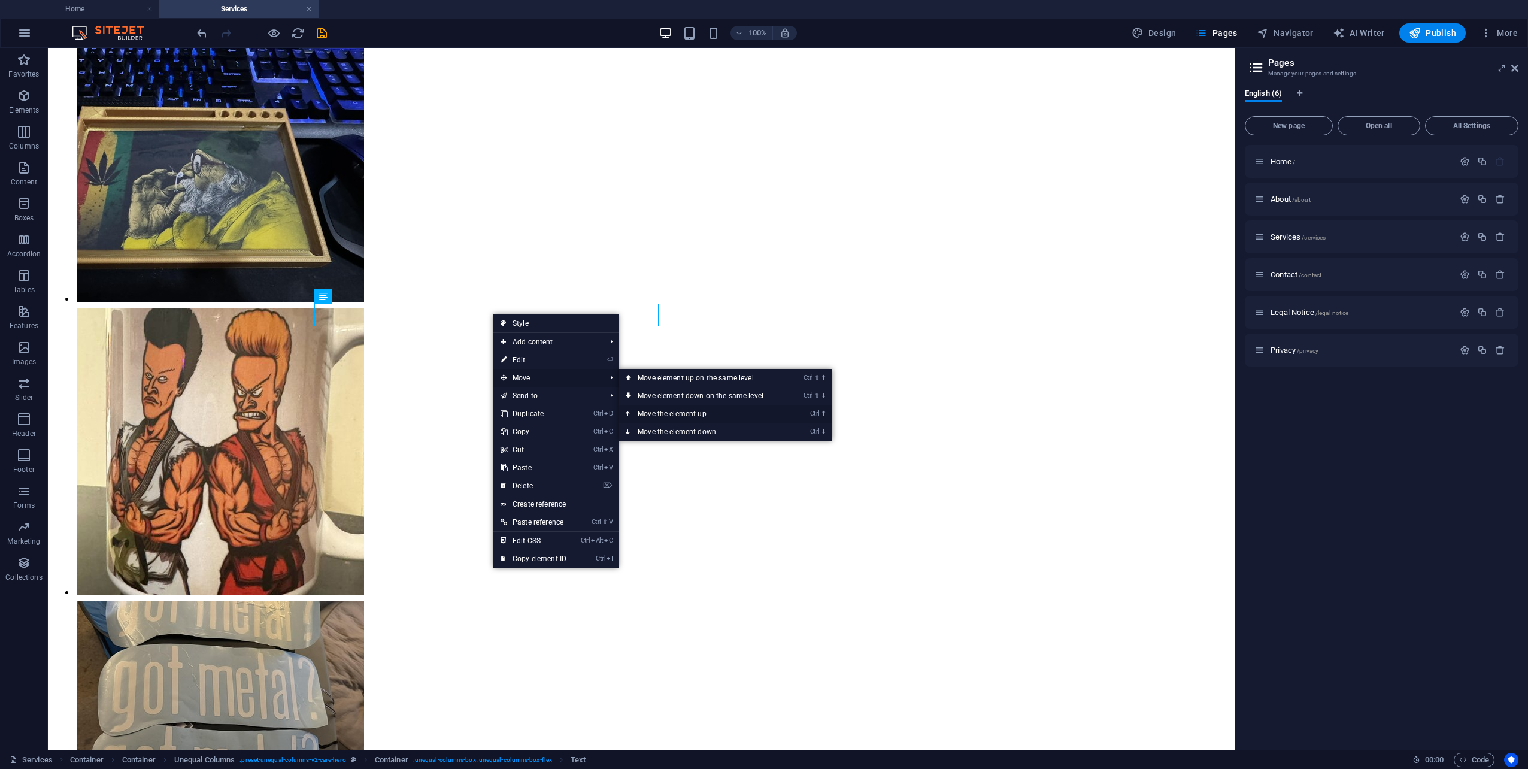
click at [689, 417] on link "Ctrl ⬆ Move the element up" at bounding box center [702, 414] width 169 height 18
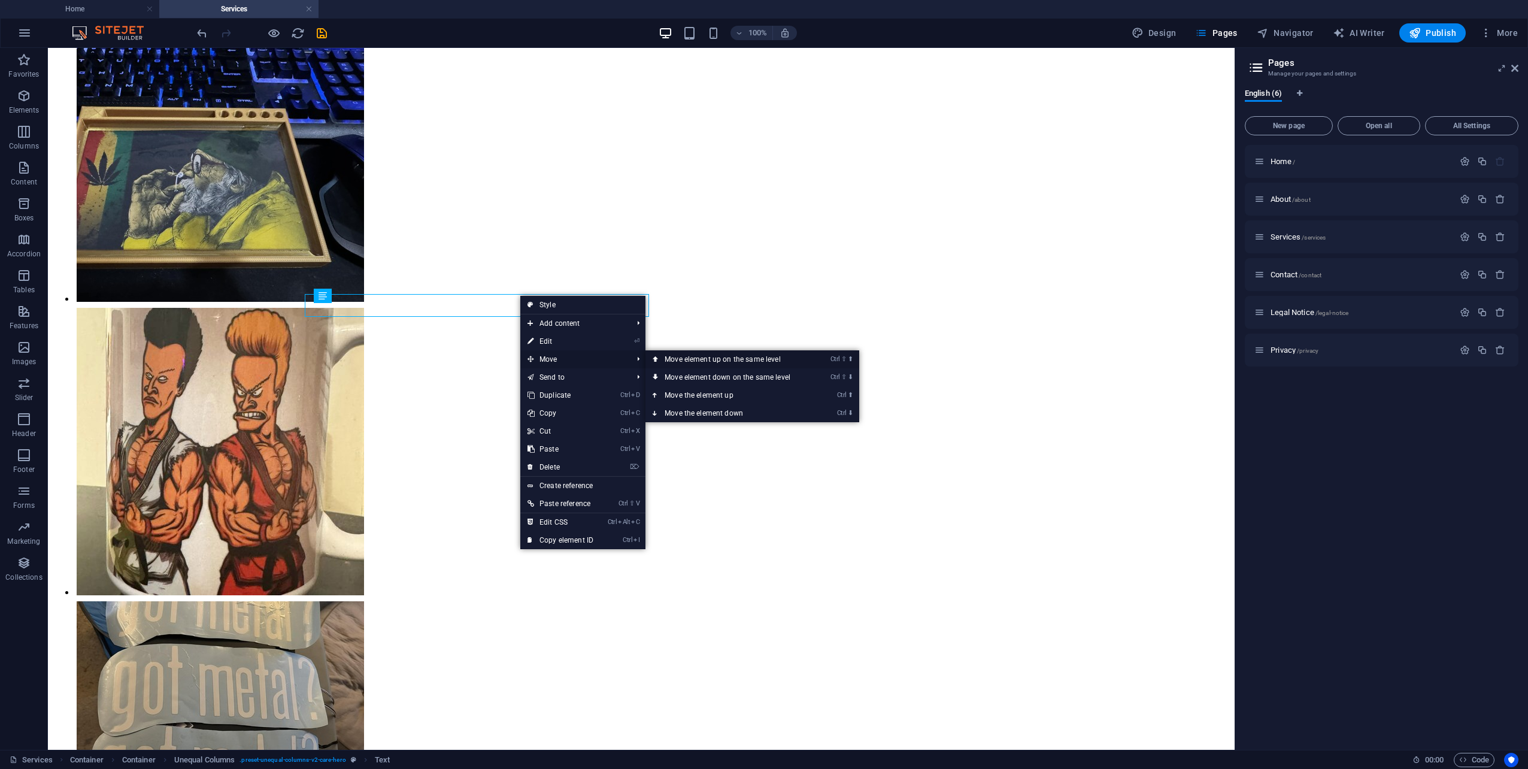
click at [691, 357] on link "Ctrl ⇧ ⬆ Move element up on the same level" at bounding box center [729, 359] width 169 height 18
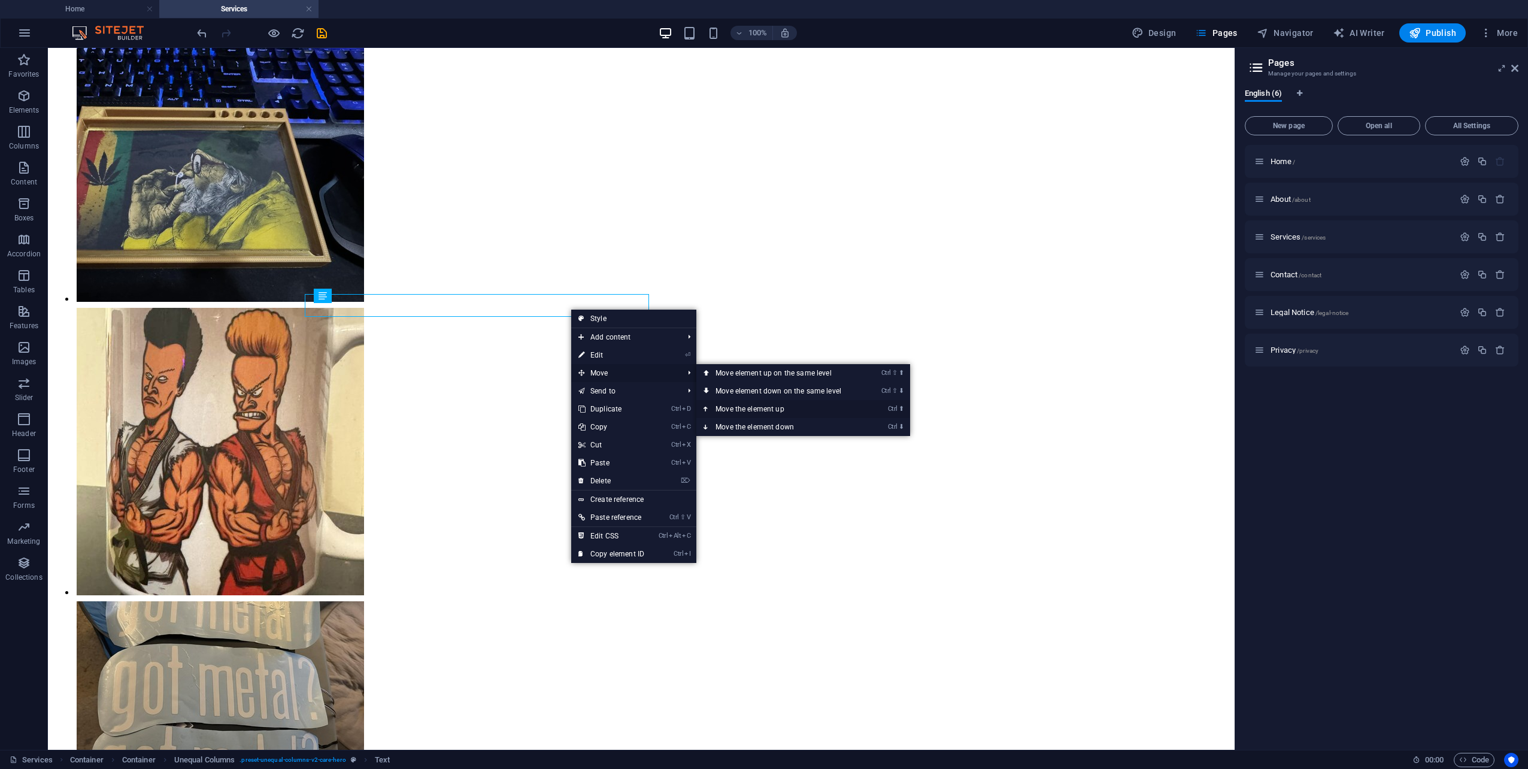
click at [735, 409] on link "Ctrl ⬆ Move the element up" at bounding box center [780, 409] width 169 height 18
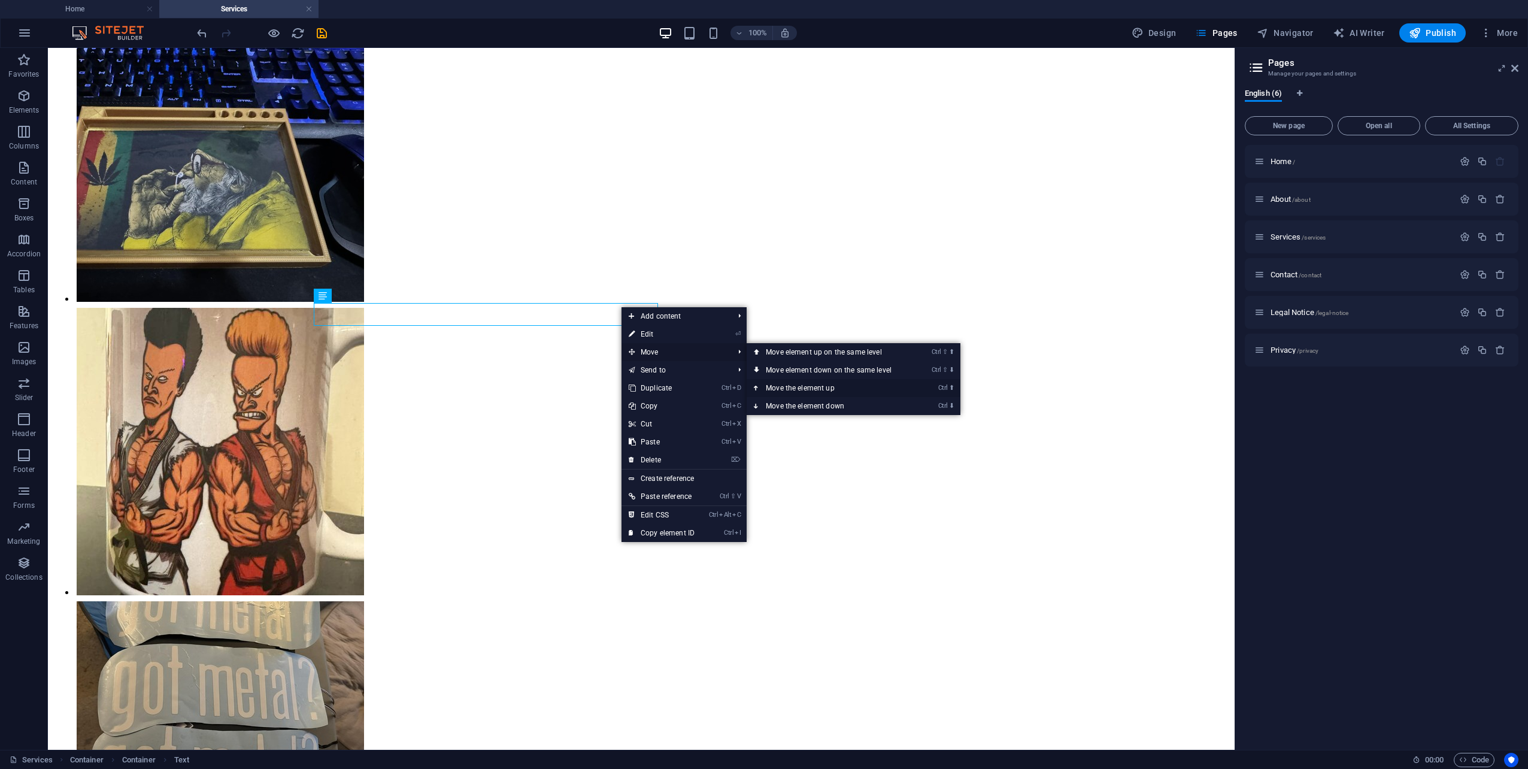
click at [799, 383] on link "Ctrl ⬆ Move the element up" at bounding box center [830, 388] width 169 height 18
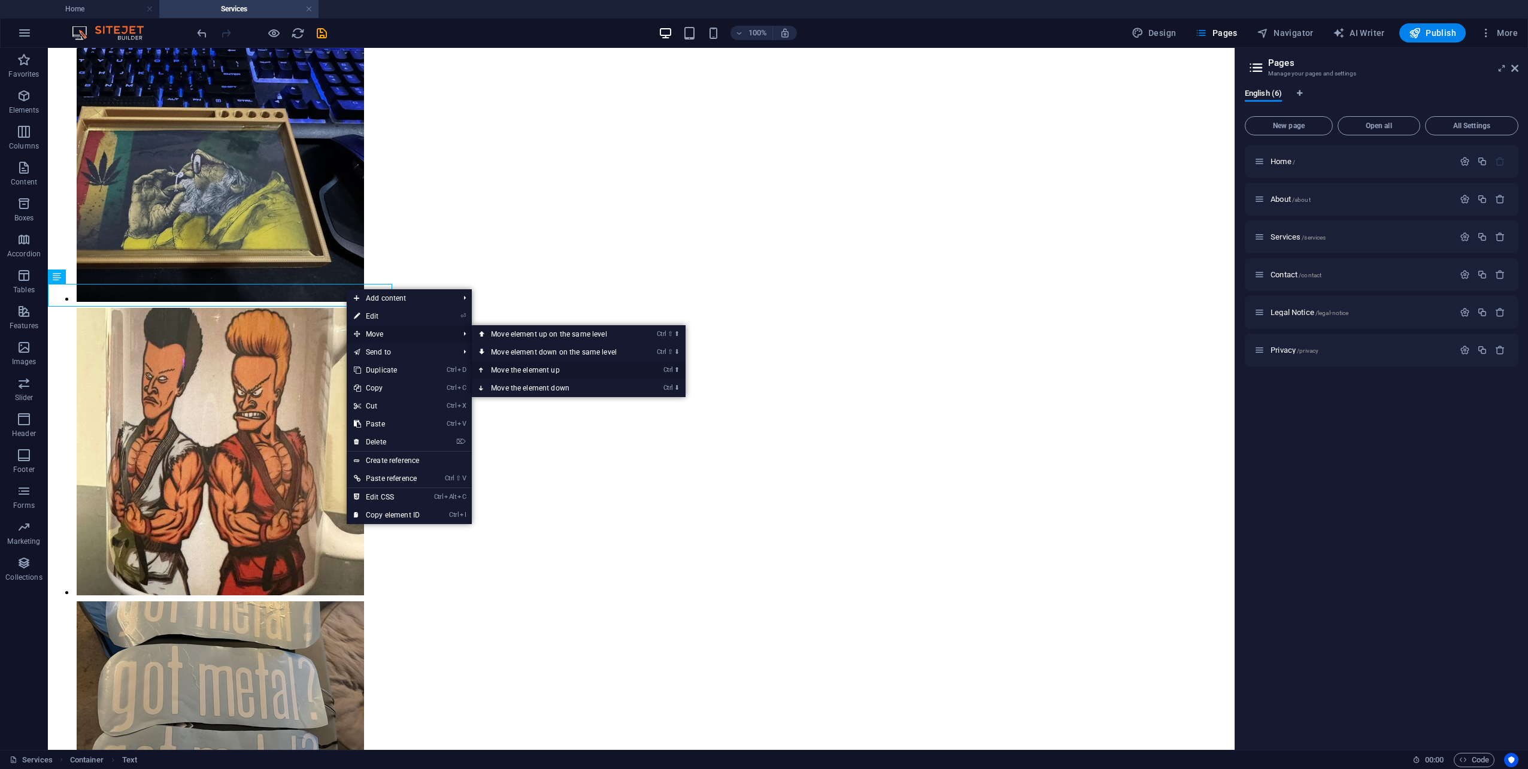
click at [534, 365] on link "Ctrl ⬆ Move the element up" at bounding box center [556, 370] width 169 height 18
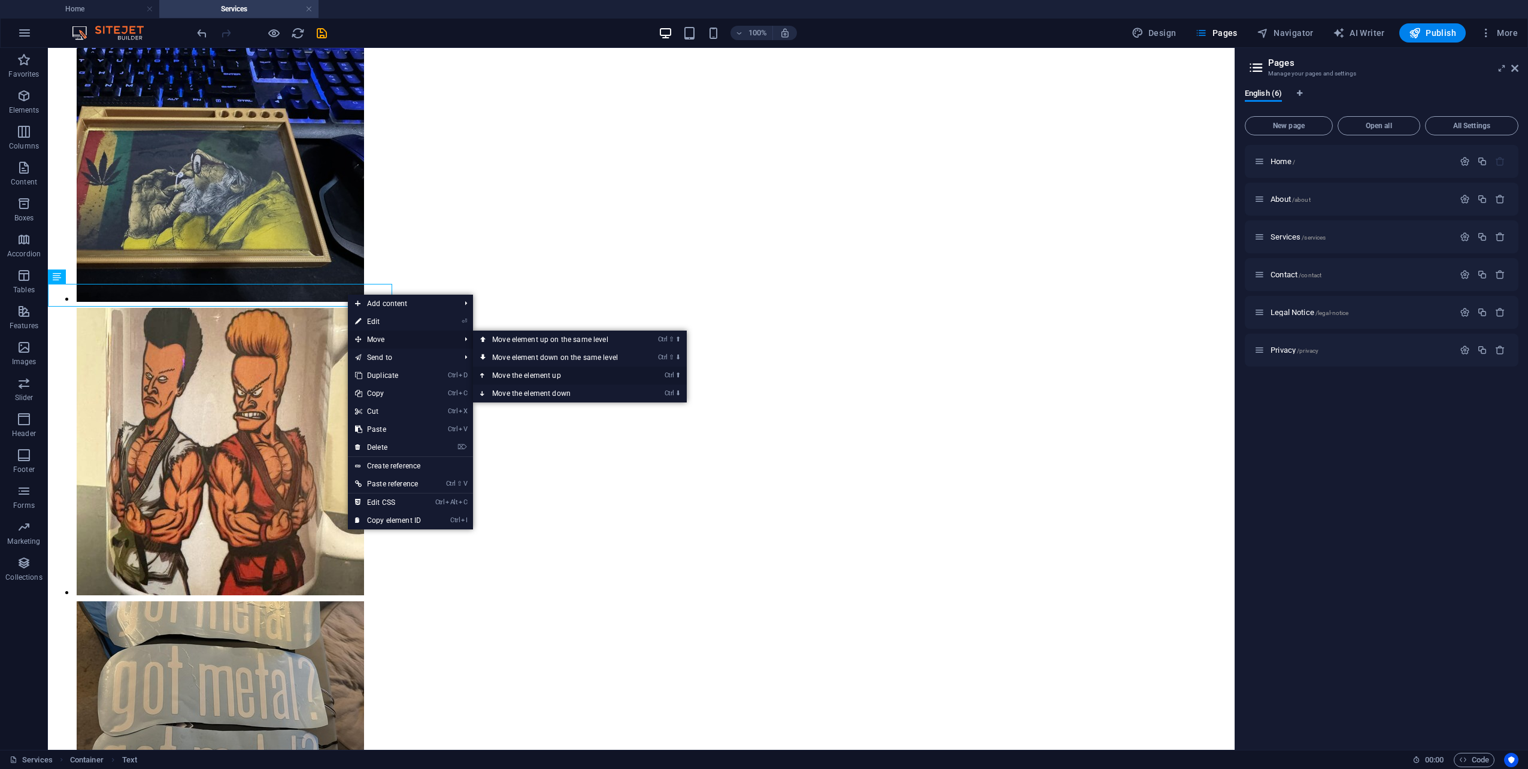
click at [542, 371] on link "Ctrl ⬆ Move the element up" at bounding box center [557, 375] width 169 height 18
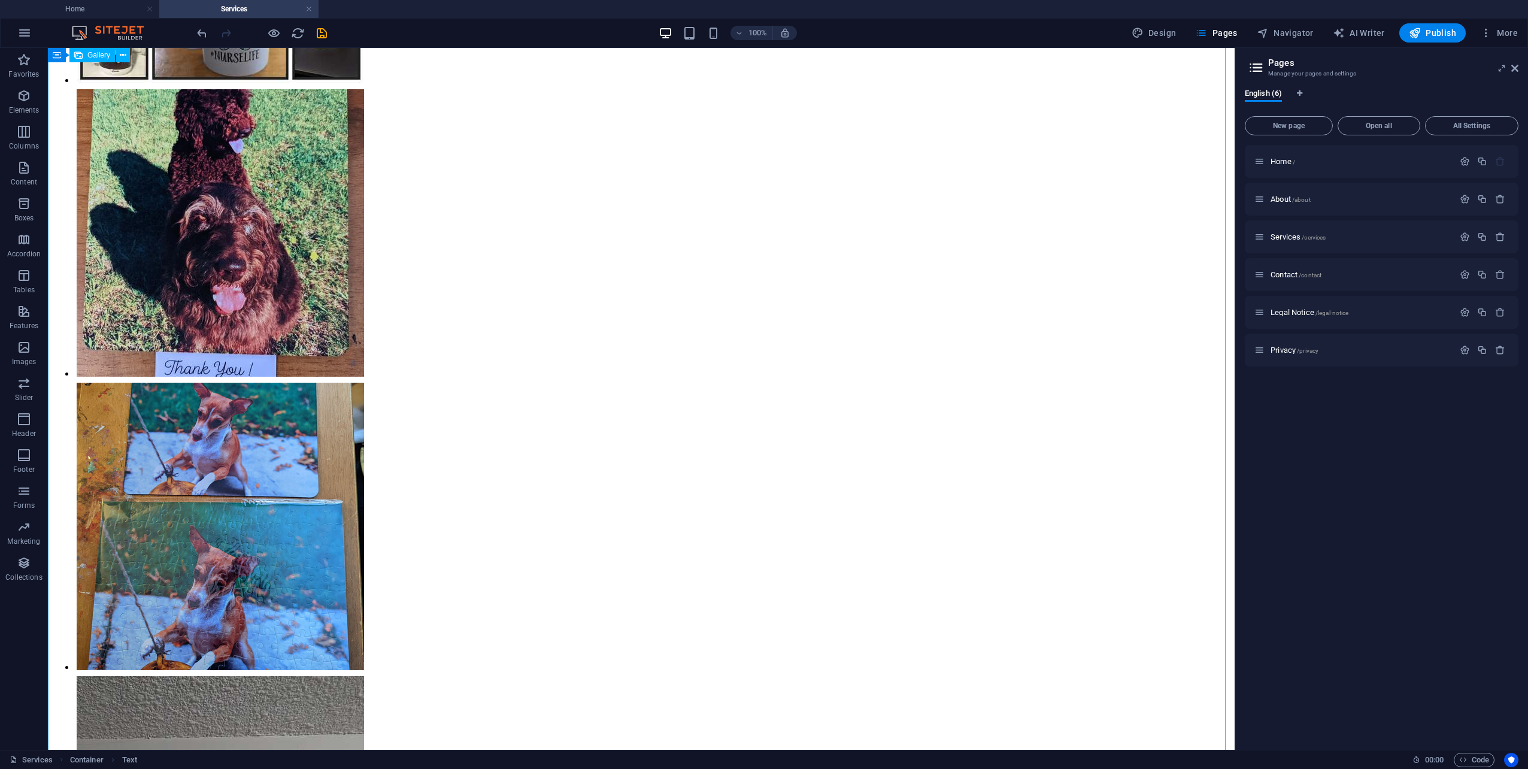
scroll to position [0, 0]
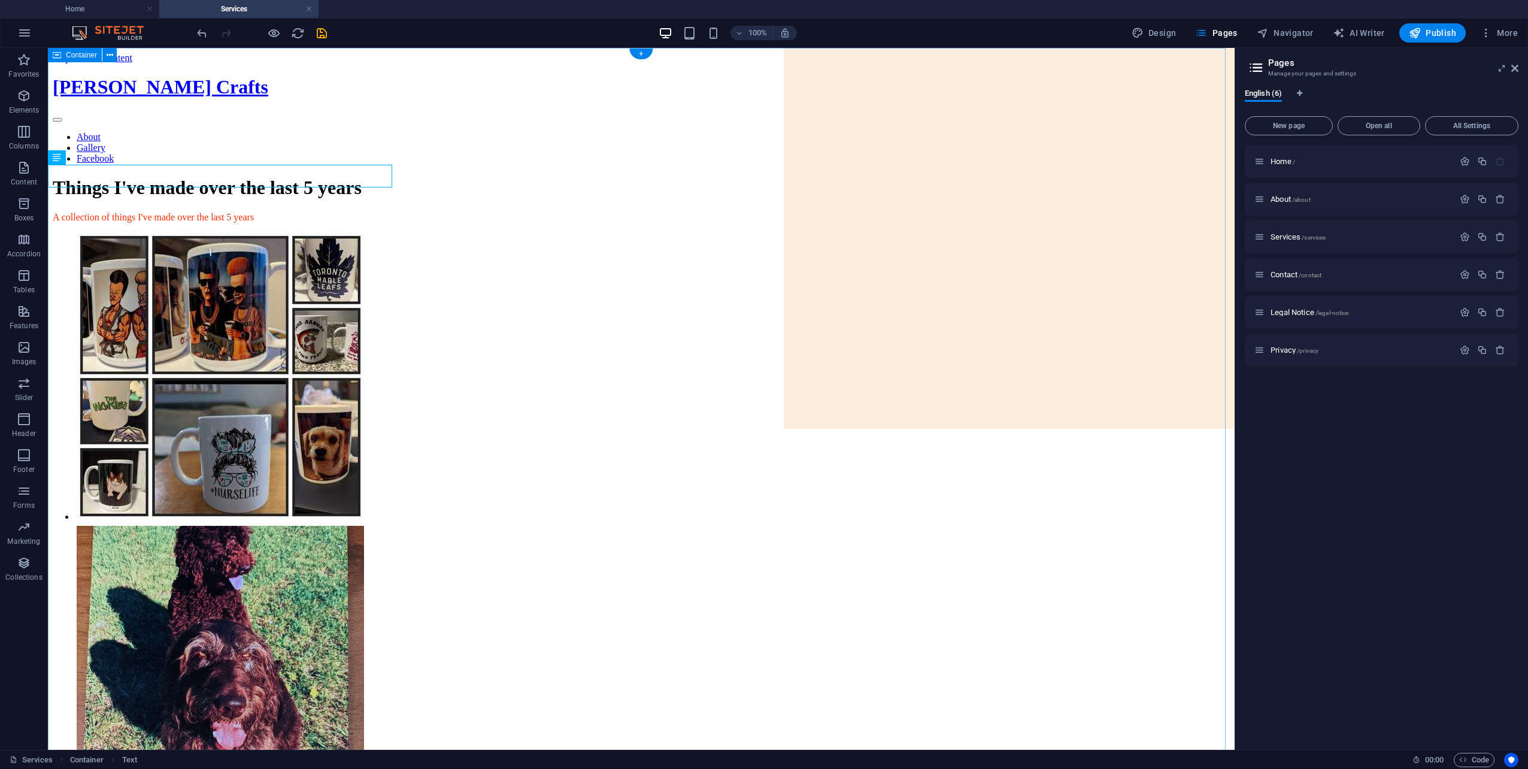
click at [1449, 33] on span "Publish" at bounding box center [1431, 33] width 47 height 12
